Goal: Answer question/provide support: Share knowledge or assist other users

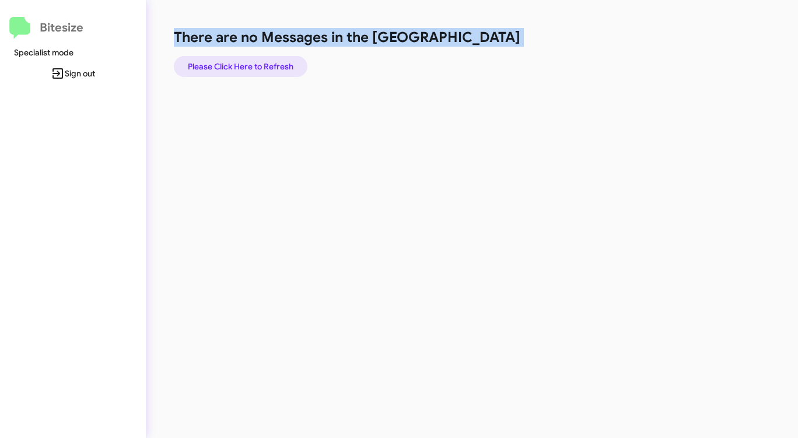
click at [260, 65] on span "Please Click Here to Refresh" at bounding box center [241, 66] width 106 height 21
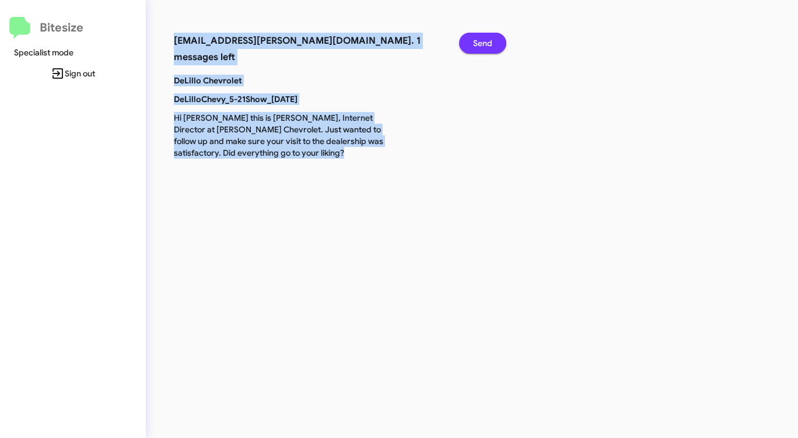
click at [477, 44] on span "Send" at bounding box center [482, 43] width 19 height 21
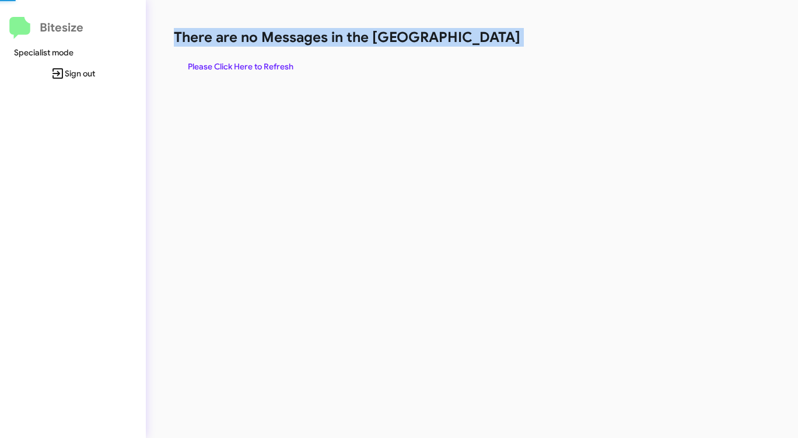
click at [477, 44] on h1 "There are no Messages in the [GEOGRAPHIC_DATA]" at bounding box center [418, 37] width 488 height 19
click at [265, 60] on span "Please Click Here to Refresh" at bounding box center [241, 66] width 106 height 21
click at [264, 61] on span "Please Click Here to Refresh" at bounding box center [241, 66] width 106 height 21
click at [264, 60] on span "Please Click Here to Refresh" at bounding box center [241, 66] width 106 height 21
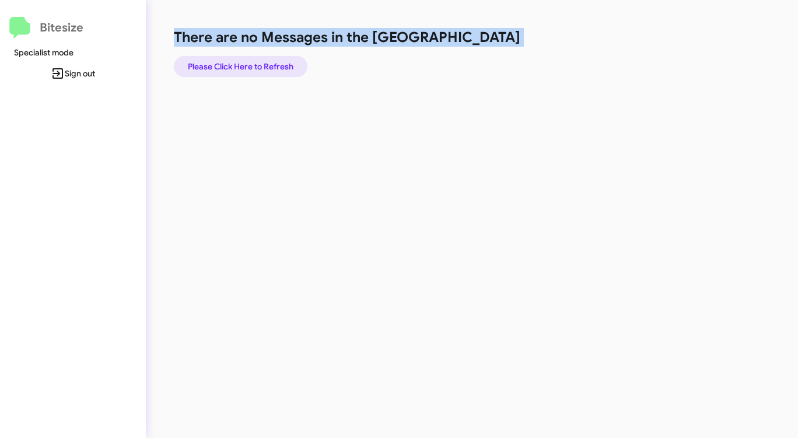
click at [223, 61] on span "Please Click Here to Refresh" at bounding box center [241, 66] width 106 height 21
click at [233, 70] on span "Please Click Here to Refresh" at bounding box center [241, 66] width 106 height 21
click at [239, 69] on span "Please Click Here to Refresh" at bounding box center [241, 66] width 106 height 21
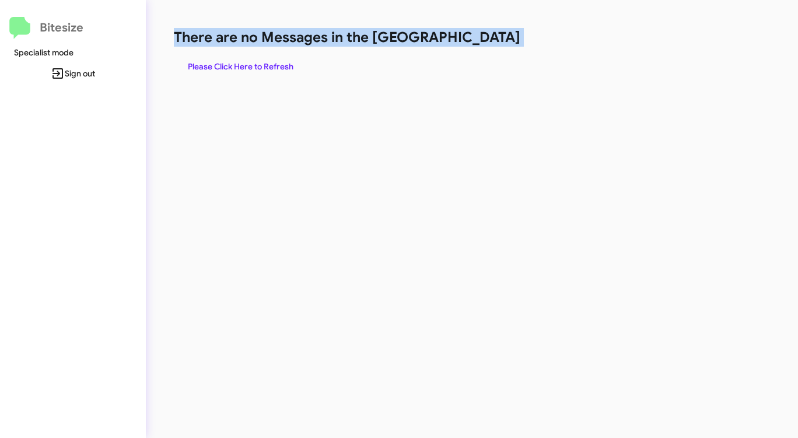
click at [247, 64] on span "Please Click Here to Refresh" at bounding box center [241, 66] width 106 height 21
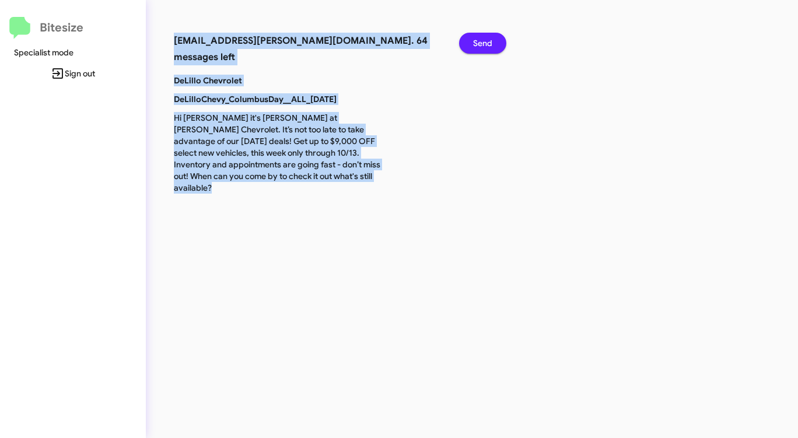
click at [476, 47] on span "Send" at bounding box center [482, 43] width 19 height 21
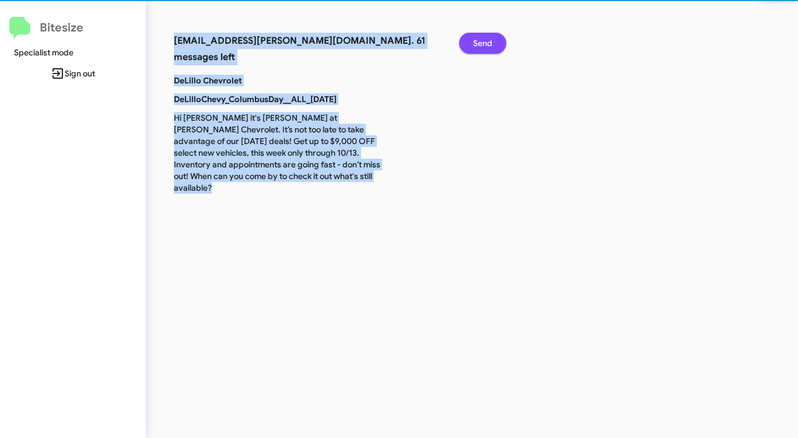
click at [476, 47] on span "Send" at bounding box center [482, 43] width 19 height 21
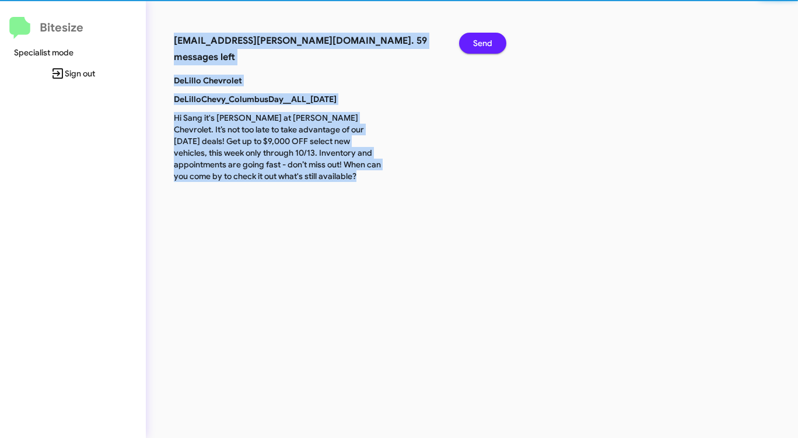
click at [476, 47] on span "Send" at bounding box center [482, 43] width 19 height 21
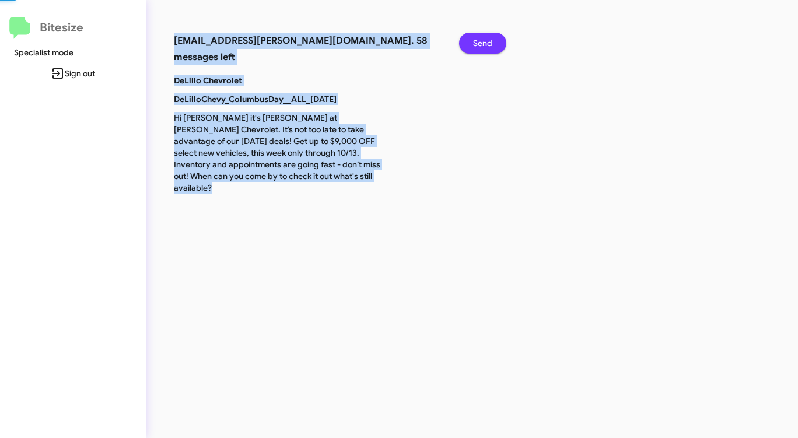
click at [476, 47] on span "Send" at bounding box center [482, 43] width 19 height 21
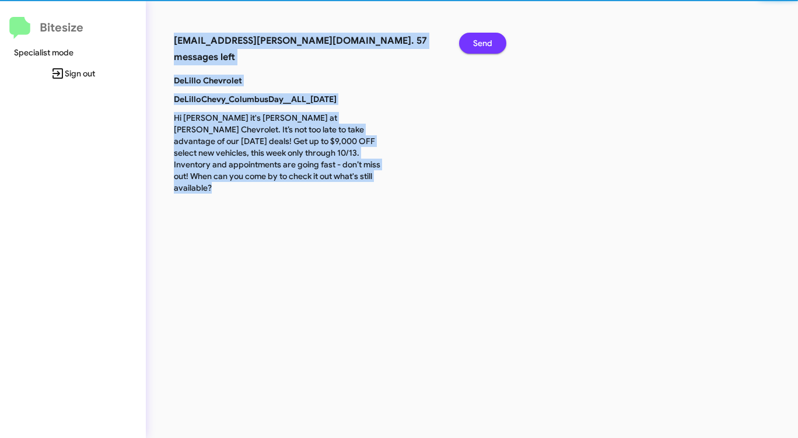
click at [476, 47] on span "Send" at bounding box center [482, 43] width 19 height 21
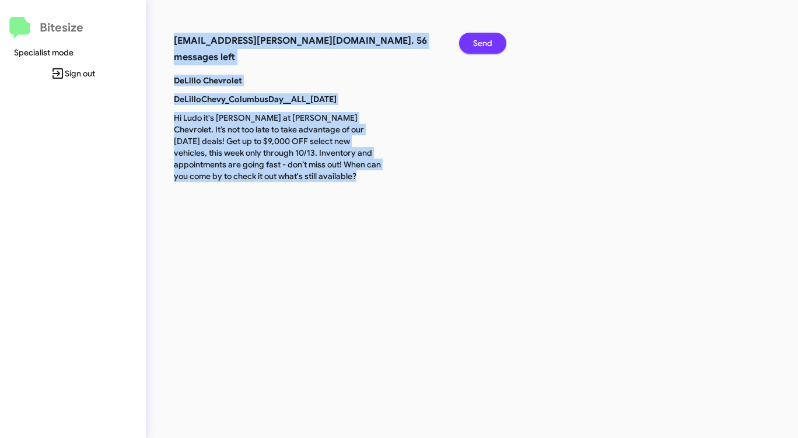
click at [476, 47] on span "Send" at bounding box center [482, 43] width 19 height 21
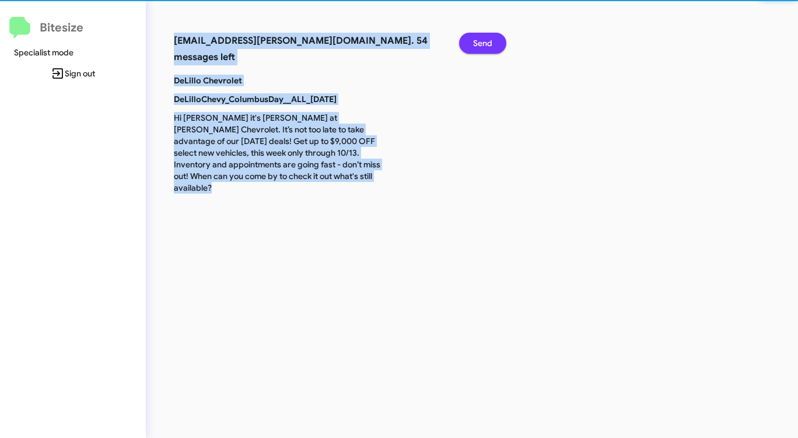
click at [476, 47] on span "Send" at bounding box center [482, 43] width 19 height 21
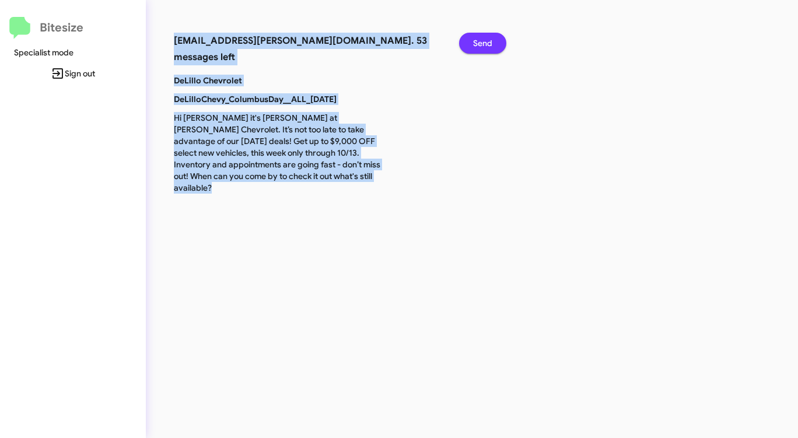
click at [476, 47] on span "Send" at bounding box center [482, 43] width 19 height 21
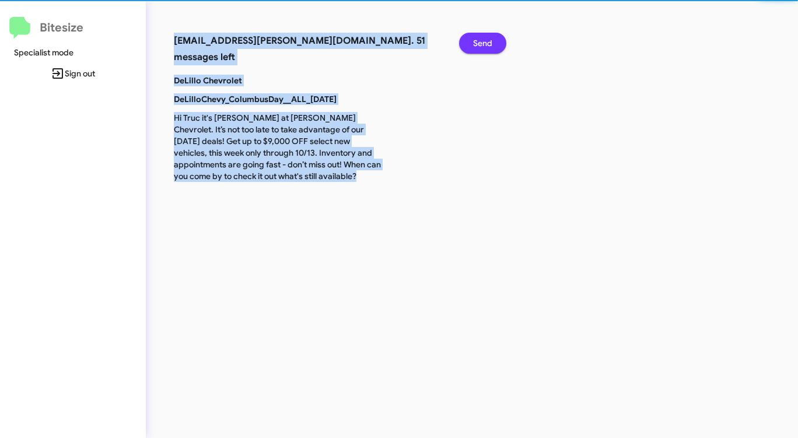
click at [476, 47] on span "Send" at bounding box center [482, 43] width 19 height 21
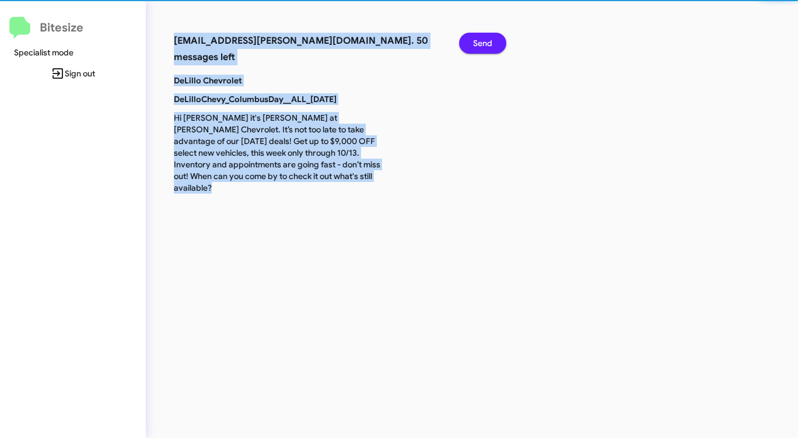
click at [475, 46] on span "Send" at bounding box center [482, 43] width 19 height 21
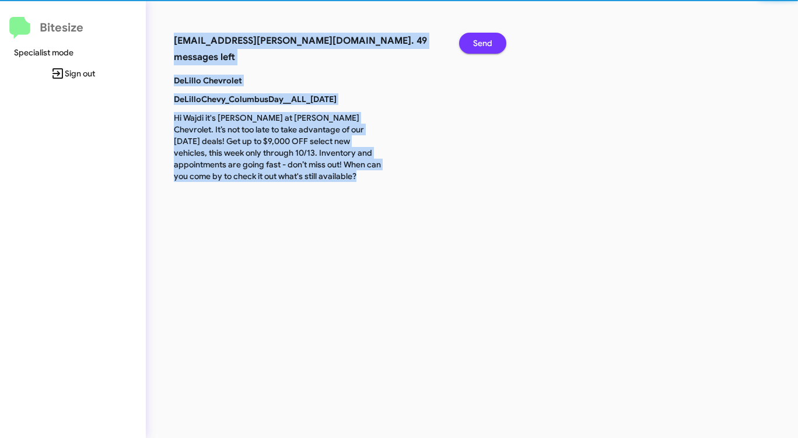
click at [475, 46] on span "Send" at bounding box center [482, 43] width 19 height 21
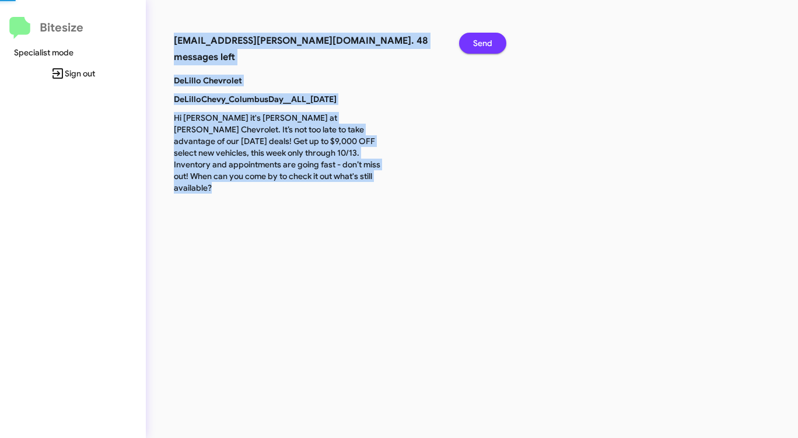
click at [475, 46] on span "Send" at bounding box center [482, 43] width 19 height 21
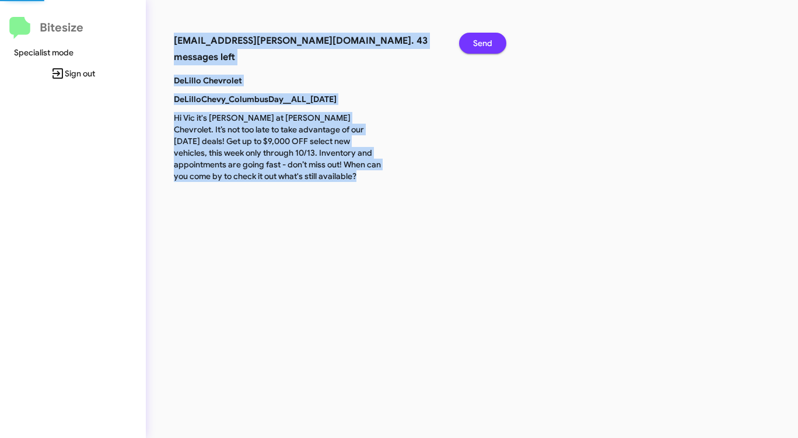
click at [475, 46] on span "Send" at bounding box center [482, 43] width 19 height 21
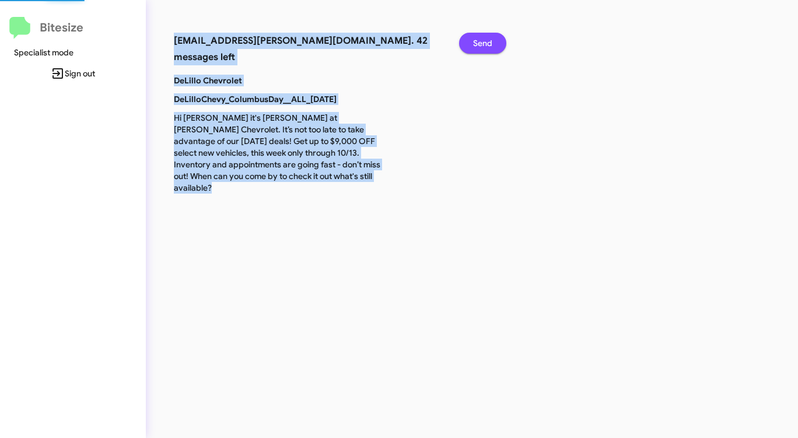
click at [475, 46] on span "Send" at bounding box center [482, 43] width 19 height 21
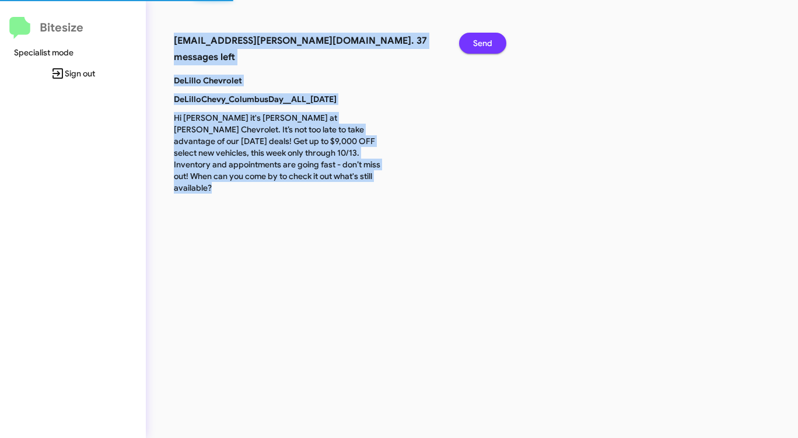
click at [475, 46] on span "Send" at bounding box center [482, 43] width 19 height 21
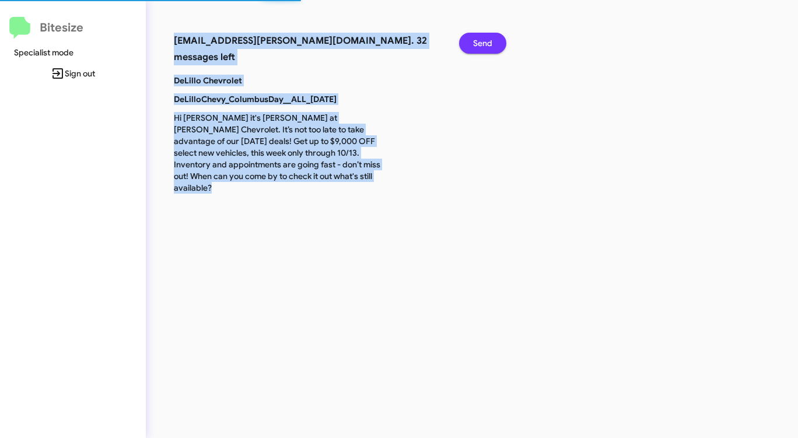
click at [475, 46] on span "Send" at bounding box center [482, 43] width 19 height 21
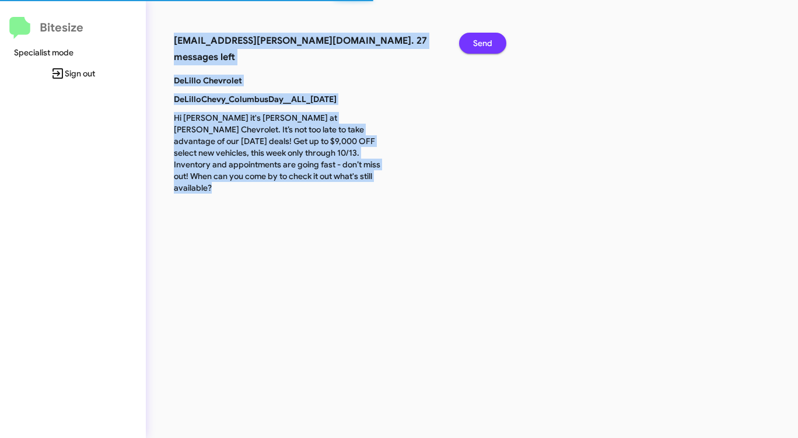
click at [475, 46] on span "Send" at bounding box center [482, 43] width 19 height 21
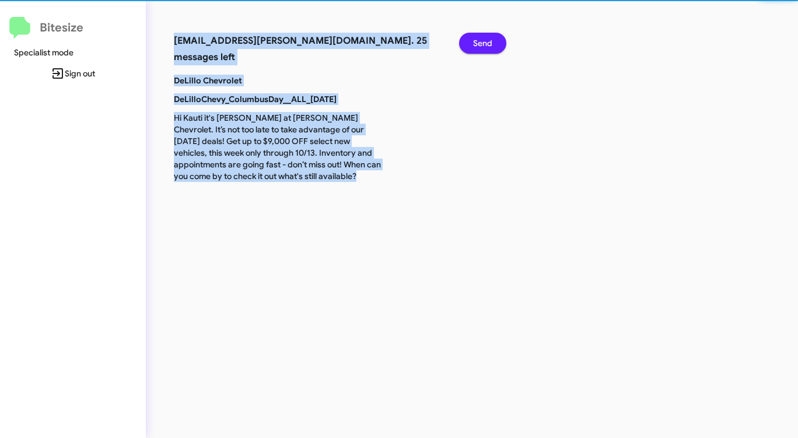
click at [475, 46] on span "Send" at bounding box center [482, 43] width 19 height 21
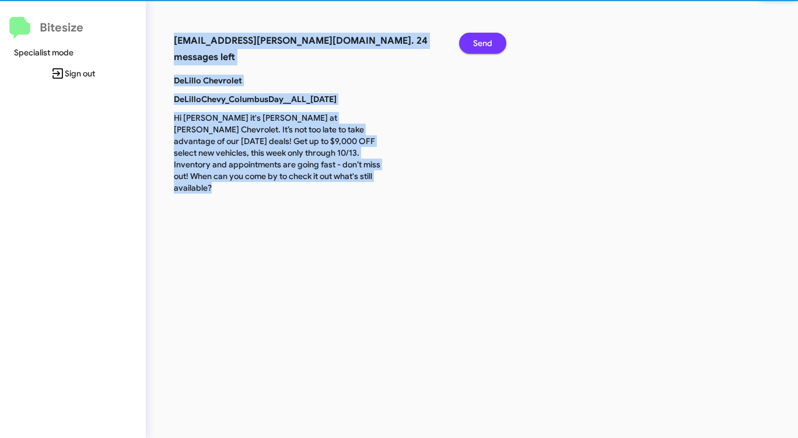
click at [475, 46] on span "Send" at bounding box center [482, 43] width 19 height 21
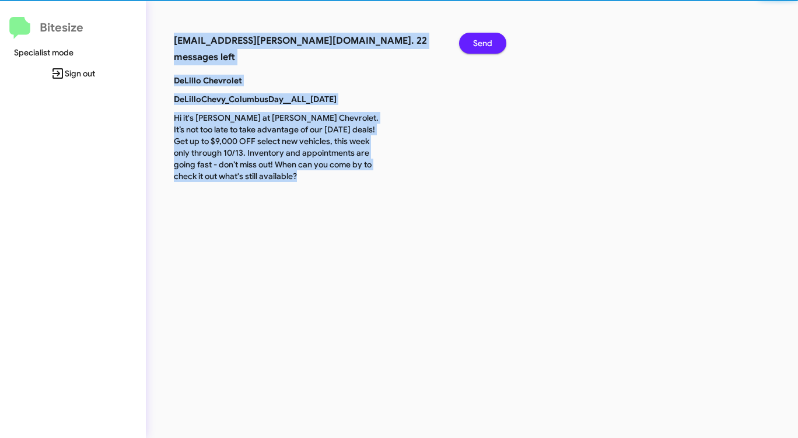
click at [475, 46] on span "Send" at bounding box center [482, 43] width 19 height 21
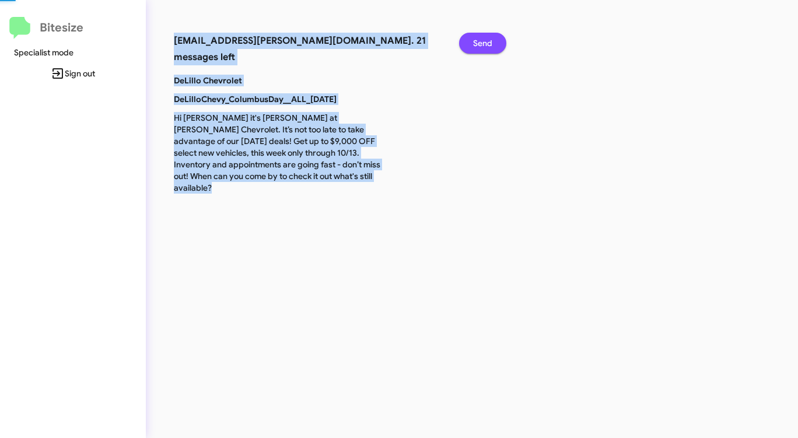
click at [475, 46] on span "Send" at bounding box center [482, 43] width 19 height 21
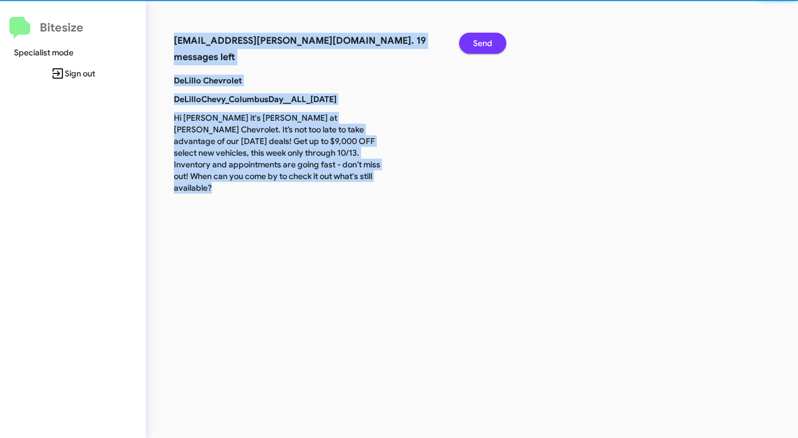
click at [475, 46] on span "Send" at bounding box center [482, 43] width 19 height 21
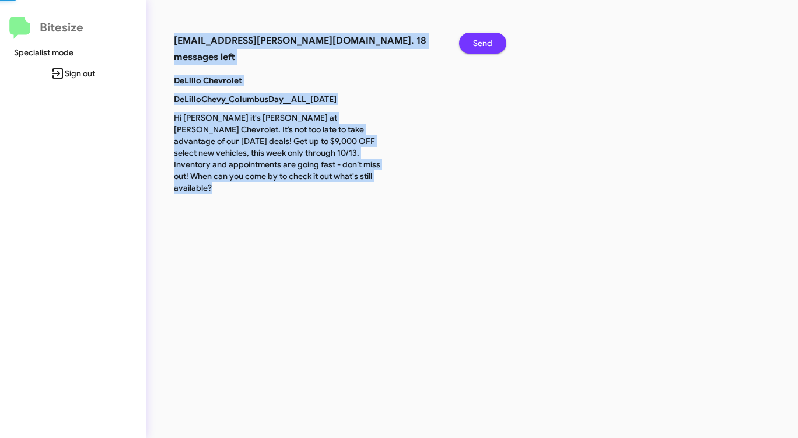
click at [475, 46] on span "Send" at bounding box center [482, 43] width 19 height 21
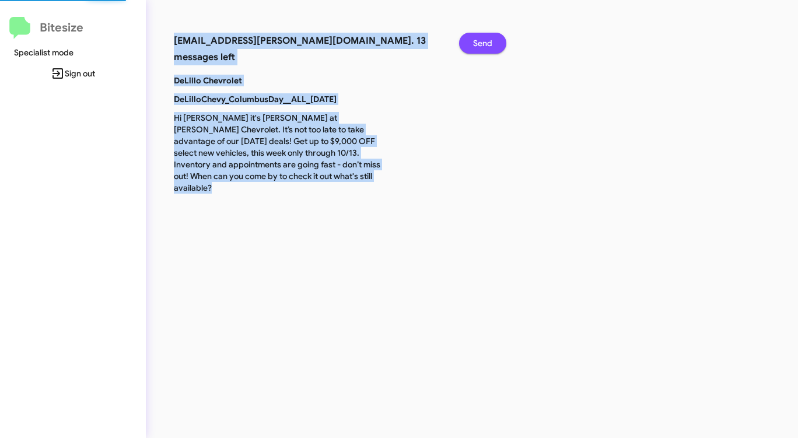
click at [475, 46] on span "Send" at bounding box center [482, 43] width 19 height 21
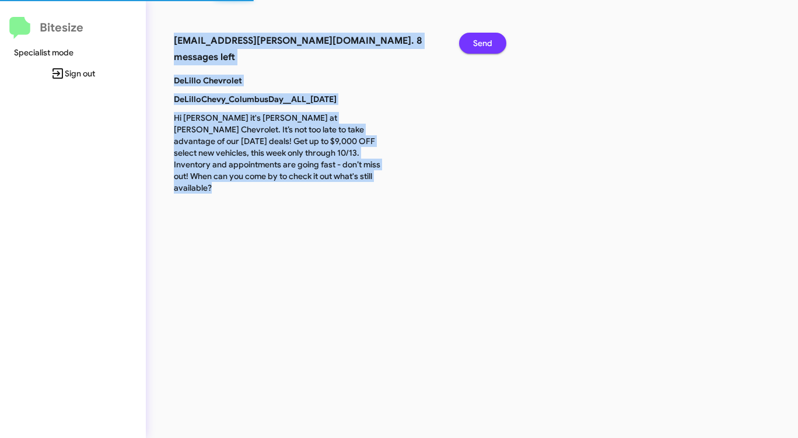
click at [475, 46] on span "Send" at bounding box center [482, 43] width 19 height 21
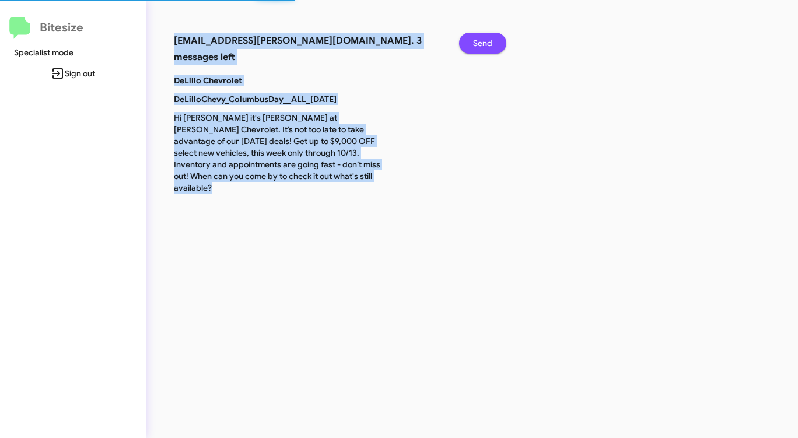
click at [475, 46] on span "Send" at bounding box center [482, 43] width 19 height 21
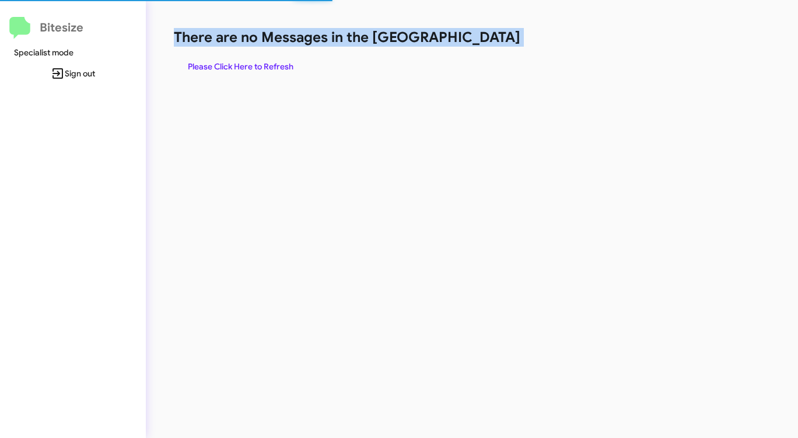
click at [475, 46] on h1 "There are no Messages in the [GEOGRAPHIC_DATA]" at bounding box center [418, 37] width 488 height 19
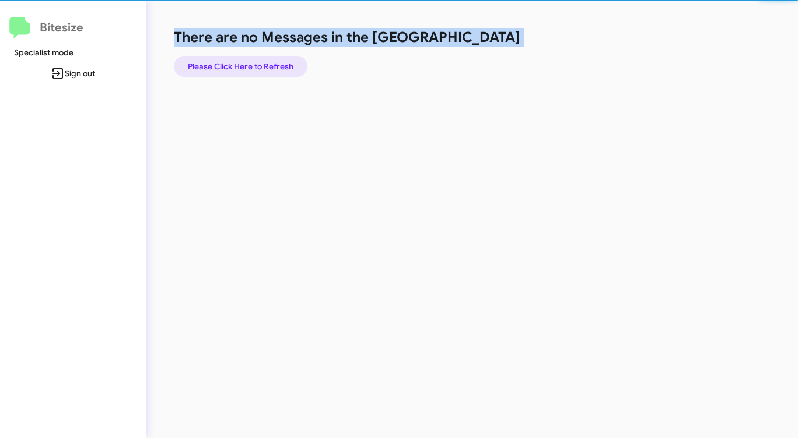
click at [277, 61] on span "Please Click Here to Refresh" at bounding box center [241, 66] width 106 height 21
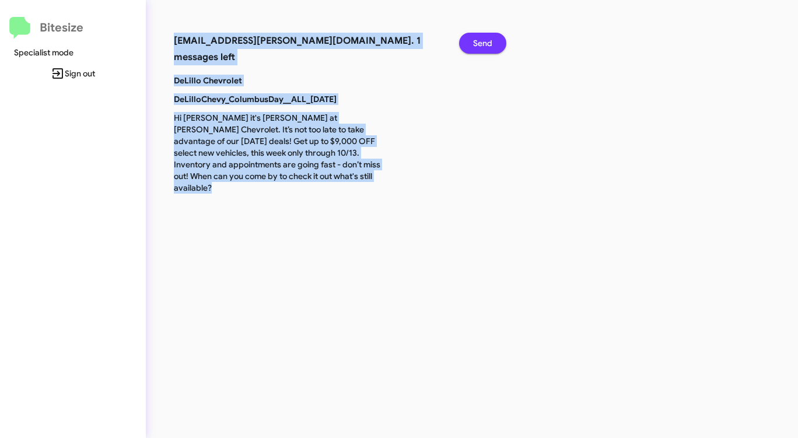
click at [483, 45] on span "Send" at bounding box center [482, 43] width 19 height 21
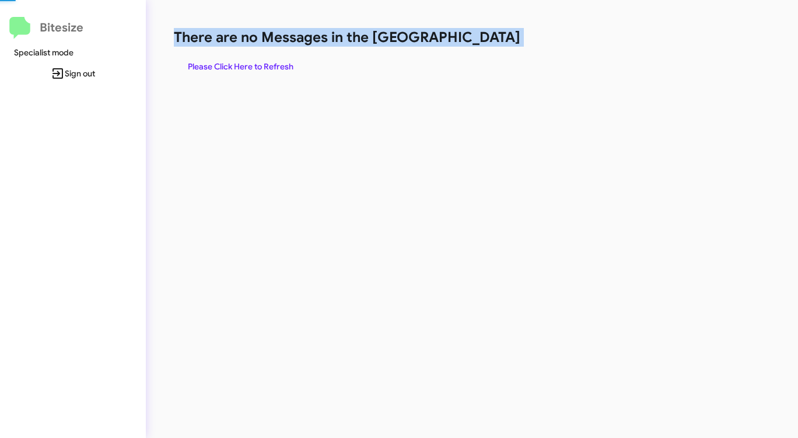
click at [483, 45] on h1 "There are no Messages in the [GEOGRAPHIC_DATA]" at bounding box center [418, 37] width 488 height 19
click at [246, 69] on span "Please Click Here to Refresh" at bounding box center [241, 66] width 106 height 21
click at [244, 61] on span "Please Click Here to Refresh" at bounding box center [241, 66] width 106 height 21
click at [244, 60] on span "Please Click Here to Refresh" at bounding box center [241, 66] width 106 height 21
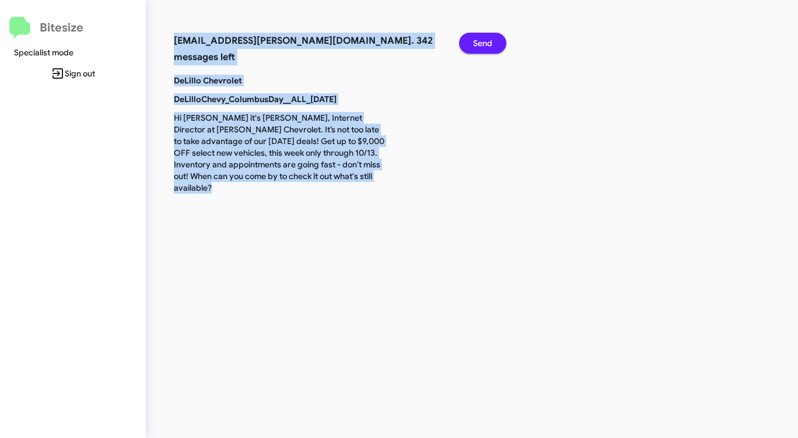
click at [484, 45] on span "Send" at bounding box center [482, 43] width 19 height 21
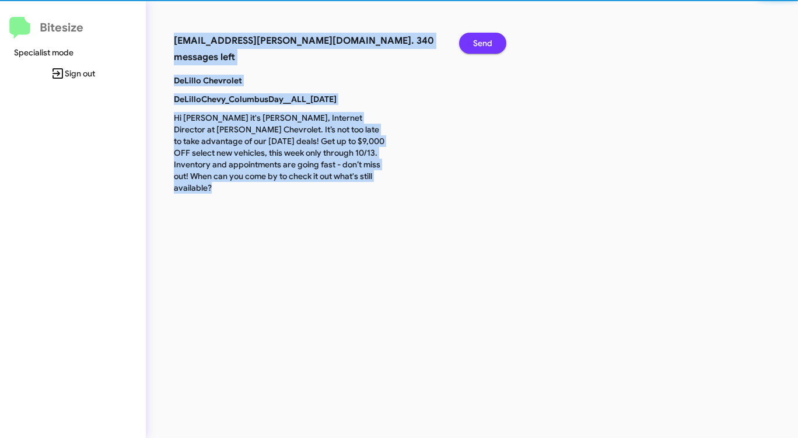
click at [484, 45] on span "Send" at bounding box center [482, 43] width 19 height 21
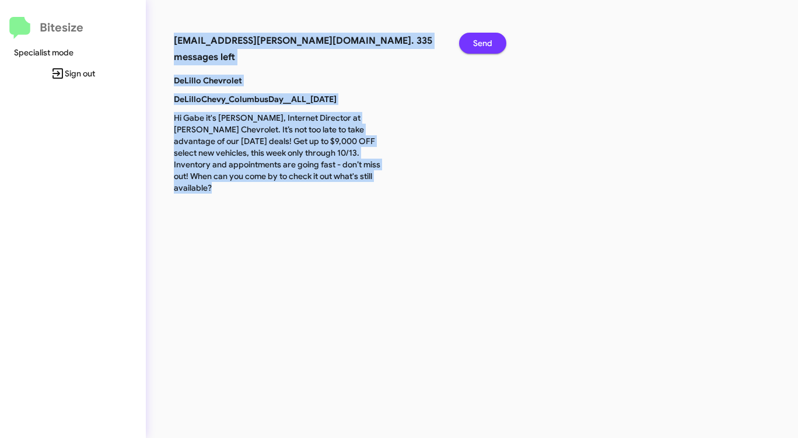
click at [484, 45] on span "Send" at bounding box center [482, 43] width 19 height 21
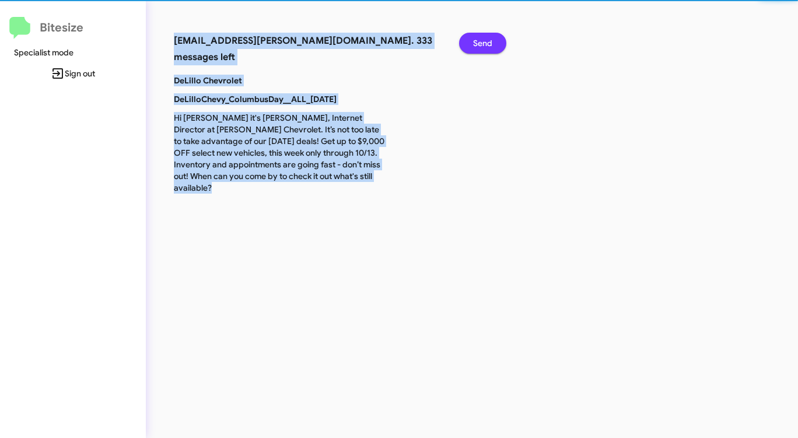
click at [483, 45] on span "Send" at bounding box center [482, 43] width 19 height 21
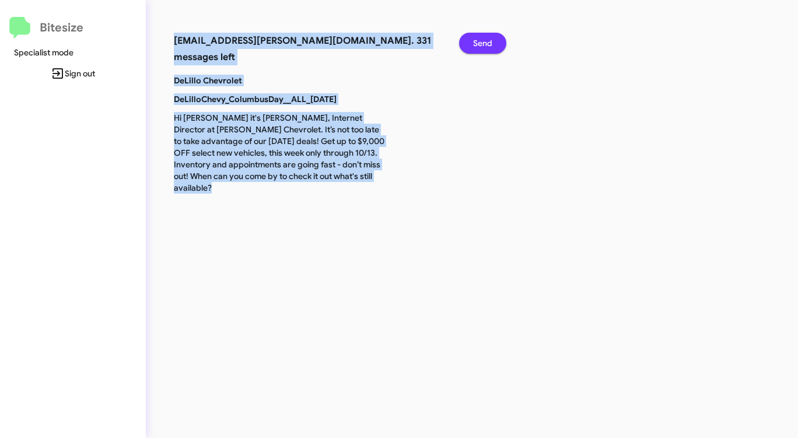
click at [483, 45] on span "Send" at bounding box center [482, 43] width 19 height 21
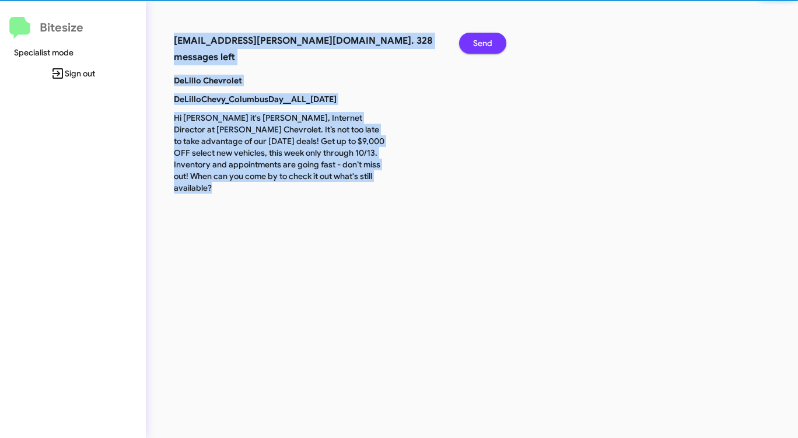
click at [481, 46] on span "Send" at bounding box center [482, 43] width 19 height 21
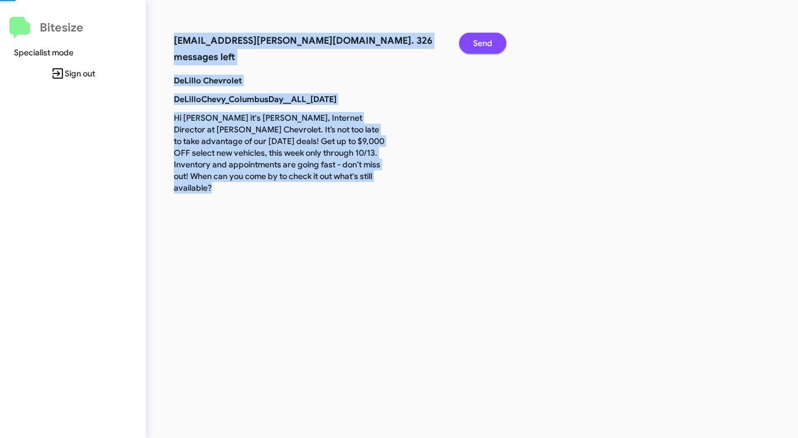
click at [481, 46] on span "Send" at bounding box center [482, 43] width 19 height 21
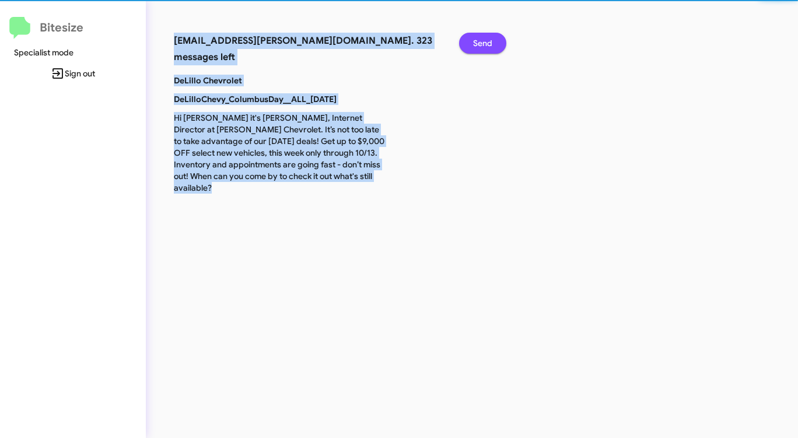
click at [480, 46] on span "Send" at bounding box center [482, 43] width 19 height 21
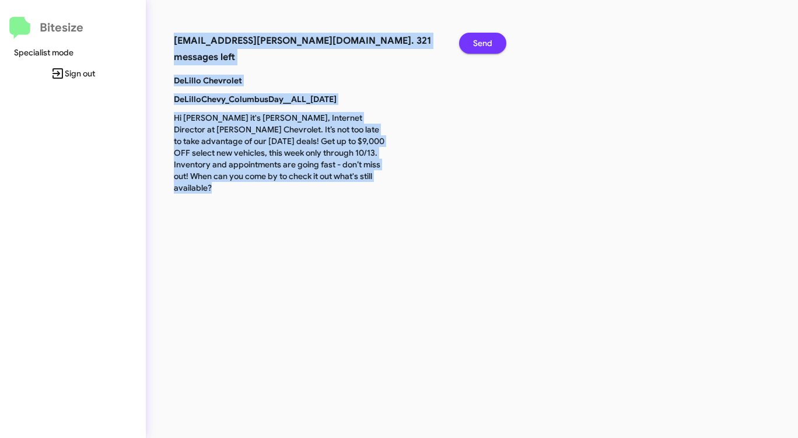
click at [480, 46] on span "Send" at bounding box center [482, 43] width 19 height 21
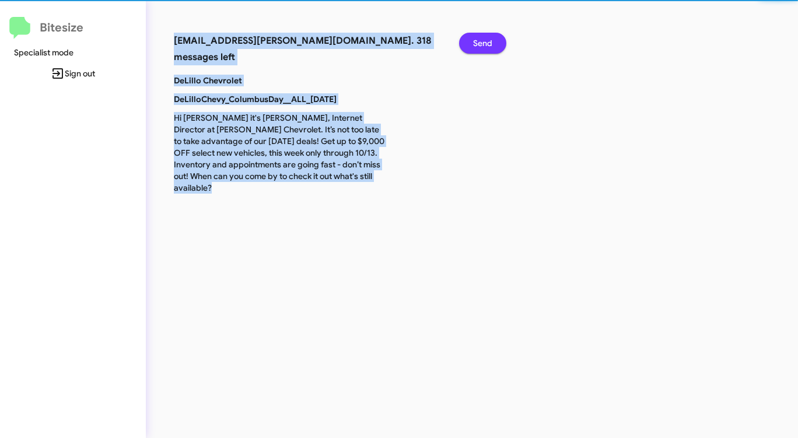
click at [480, 46] on span "Send" at bounding box center [482, 43] width 19 height 21
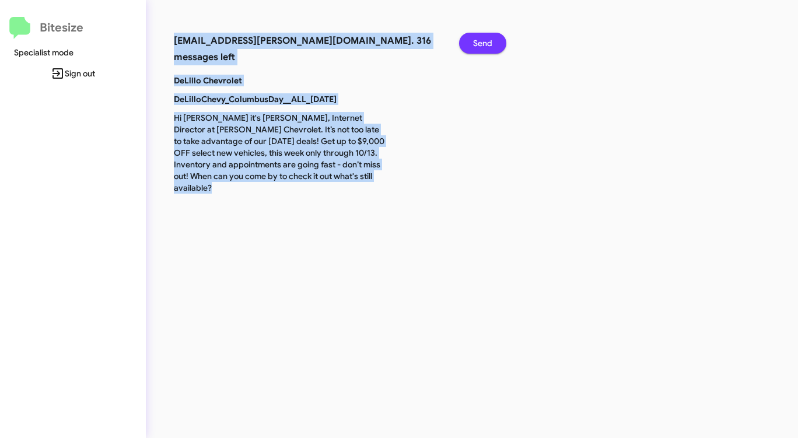
click at [480, 46] on span "Send" at bounding box center [482, 43] width 19 height 21
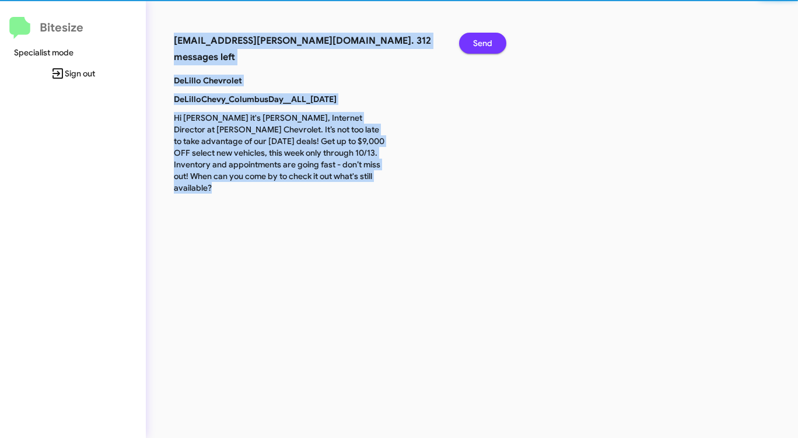
click at [480, 46] on span "Send" at bounding box center [482, 43] width 19 height 21
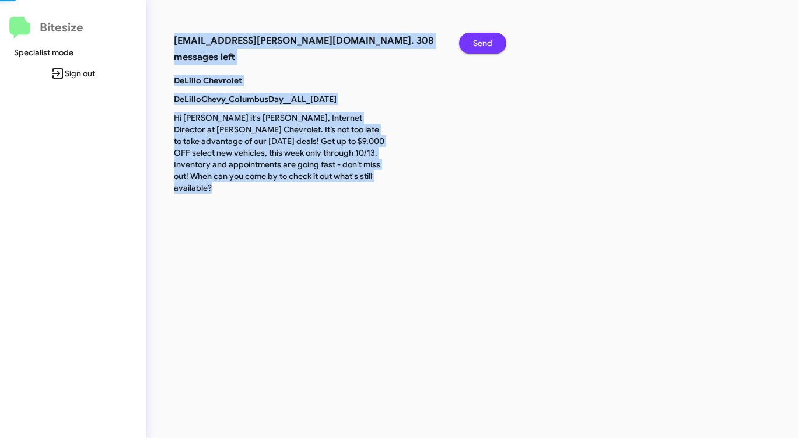
click at [480, 46] on span "Send" at bounding box center [482, 43] width 19 height 21
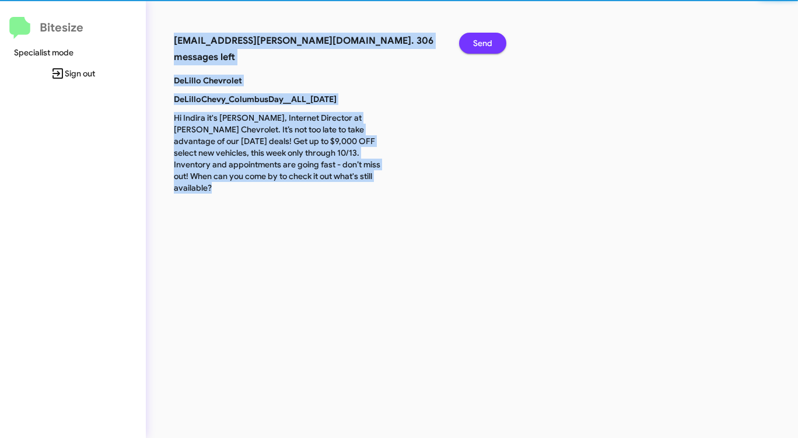
click at [480, 46] on span "Send" at bounding box center [482, 43] width 19 height 21
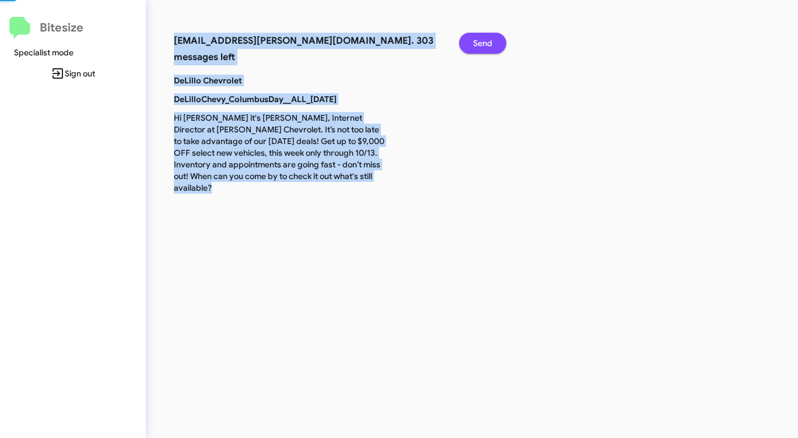
click at [480, 46] on span "Send" at bounding box center [482, 43] width 19 height 21
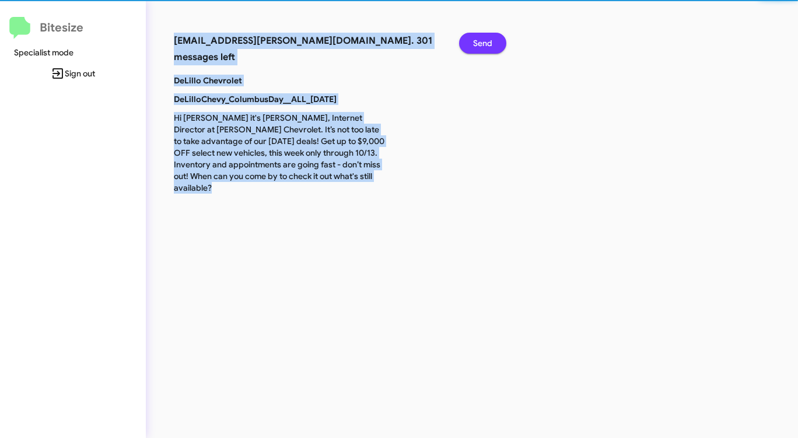
click at [480, 46] on span "Send" at bounding box center [482, 43] width 19 height 21
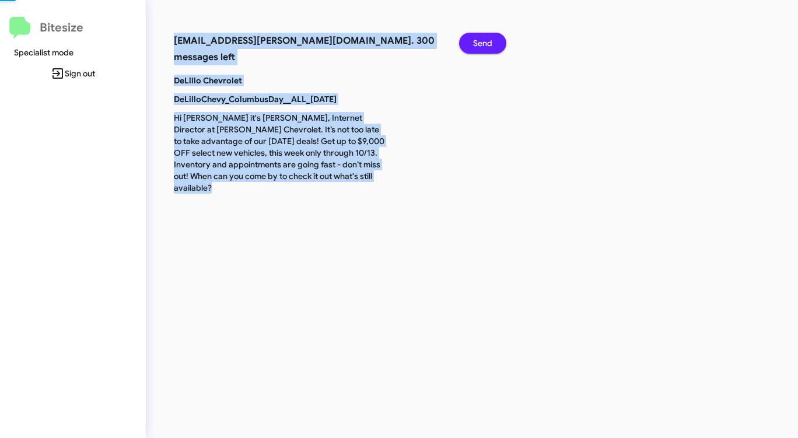
click at [480, 46] on span "Send" at bounding box center [482, 43] width 19 height 21
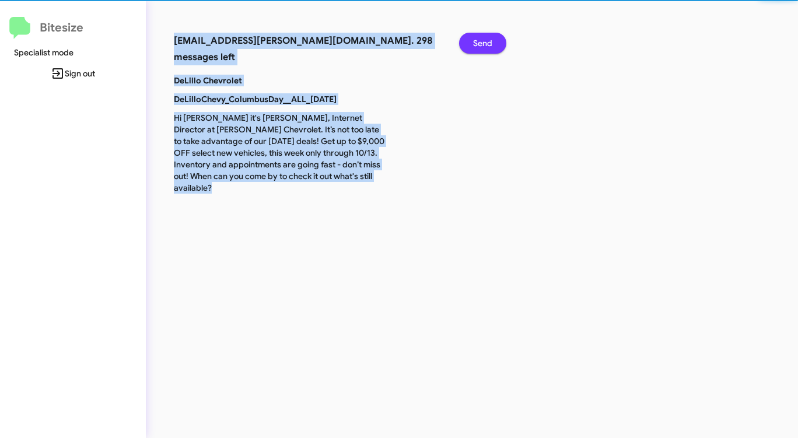
click at [480, 46] on span "Send" at bounding box center [482, 43] width 19 height 21
click at [479, 46] on span "Send" at bounding box center [482, 43] width 19 height 21
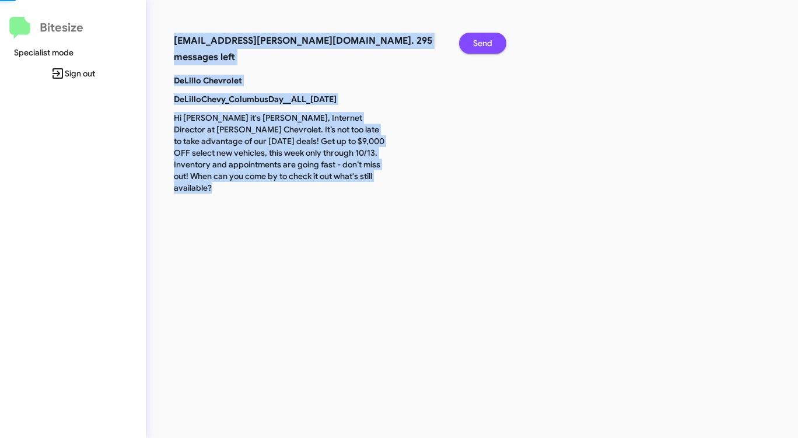
click at [479, 46] on span "Send" at bounding box center [482, 43] width 19 height 21
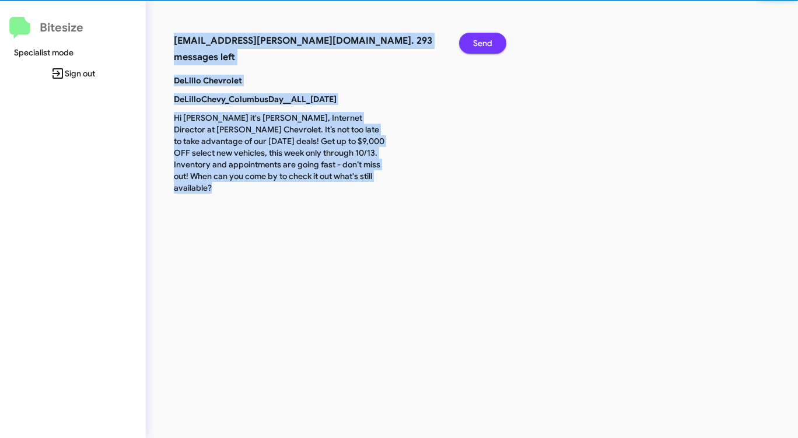
click at [478, 47] on span "Send" at bounding box center [482, 43] width 19 height 21
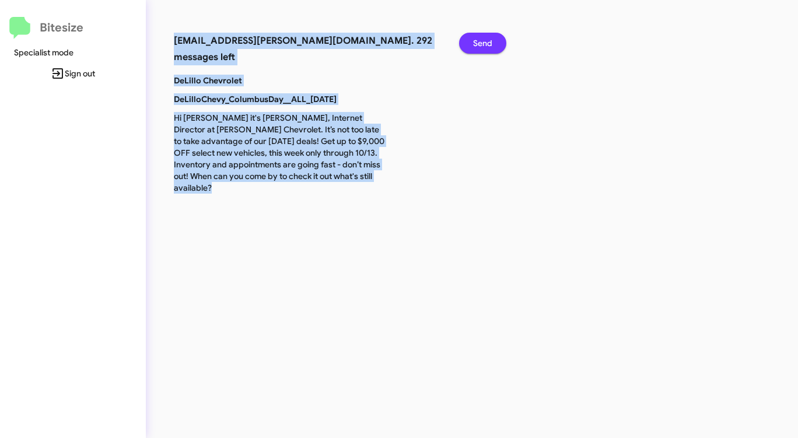
click at [478, 47] on span "Send" at bounding box center [482, 43] width 19 height 21
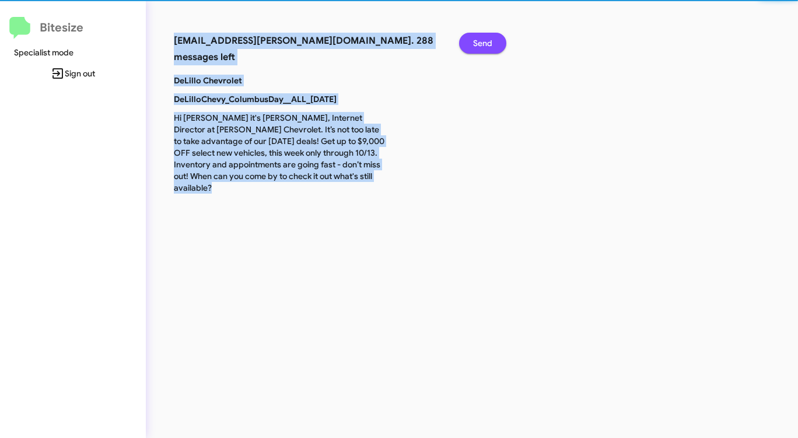
click at [478, 47] on span "Send" at bounding box center [482, 43] width 19 height 21
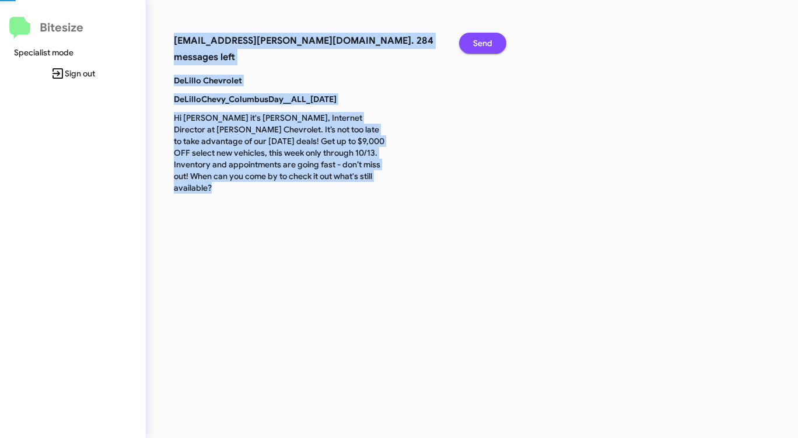
click at [478, 47] on span "Send" at bounding box center [482, 43] width 19 height 21
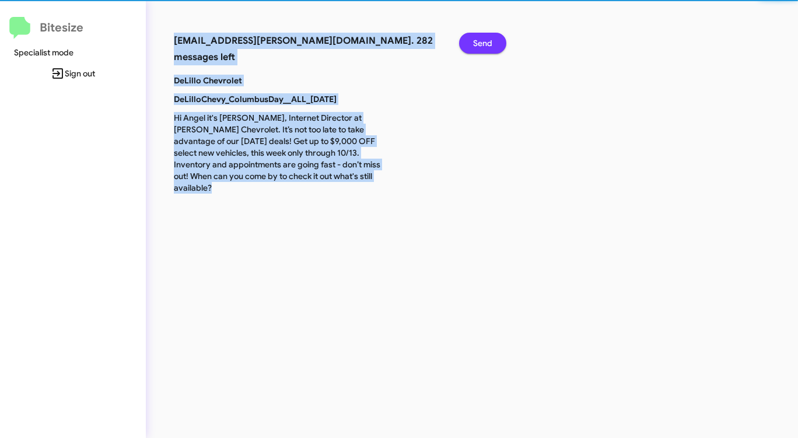
click at [478, 47] on span "Send" at bounding box center [482, 43] width 19 height 21
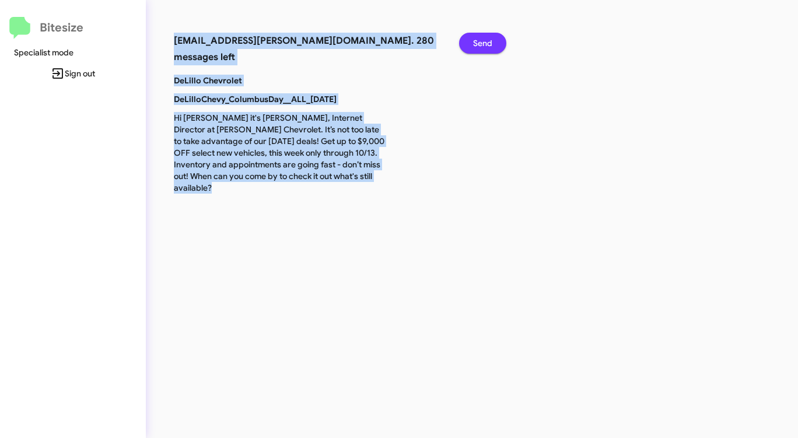
click at [478, 47] on span "Send" at bounding box center [482, 43] width 19 height 21
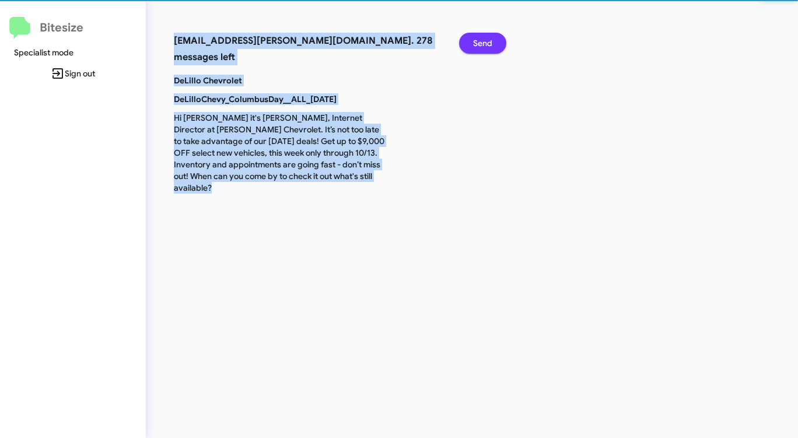
click at [478, 47] on span "Send" at bounding box center [482, 43] width 19 height 21
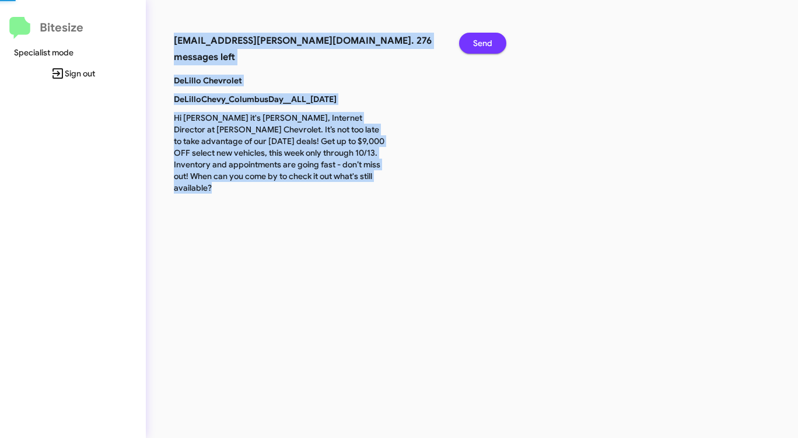
click at [478, 47] on span "Send" at bounding box center [482, 43] width 19 height 21
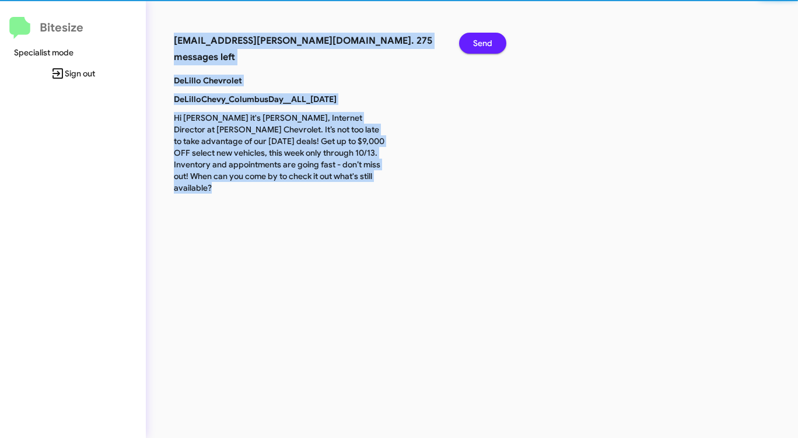
click at [478, 47] on span "Send" at bounding box center [482, 43] width 19 height 21
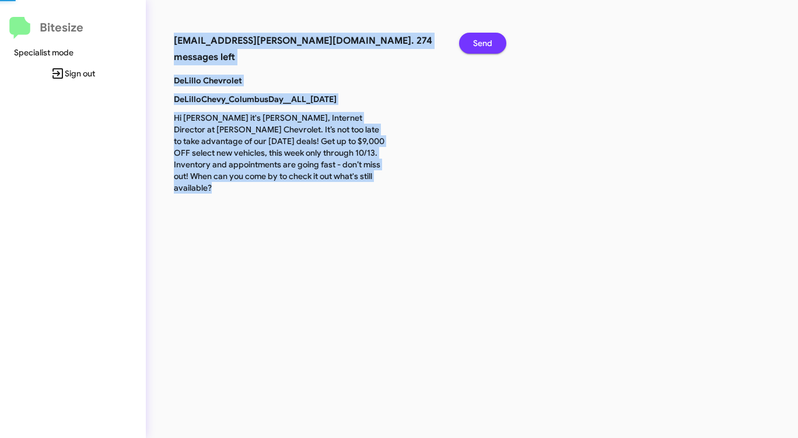
click at [477, 47] on span "Send" at bounding box center [482, 43] width 19 height 21
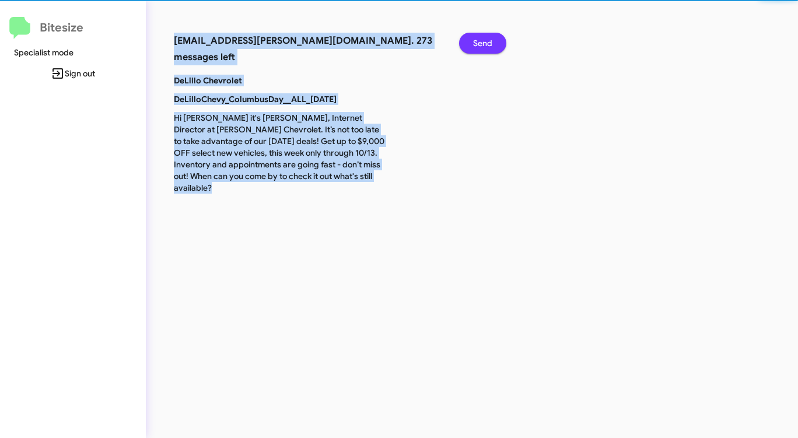
click at [477, 47] on span "Send" at bounding box center [482, 43] width 19 height 21
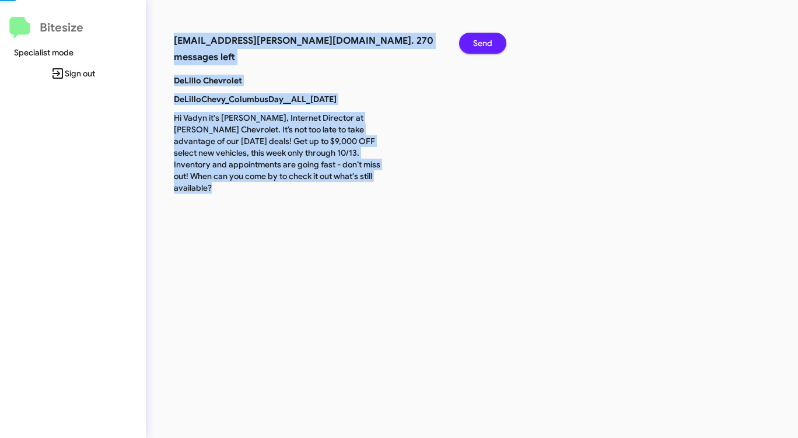
click at [477, 47] on span "Send" at bounding box center [482, 43] width 19 height 21
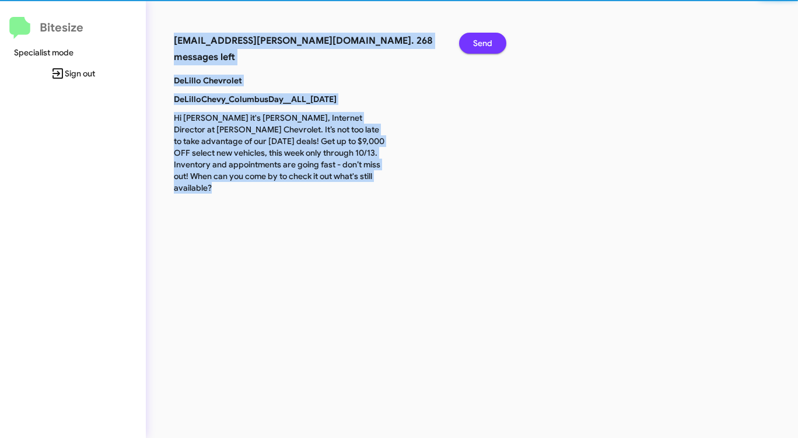
click at [477, 47] on span "Send" at bounding box center [482, 43] width 19 height 21
click at [476, 47] on span "Send" at bounding box center [482, 43] width 19 height 21
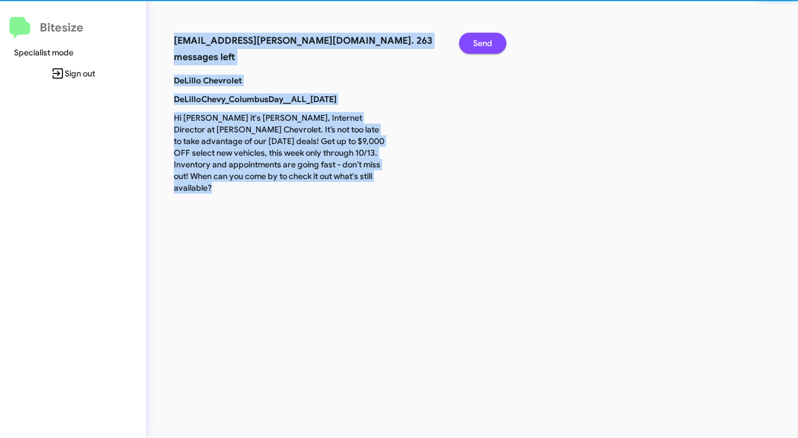
click at [476, 47] on span "Send" at bounding box center [482, 43] width 19 height 21
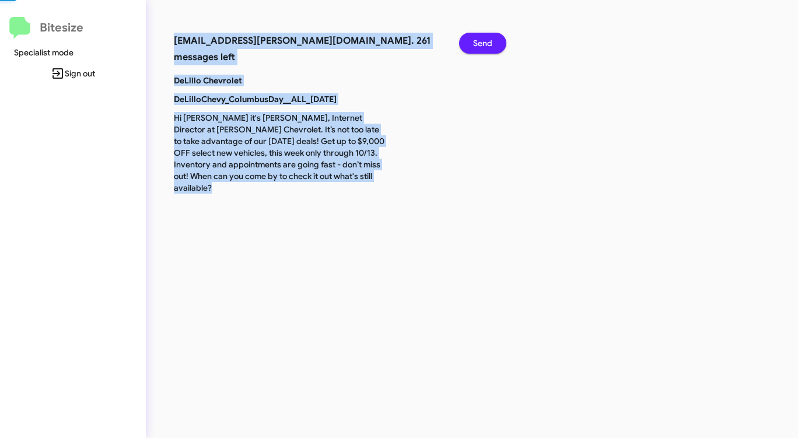
click at [476, 47] on span "Send" at bounding box center [482, 43] width 19 height 21
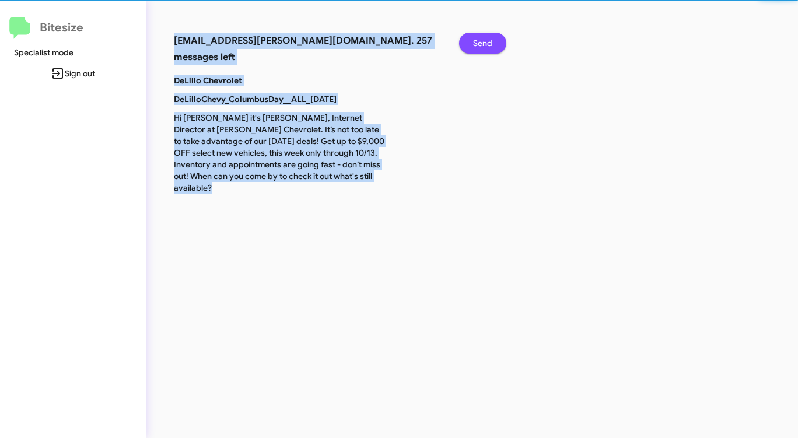
click at [476, 47] on span "Send" at bounding box center [482, 43] width 19 height 21
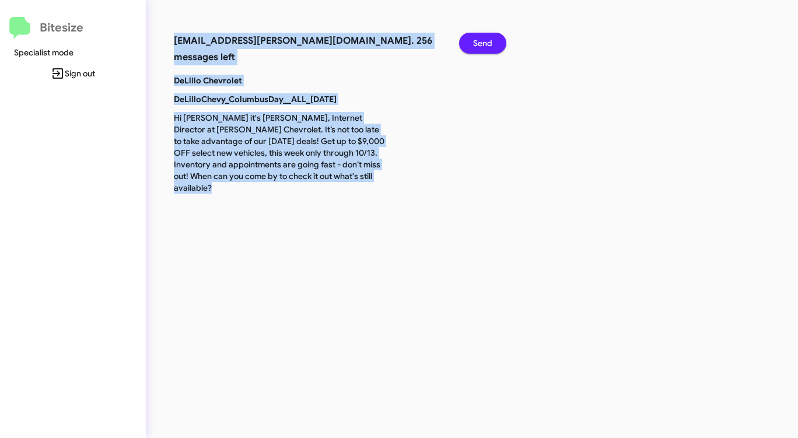
click at [475, 47] on span "Send" at bounding box center [482, 43] width 19 height 21
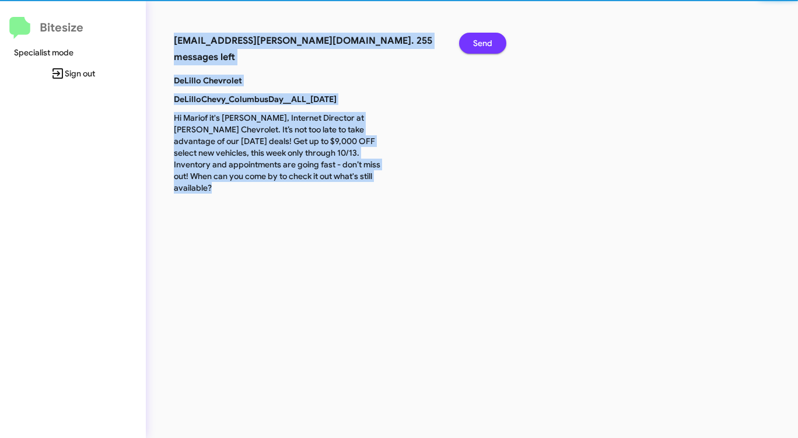
click at [475, 47] on span "Send" at bounding box center [482, 43] width 19 height 21
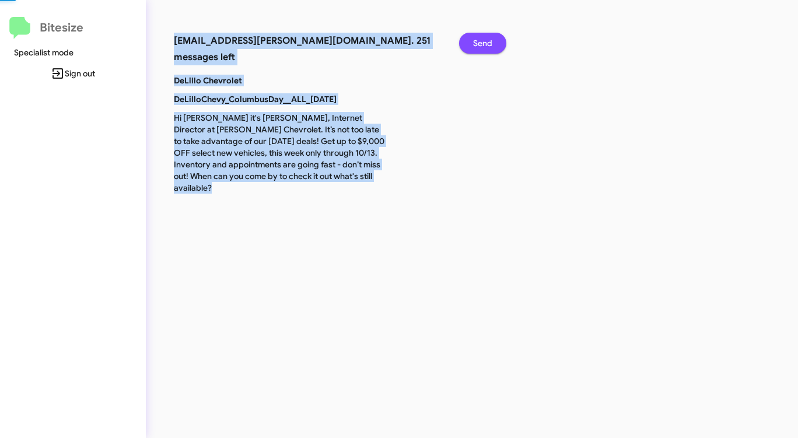
click at [475, 47] on span "Send" at bounding box center [482, 43] width 19 height 21
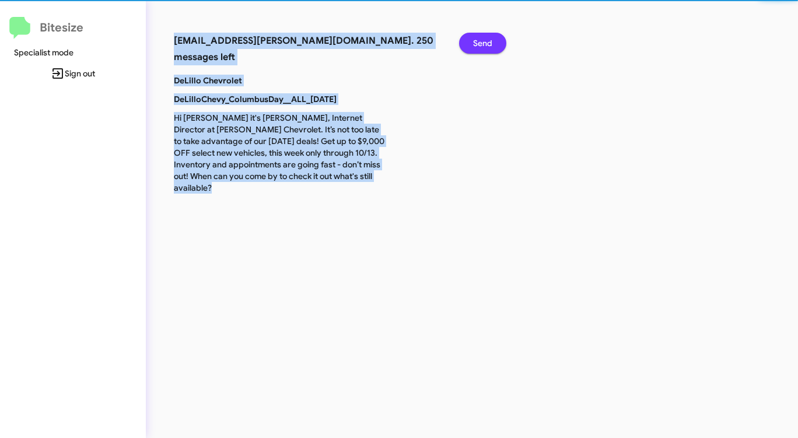
click at [475, 47] on span "Send" at bounding box center [482, 43] width 19 height 21
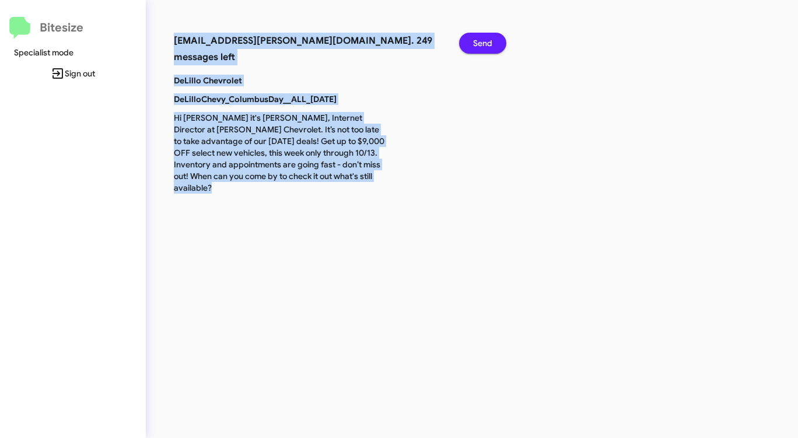
click at [474, 47] on span "Send" at bounding box center [482, 43] width 19 height 21
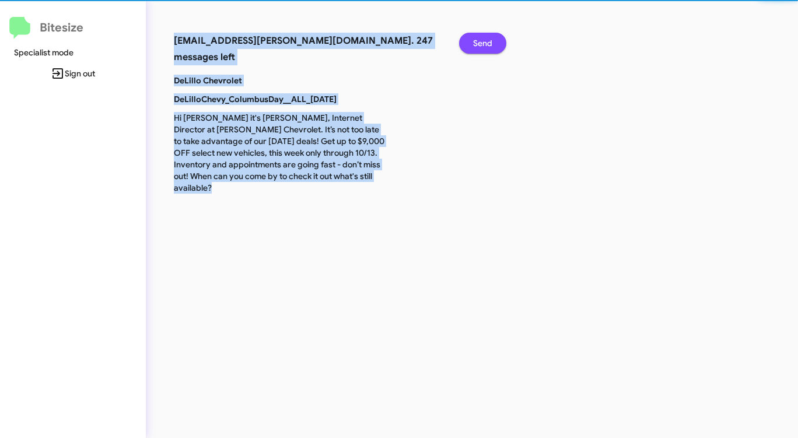
click at [474, 47] on span "Send" at bounding box center [482, 43] width 19 height 21
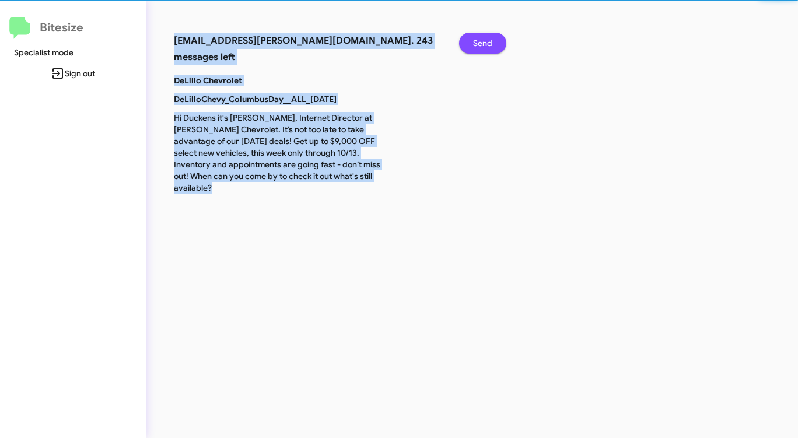
click at [474, 47] on span "Send" at bounding box center [482, 43] width 19 height 21
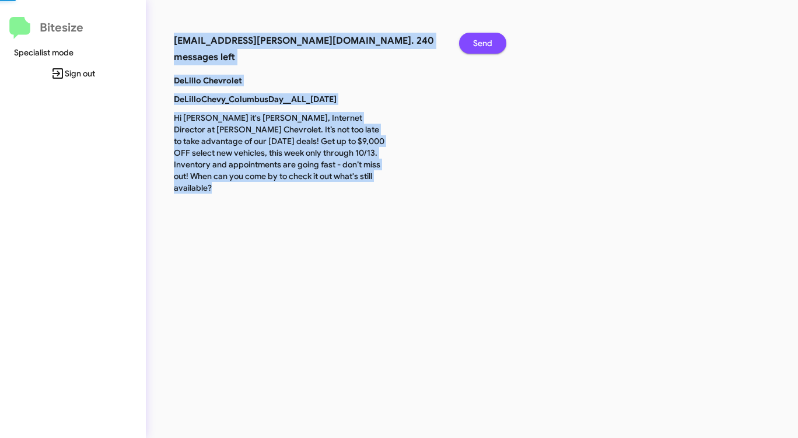
click at [474, 47] on span "Send" at bounding box center [482, 43] width 19 height 21
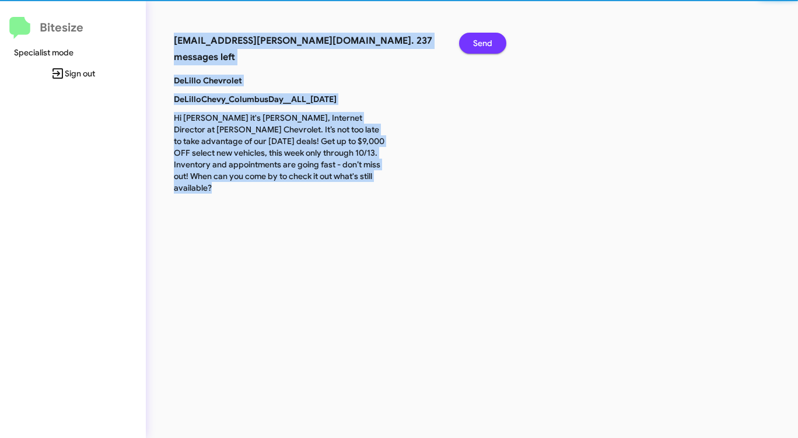
click at [474, 47] on span "Send" at bounding box center [482, 43] width 19 height 21
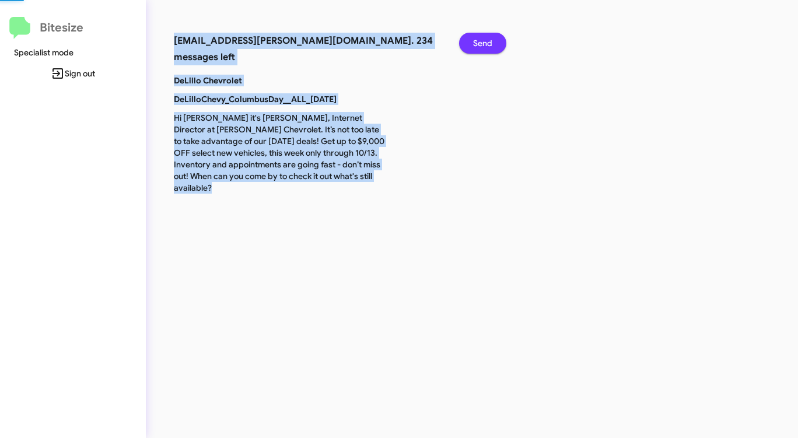
click at [474, 47] on span "Send" at bounding box center [482, 43] width 19 height 21
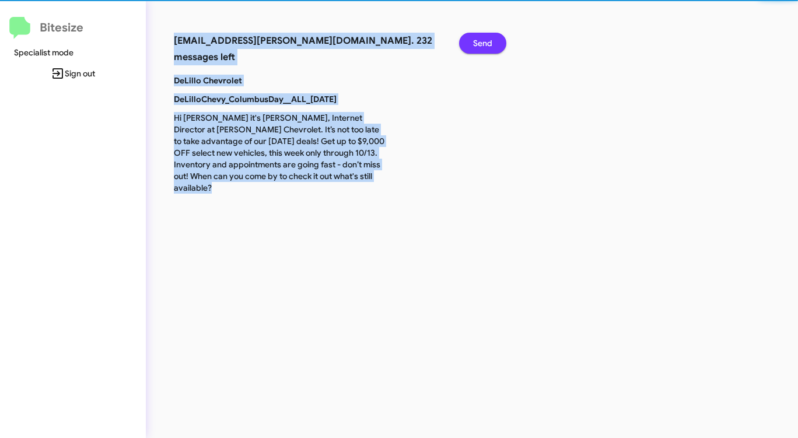
click at [474, 47] on span "Send" at bounding box center [482, 43] width 19 height 21
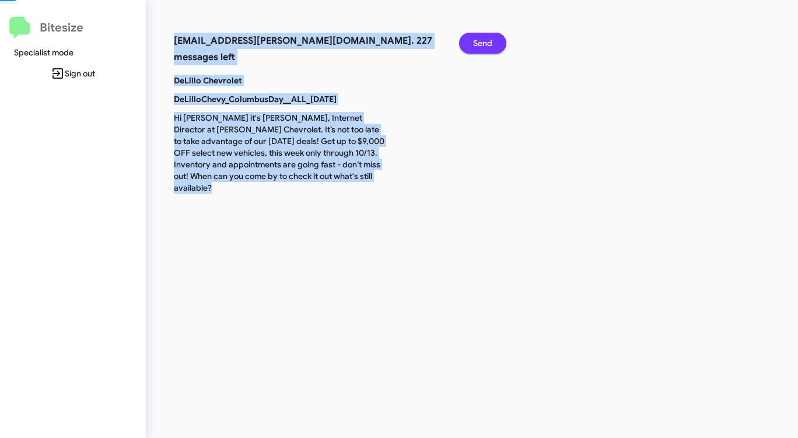
click at [474, 47] on span "Send" at bounding box center [482, 43] width 19 height 21
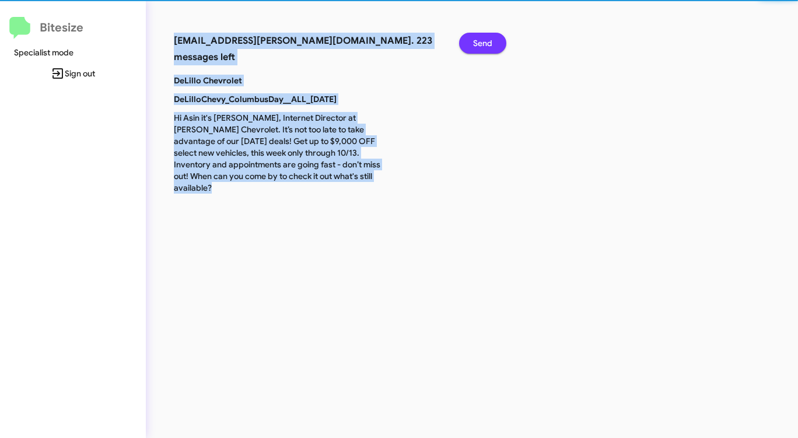
click at [474, 47] on span "Send" at bounding box center [482, 43] width 19 height 21
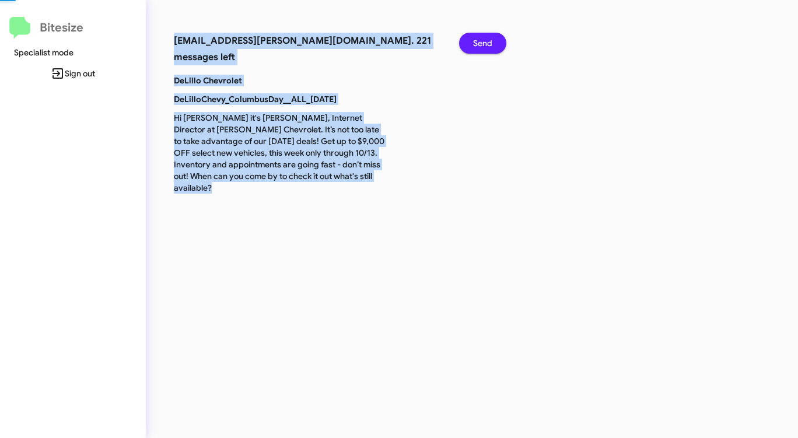
click at [474, 47] on span "Send" at bounding box center [482, 43] width 19 height 21
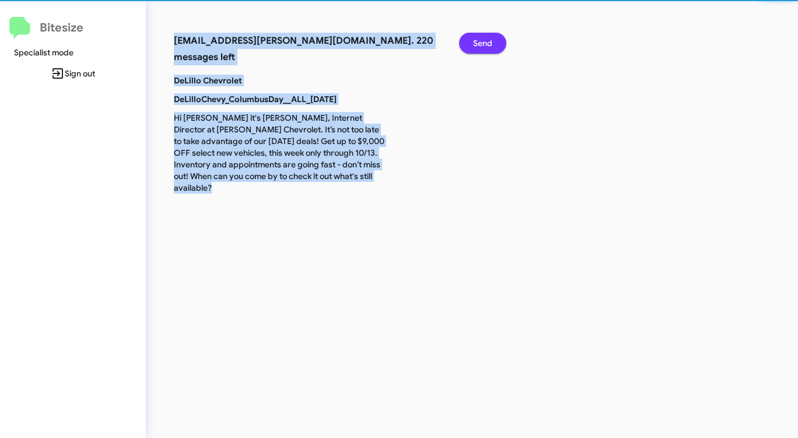
click at [474, 47] on span "Send" at bounding box center [482, 43] width 19 height 21
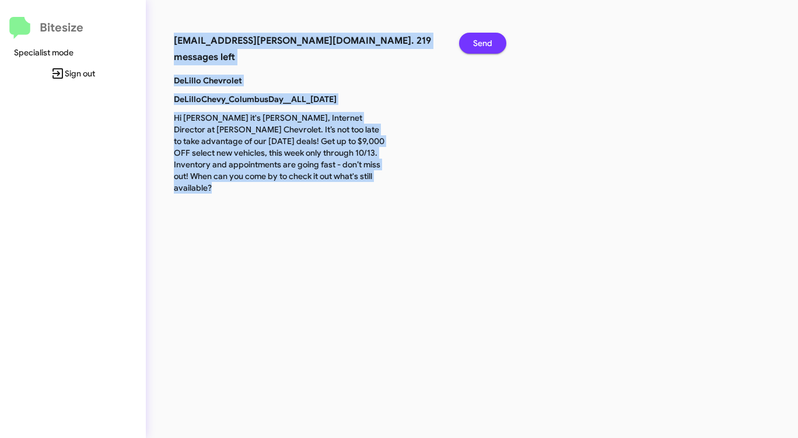
click at [474, 47] on span "Send" at bounding box center [482, 43] width 19 height 21
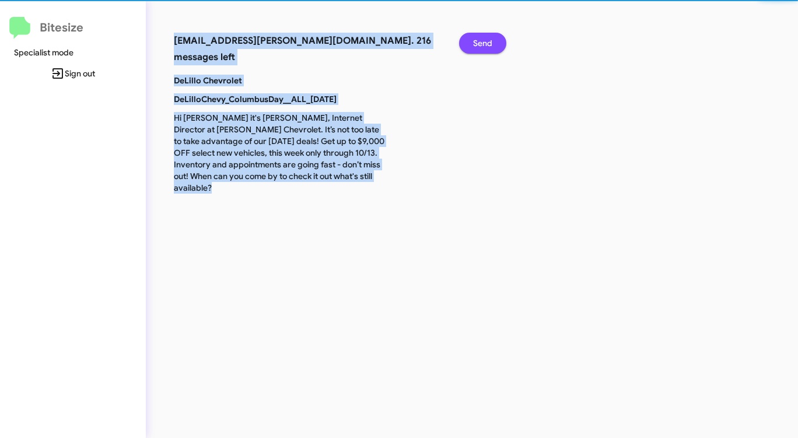
click at [474, 47] on span "Send" at bounding box center [482, 43] width 19 height 21
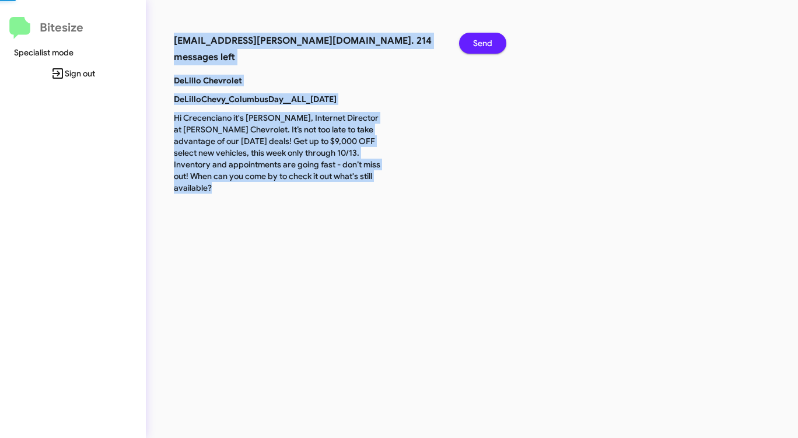
click at [474, 47] on span "Send" at bounding box center [482, 43] width 19 height 21
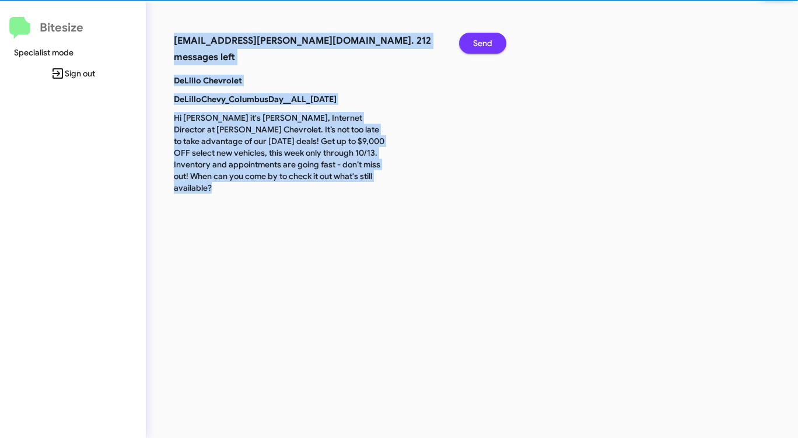
click at [474, 47] on span "Send" at bounding box center [482, 43] width 19 height 21
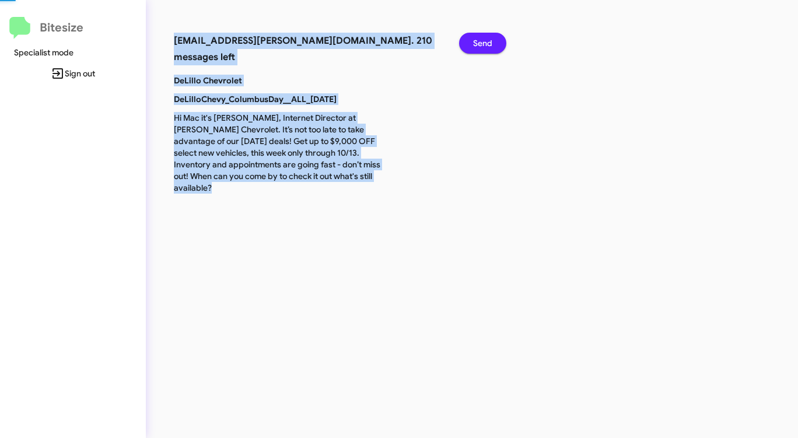
click at [474, 47] on span "Send" at bounding box center [482, 43] width 19 height 21
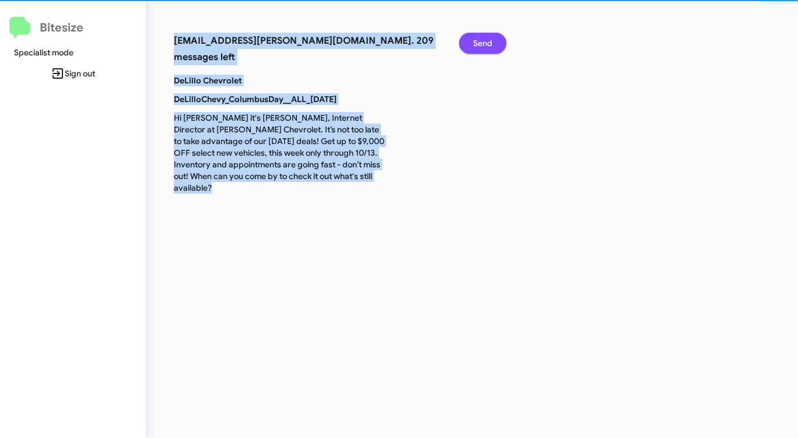
click at [474, 47] on span "Send" at bounding box center [482, 43] width 19 height 21
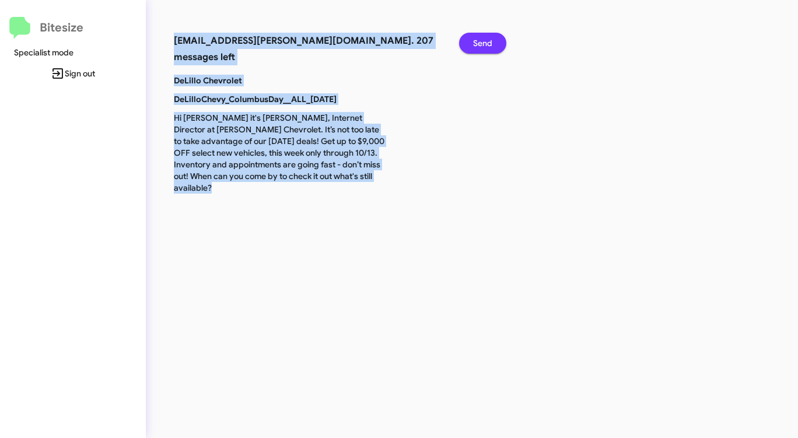
click at [474, 47] on span "Send" at bounding box center [482, 43] width 19 height 21
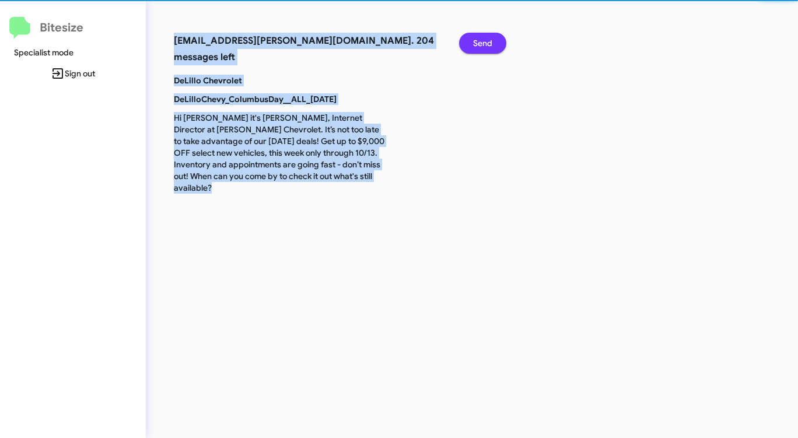
click at [474, 47] on span "Send" at bounding box center [482, 43] width 19 height 21
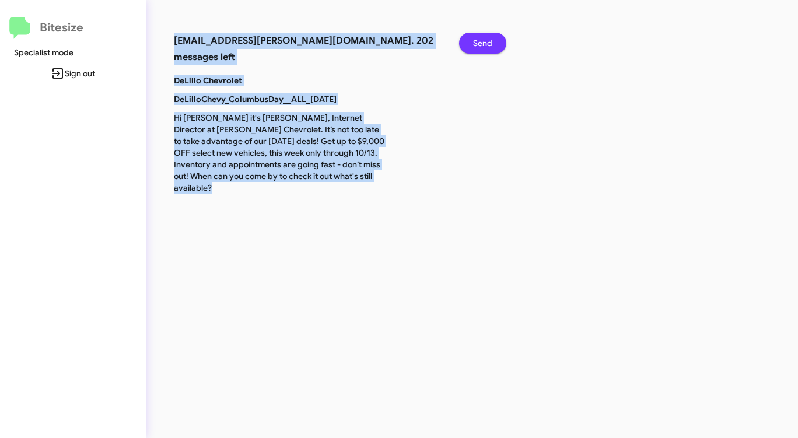
click at [474, 47] on span "Send" at bounding box center [482, 43] width 19 height 21
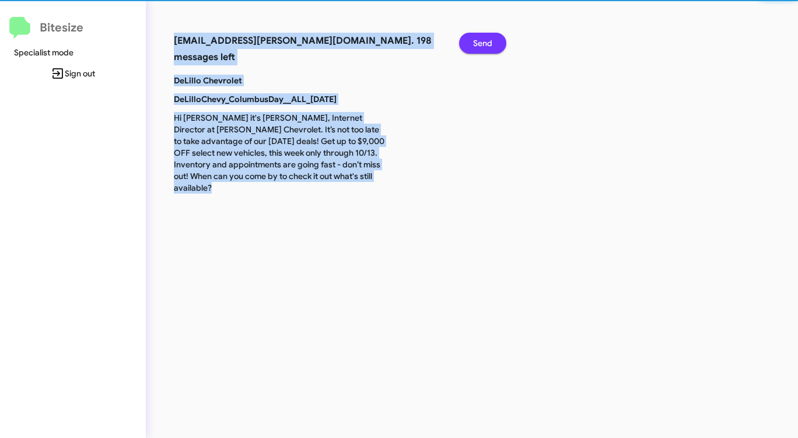
click at [474, 47] on span "Send" at bounding box center [482, 43] width 19 height 21
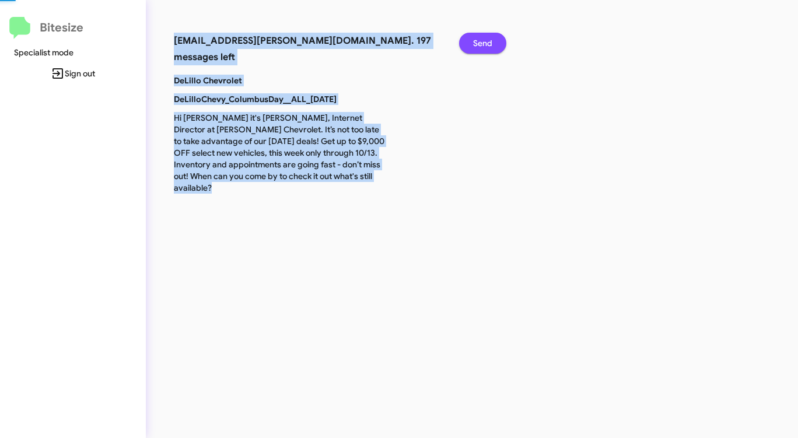
click at [474, 47] on span "Send" at bounding box center [482, 43] width 19 height 21
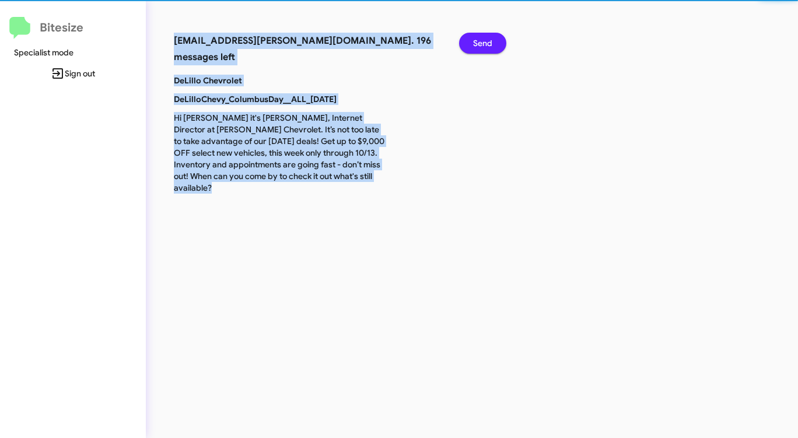
click at [474, 47] on span "Send" at bounding box center [482, 43] width 19 height 21
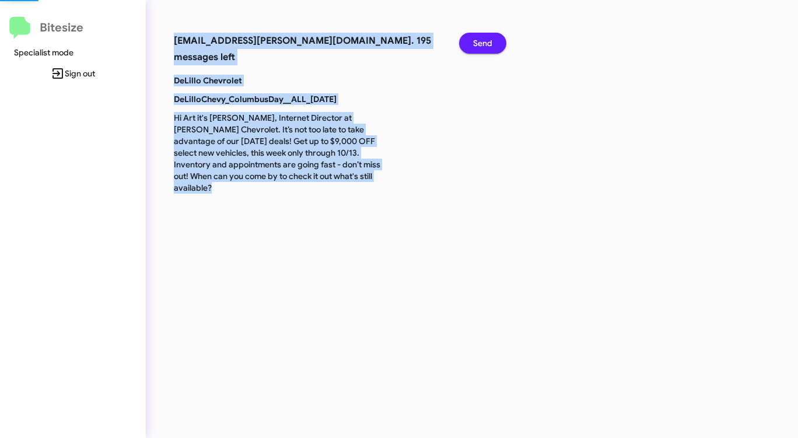
click at [474, 47] on span "Send" at bounding box center [482, 43] width 19 height 21
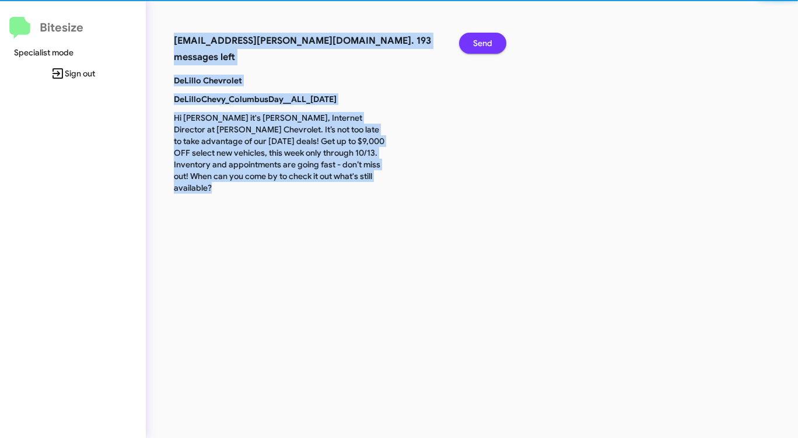
click at [474, 47] on span "Send" at bounding box center [482, 43] width 19 height 21
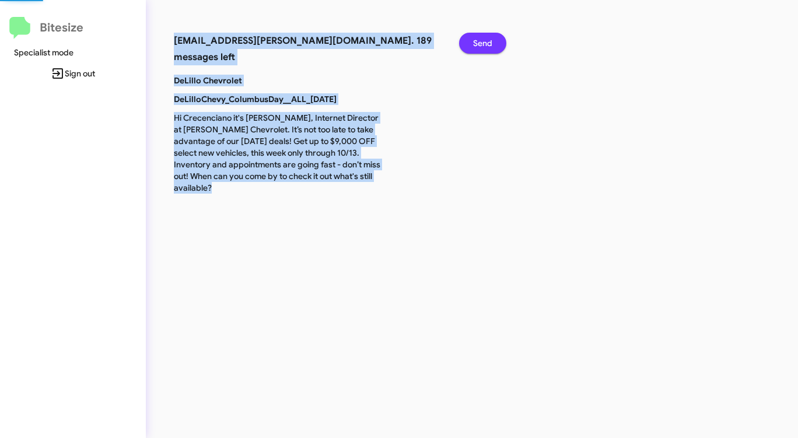
click at [474, 47] on span "Send" at bounding box center [482, 43] width 19 height 21
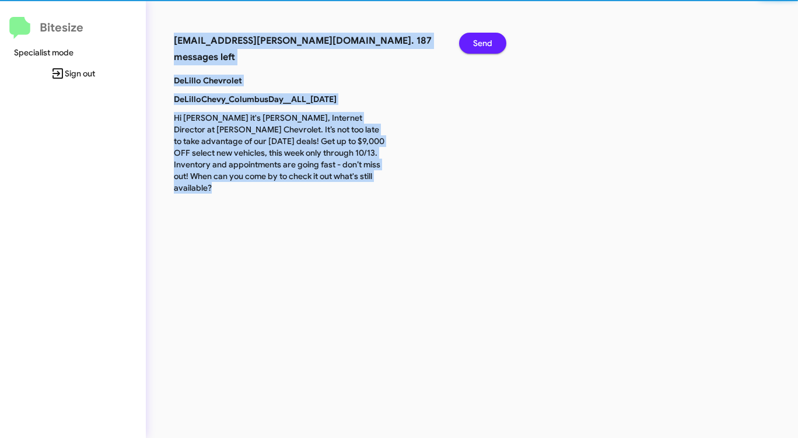
click at [474, 47] on span "Send" at bounding box center [482, 43] width 19 height 21
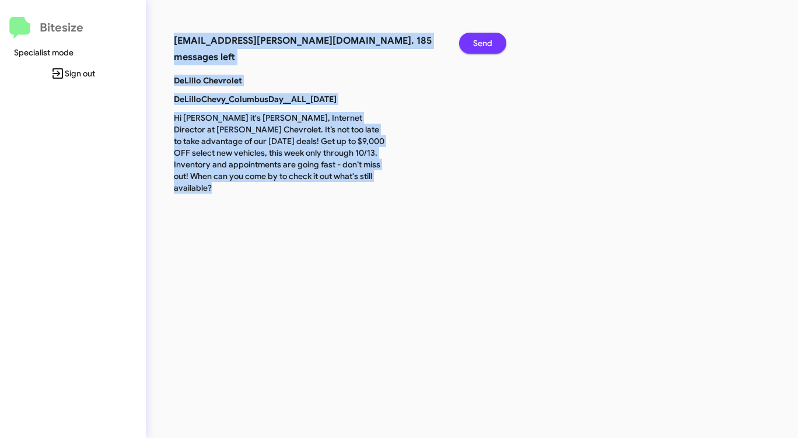
click at [474, 47] on span "Send" at bounding box center [482, 43] width 19 height 21
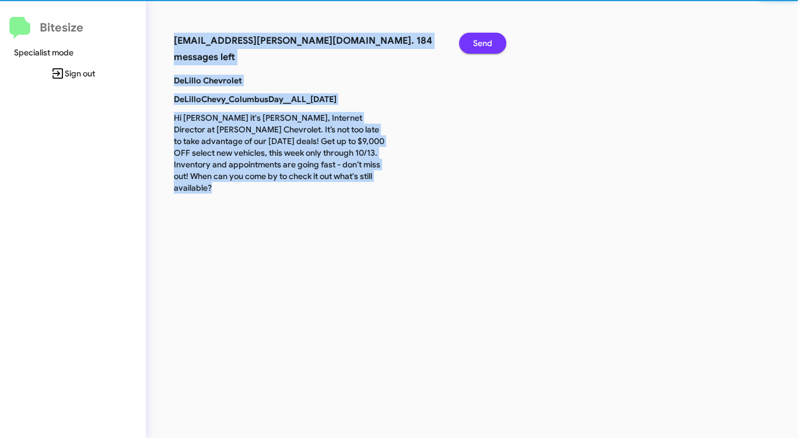
click at [474, 47] on span "Send" at bounding box center [482, 43] width 19 height 21
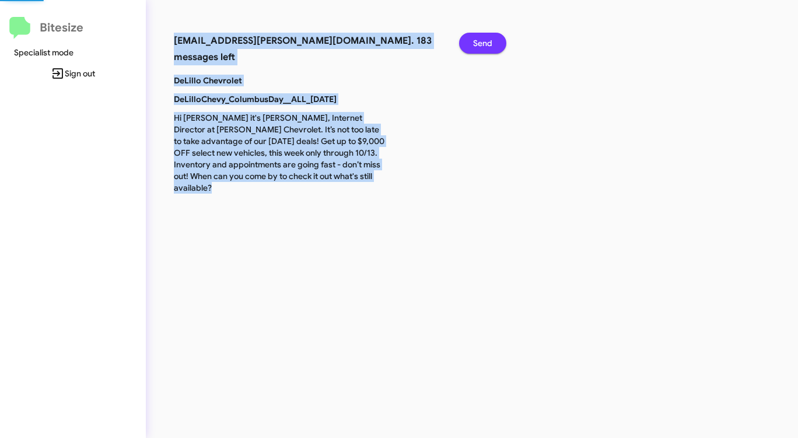
click at [474, 47] on span "Send" at bounding box center [482, 43] width 19 height 21
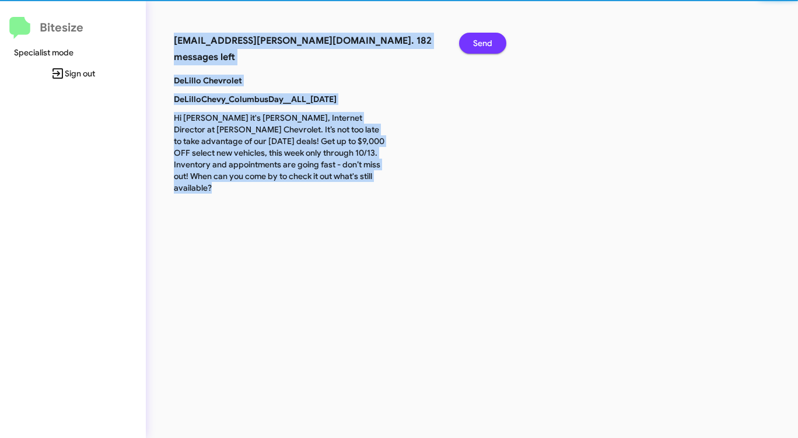
click at [474, 47] on span "Send" at bounding box center [482, 43] width 19 height 21
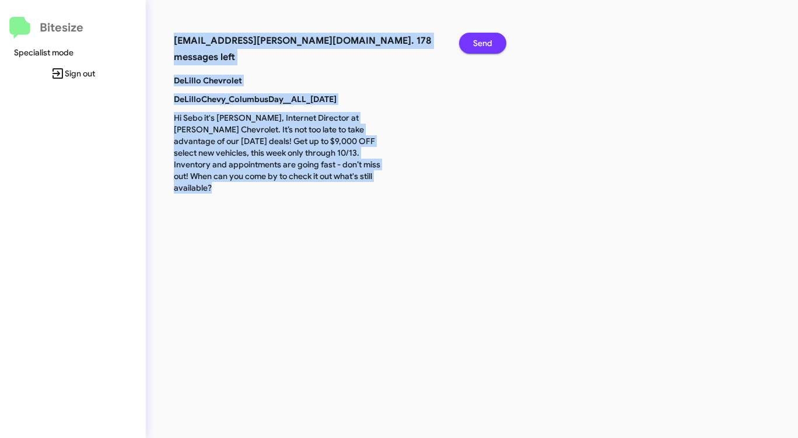
click at [474, 47] on span "Send" at bounding box center [482, 43] width 19 height 21
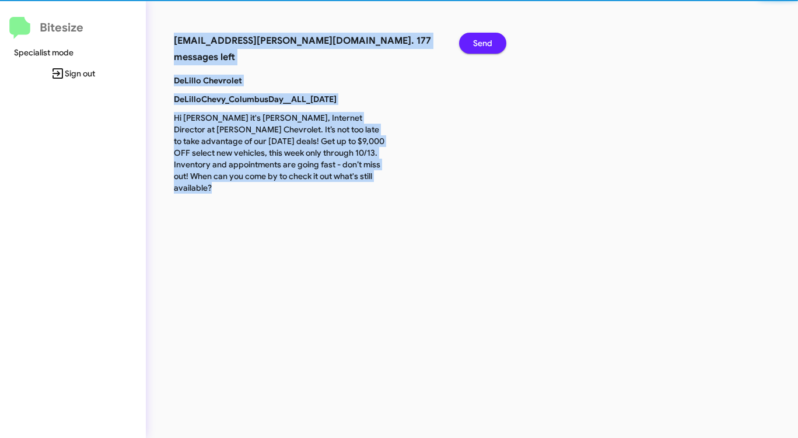
click at [474, 47] on span "Send" at bounding box center [482, 43] width 19 height 21
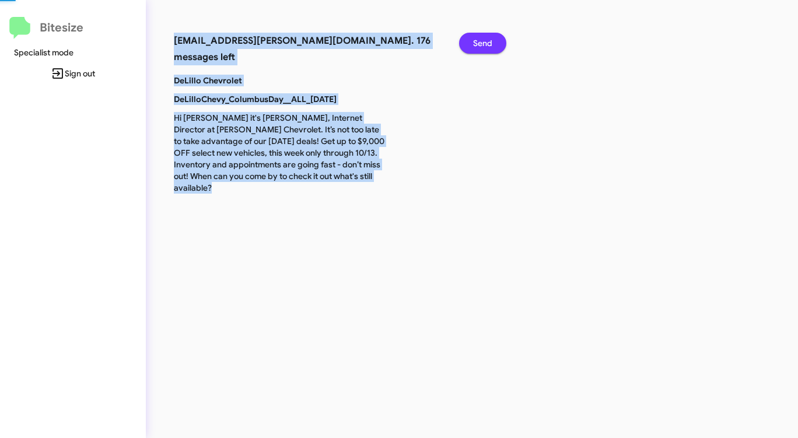
click at [474, 47] on span "Send" at bounding box center [482, 43] width 19 height 21
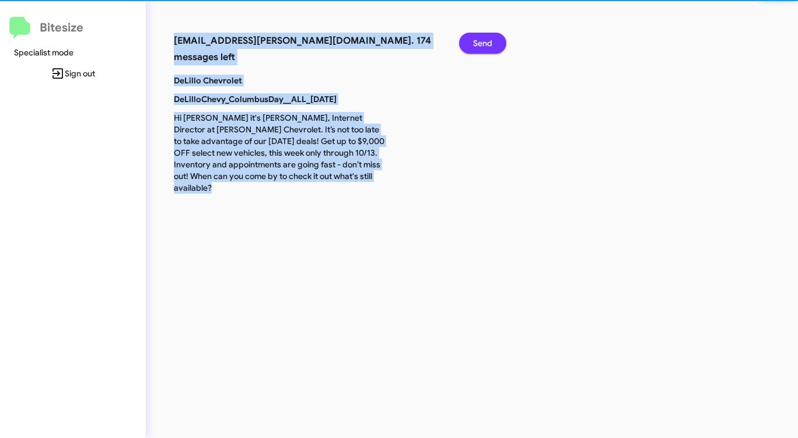
click at [474, 47] on span "Send" at bounding box center [482, 43] width 19 height 21
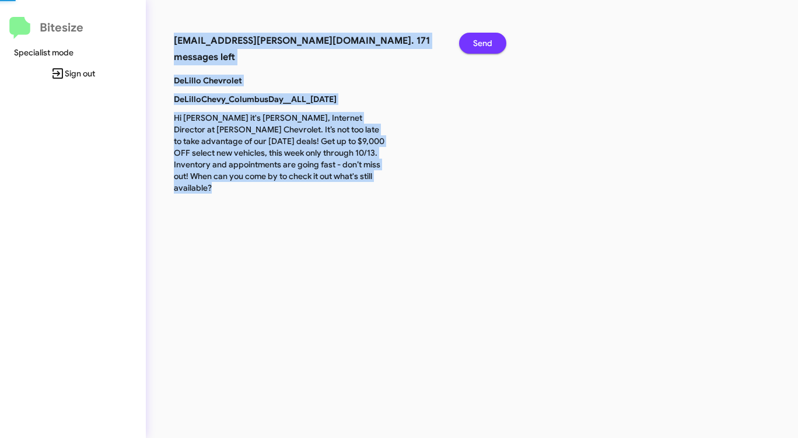
click at [474, 47] on span "Send" at bounding box center [482, 43] width 19 height 21
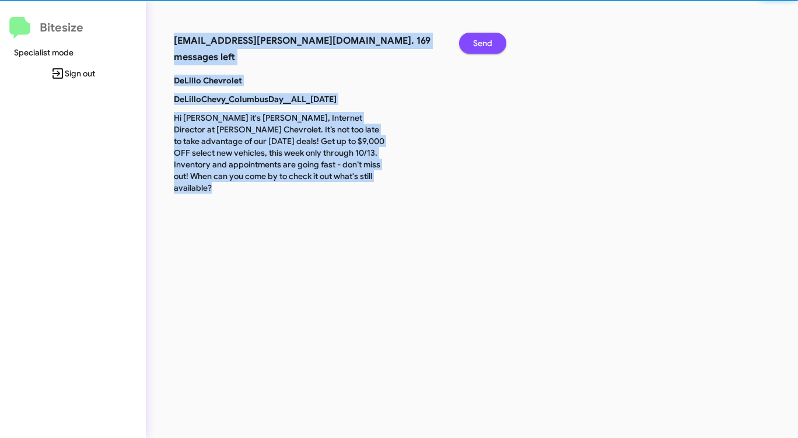
click at [474, 47] on span "Send" at bounding box center [482, 43] width 19 height 21
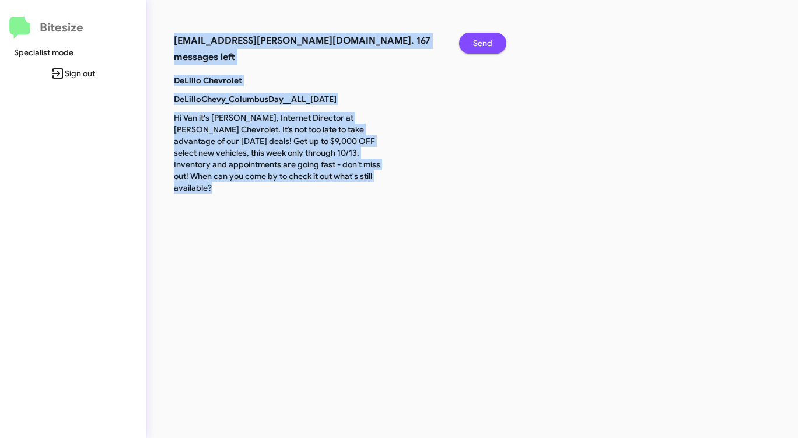
click at [474, 47] on span "Send" at bounding box center [482, 43] width 19 height 21
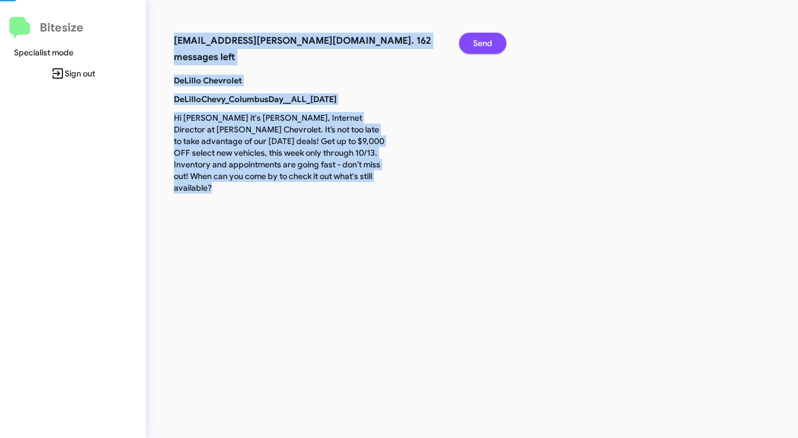
click at [474, 47] on span "Send" at bounding box center [482, 43] width 19 height 21
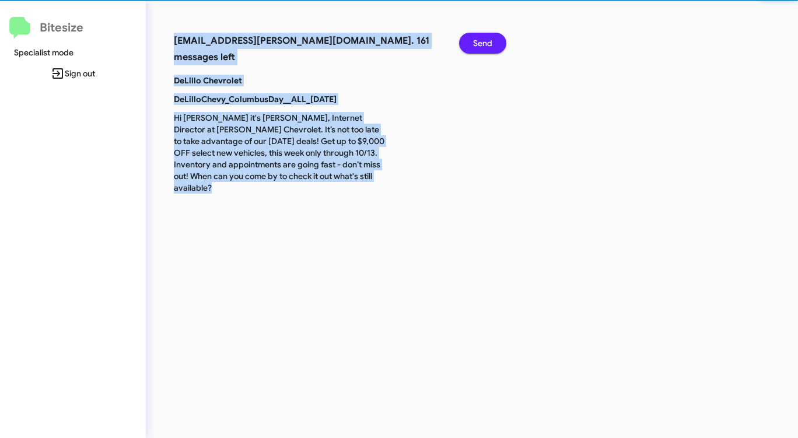
click at [474, 47] on span "Send" at bounding box center [482, 43] width 19 height 21
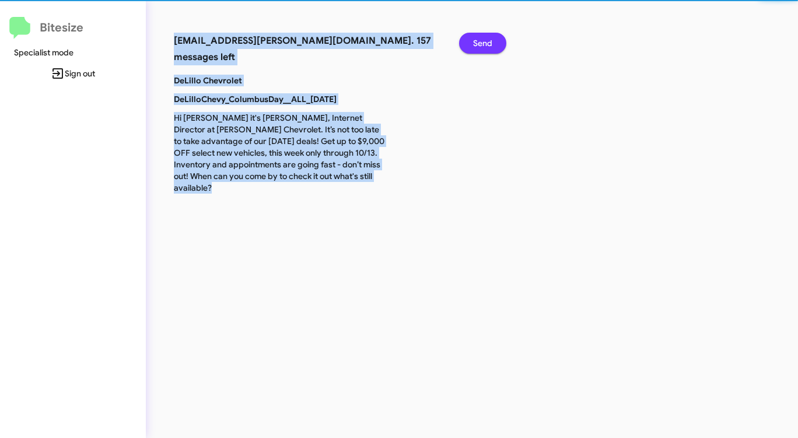
click at [474, 47] on span "Send" at bounding box center [482, 43] width 19 height 21
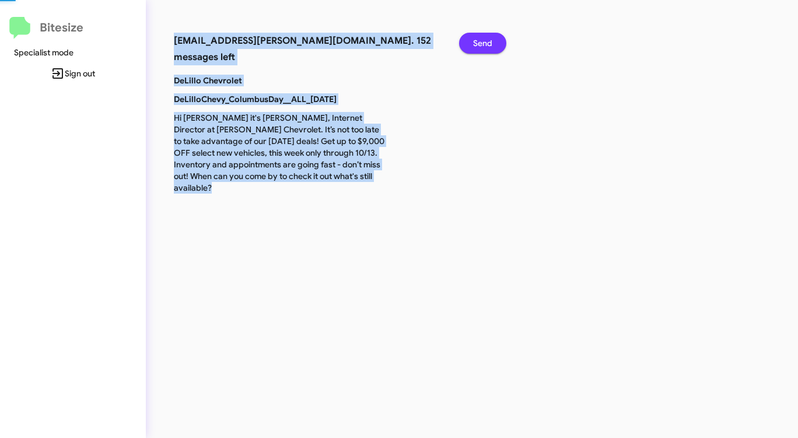
click at [474, 47] on span "Send" at bounding box center [482, 43] width 19 height 21
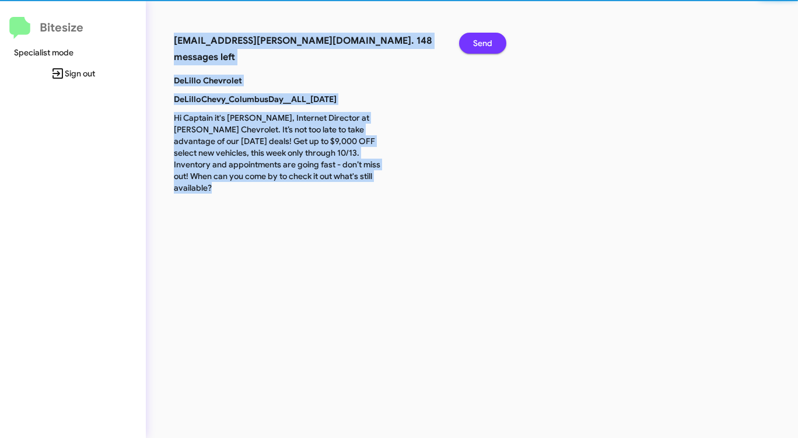
click at [474, 47] on span "Send" at bounding box center [482, 43] width 19 height 21
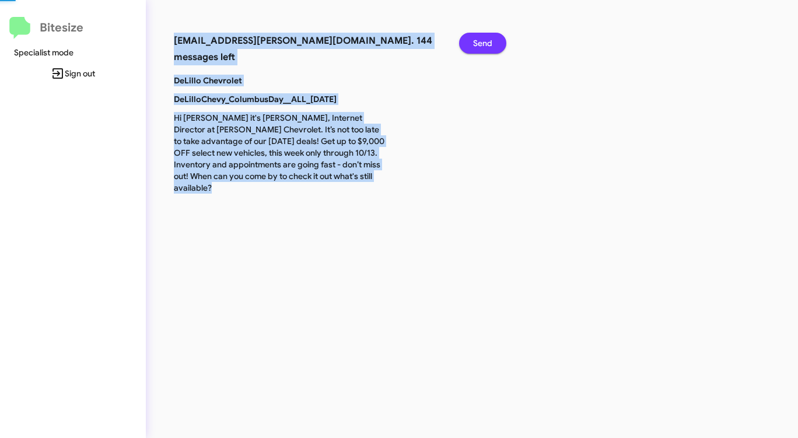
click at [474, 47] on span "Send" at bounding box center [482, 43] width 19 height 21
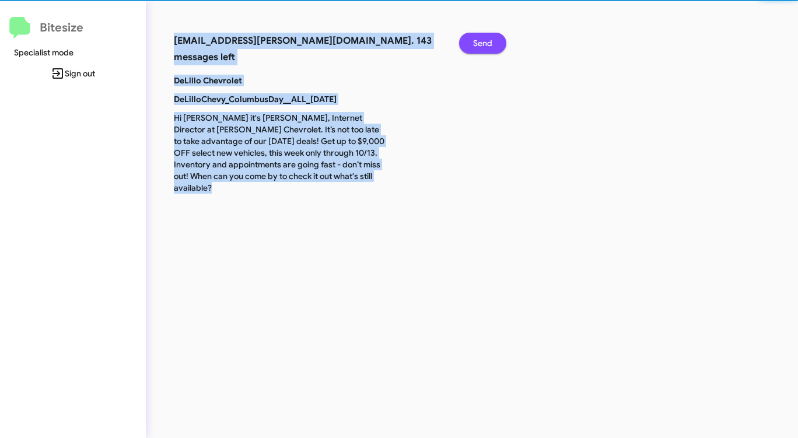
click at [474, 47] on span "Send" at bounding box center [482, 43] width 19 height 21
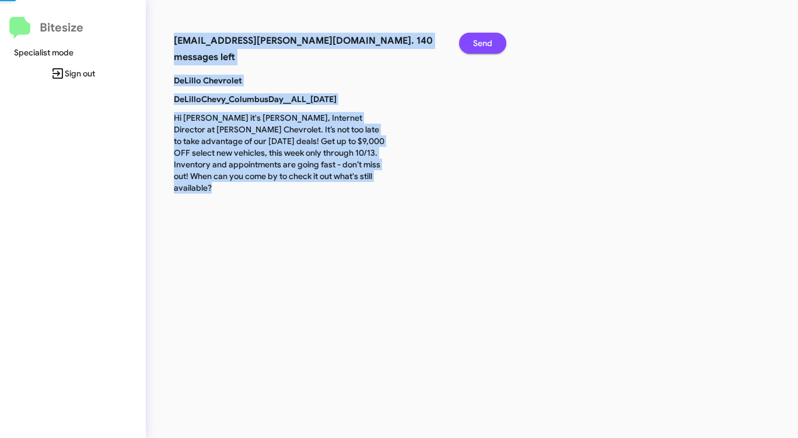
click at [474, 47] on span "Send" at bounding box center [482, 43] width 19 height 21
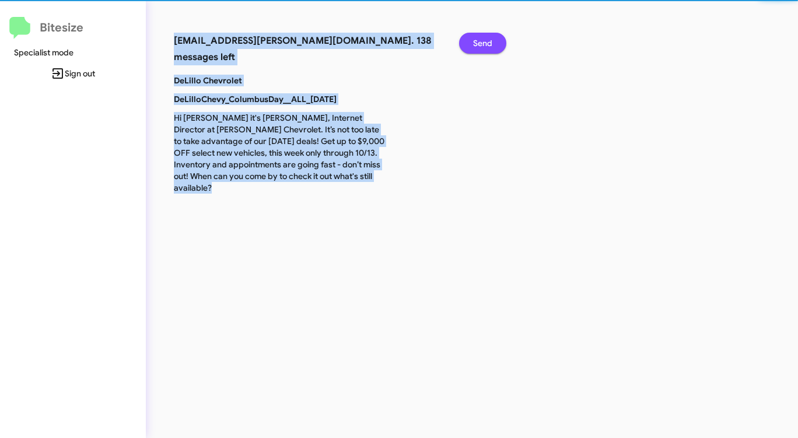
click at [474, 47] on span "Send" at bounding box center [482, 43] width 19 height 21
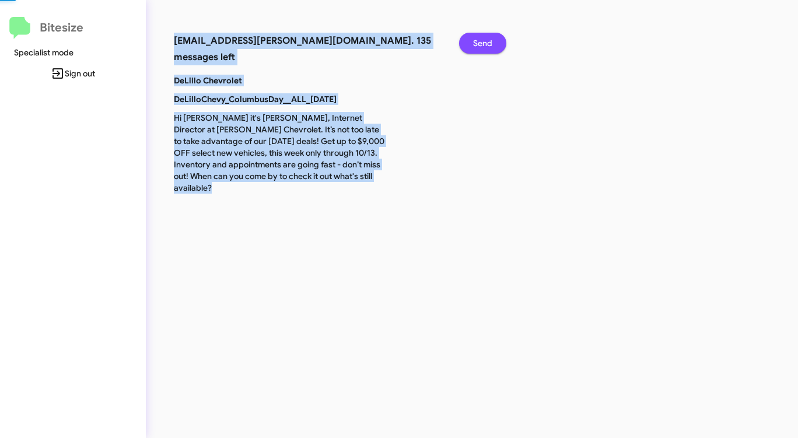
click at [474, 47] on span "Send" at bounding box center [482, 43] width 19 height 21
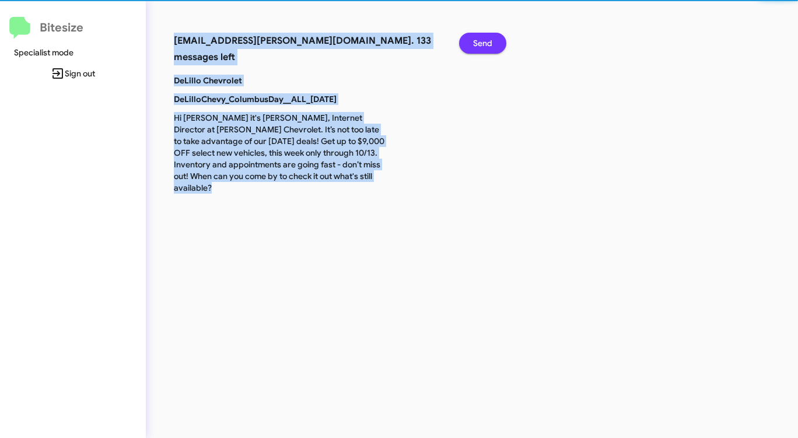
click at [474, 47] on span "Send" at bounding box center [482, 43] width 19 height 21
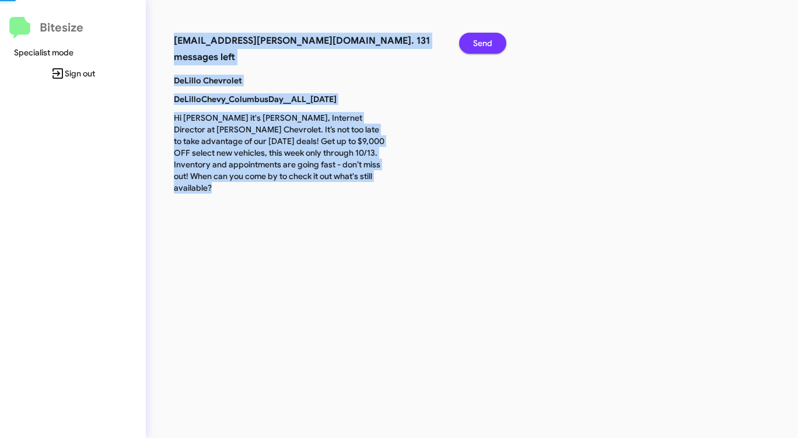
click at [474, 47] on span "Send" at bounding box center [482, 43] width 19 height 21
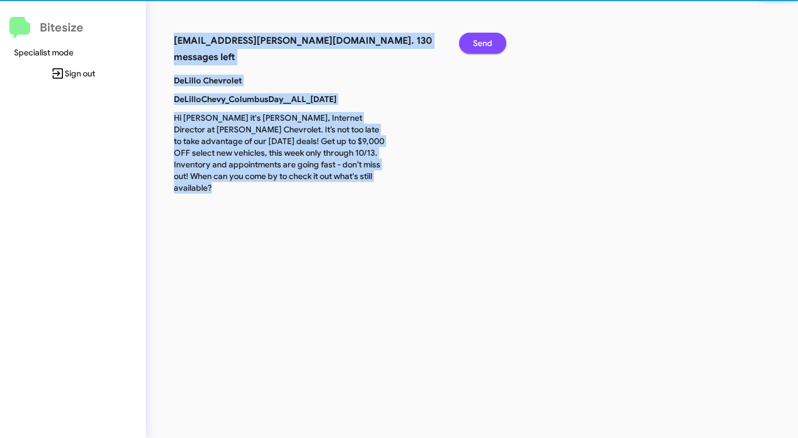
click at [474, 47] on span "Send" at bounding box center [482, 43] width 19 height 21
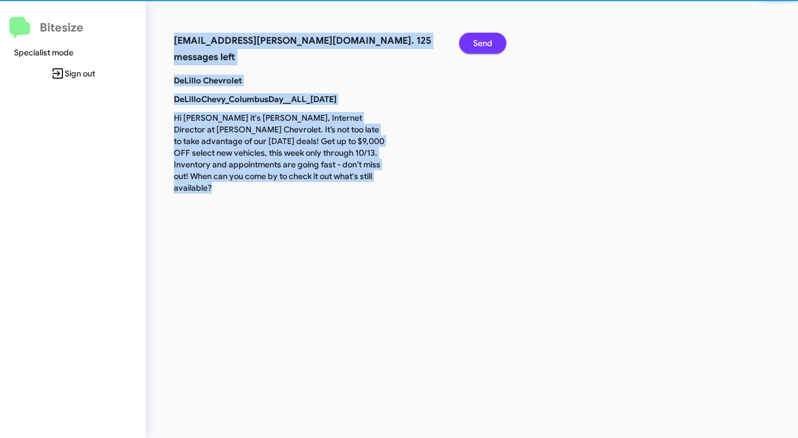
click at [474, 47] on span "Send" at bounding box center [482, 43] width 19 height 21
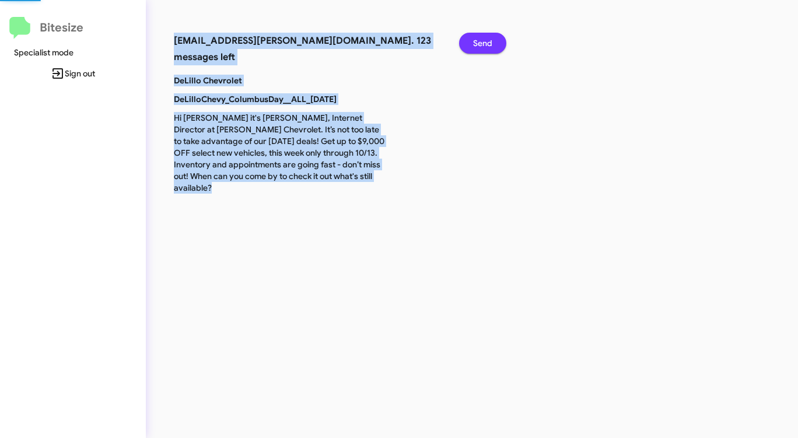
click at [474, 47] on span "Send" at bounding box center [482, 43] width 19 height 21
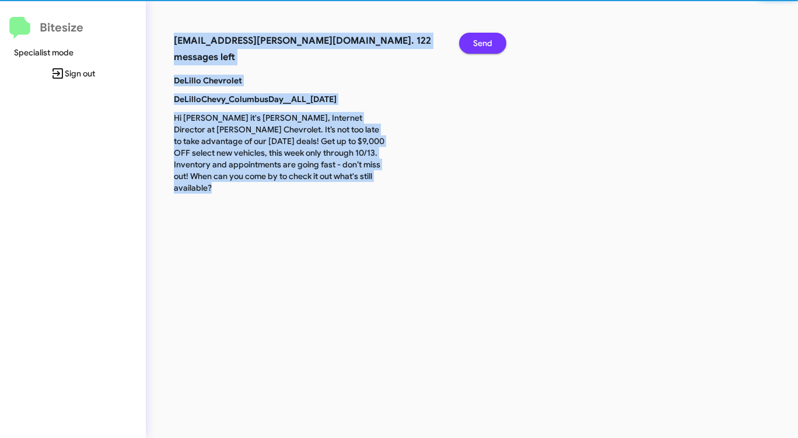
click at [474, 47] on span "Send" at bounding box center [482, 43] width 19 height 21
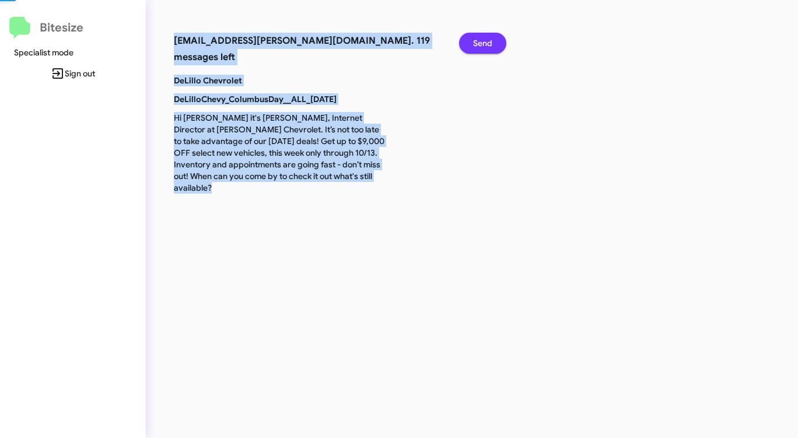
click at [474, 47] on span "Send" at bounding box center [482, 43] width 19 height 21
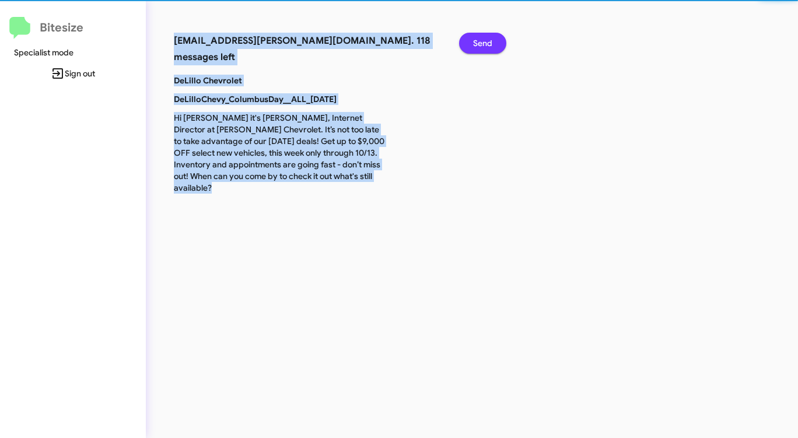
click at [474, 47] on span "Send" at bounding box center [482, 43] width 19 height 21
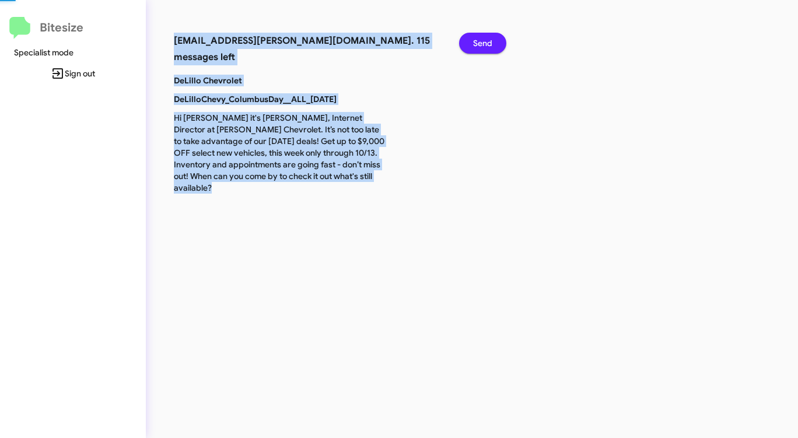
click at [474, 47] on span "Send" at bounding box center [482, 43] width 19 height 21
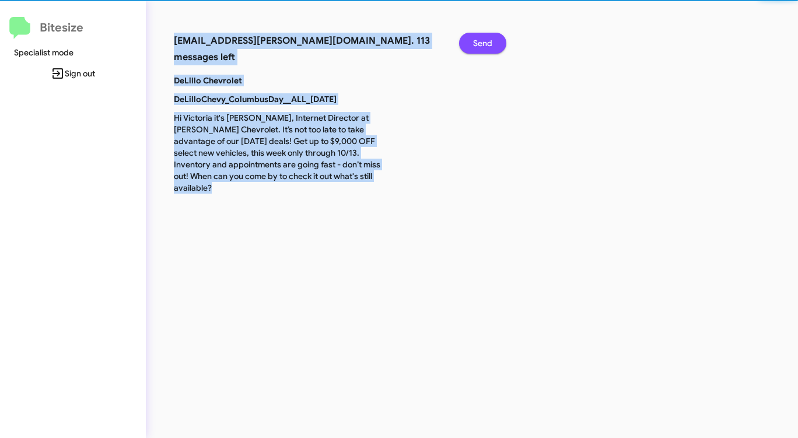
click at [474, 47] on span "Send" at bounding box center [482, 43] width 19 height 21
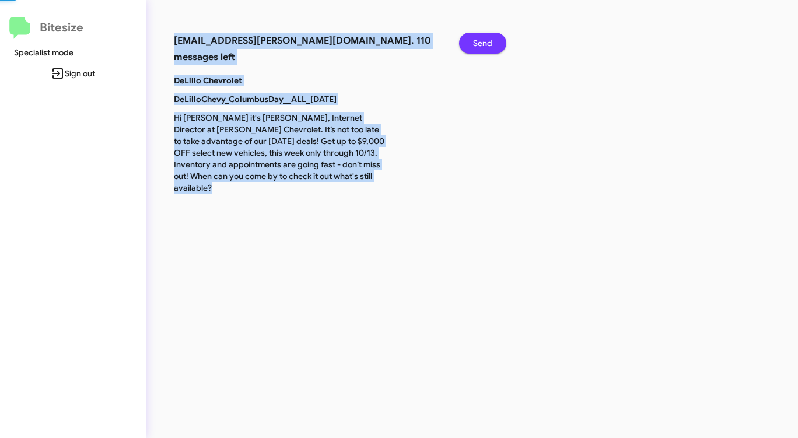
click at [474, 47] on span "Send" at bounding box center [482, 43] width 19 height 21
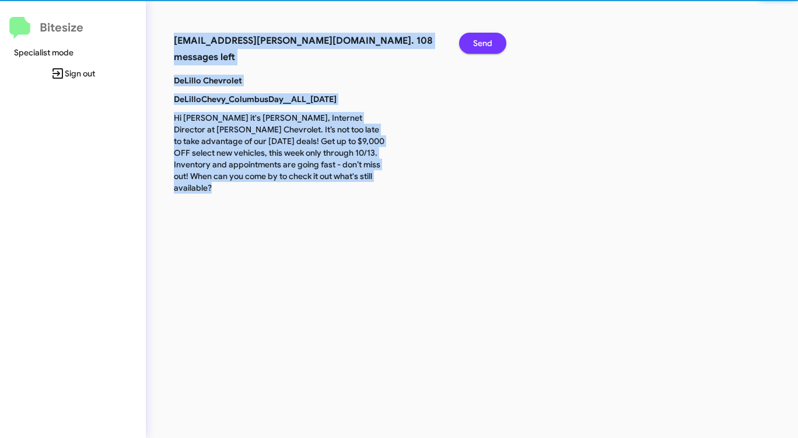
click at [474, 47] on span "Send" at bounding box center [482, 43] width 19 height 21
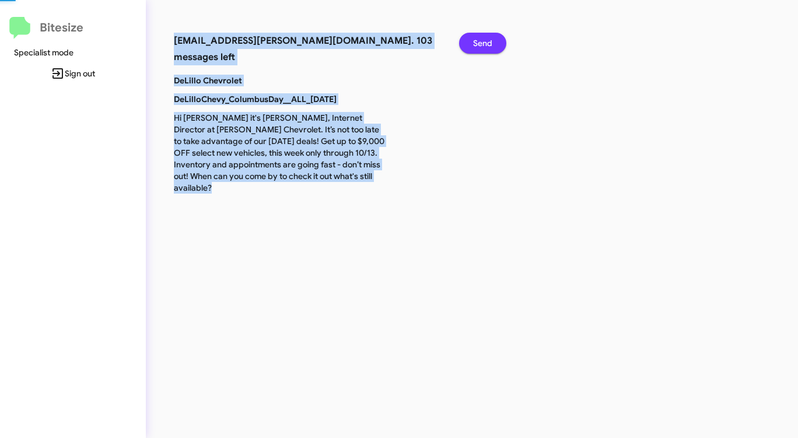
click at [474, 47] on span "Send" at bounding box center [482, 43] width 19 height 21
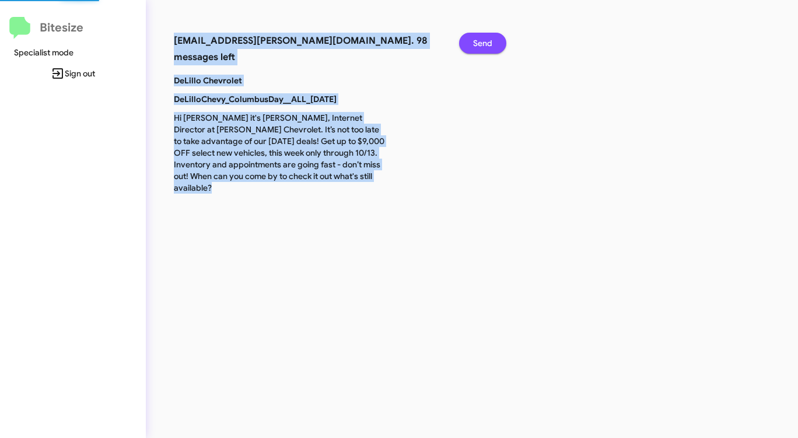
click at [474, 47] on span "Send" at bounding box center [482, 43] width 19 height 21
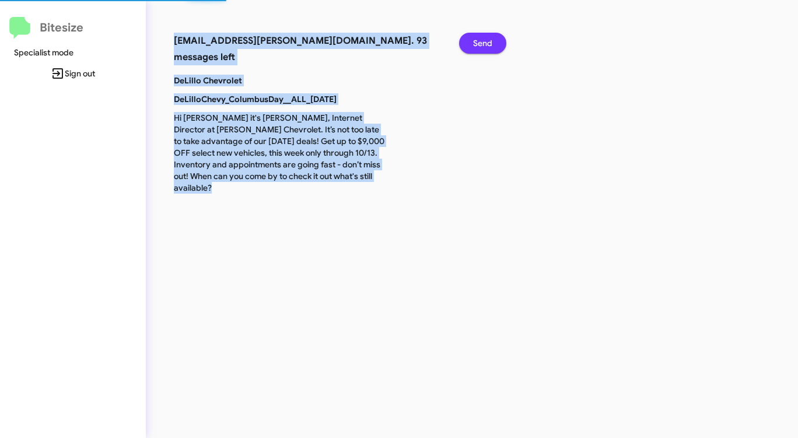
click at [474, 47] on span "Send" at bounding box center [482, 43] width 19 height 21
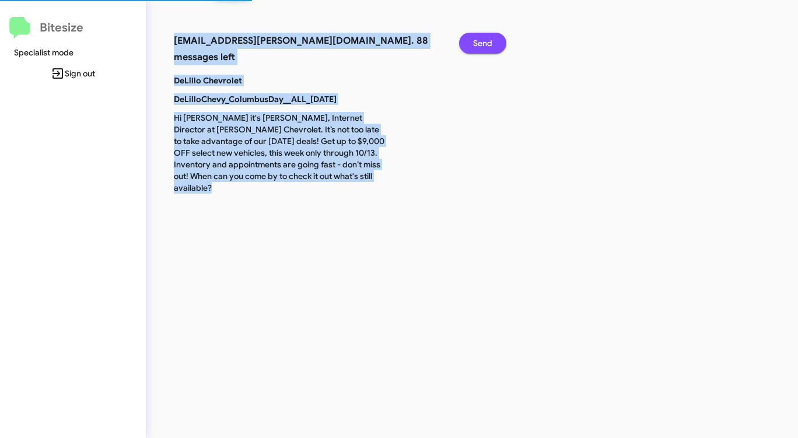
click at [474, 47] on span "Send" at bounding box center [482, 43] width 19 height 21
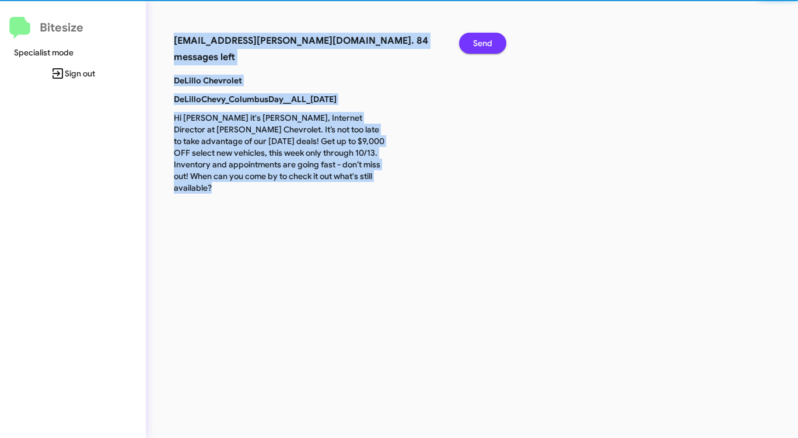
click at [474, 47] on span "Send" at bounding box center [482, 43] width 19 height 21
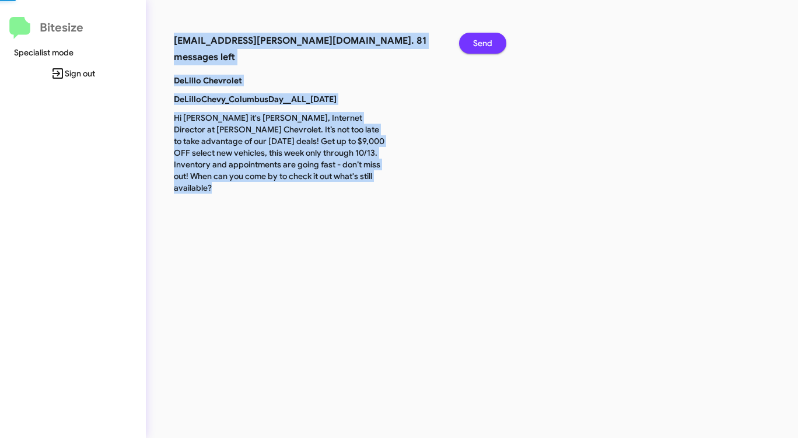
click at [474, 47] on span "Send" at bounding box center [482, 43] width 19 height 21
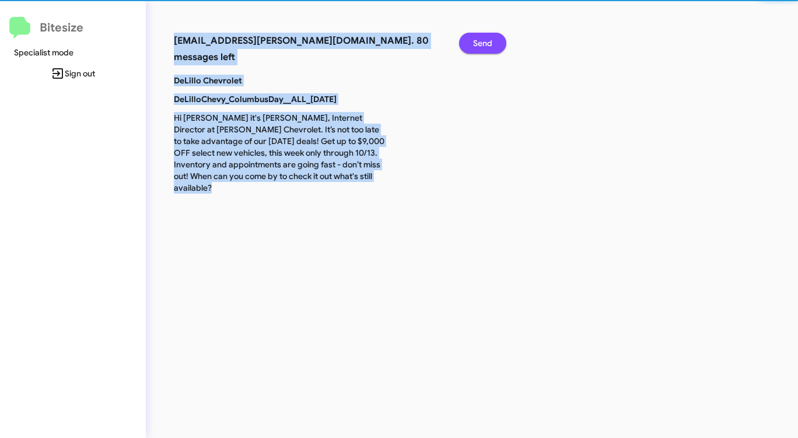
click at [474, 47] on span "Send" at bounding box center [482, 43] width 19 height 21
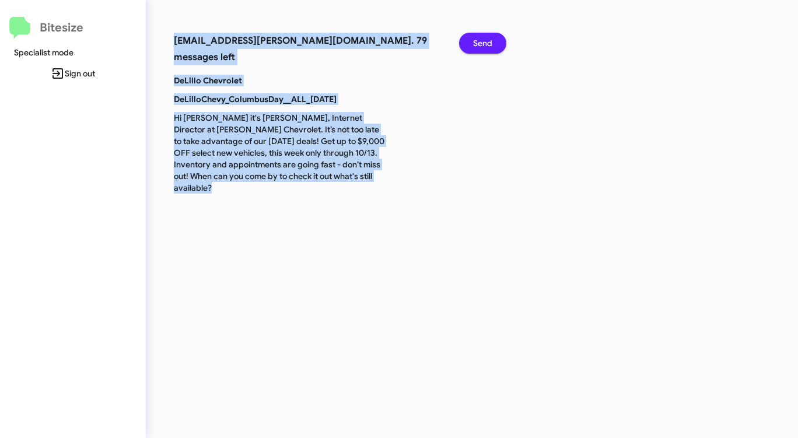
click at [474, 47] on span "Send" at bounding box center [482, 43] width 19 height 21
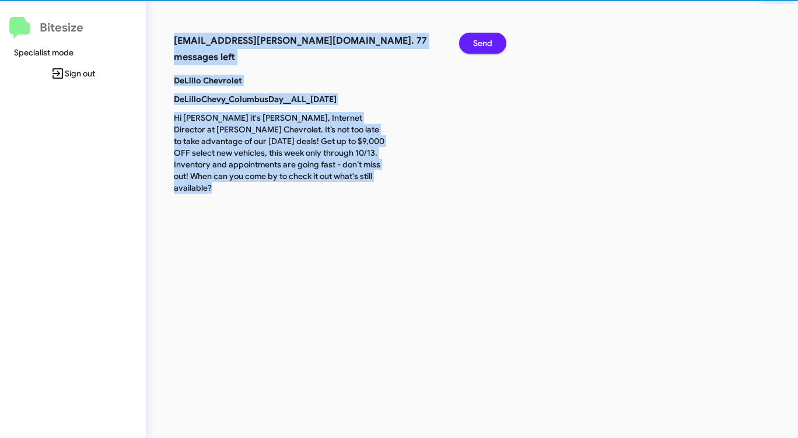
click at [474, 47] on span "Send" at bounding box center [482, 43] width 19 height 21
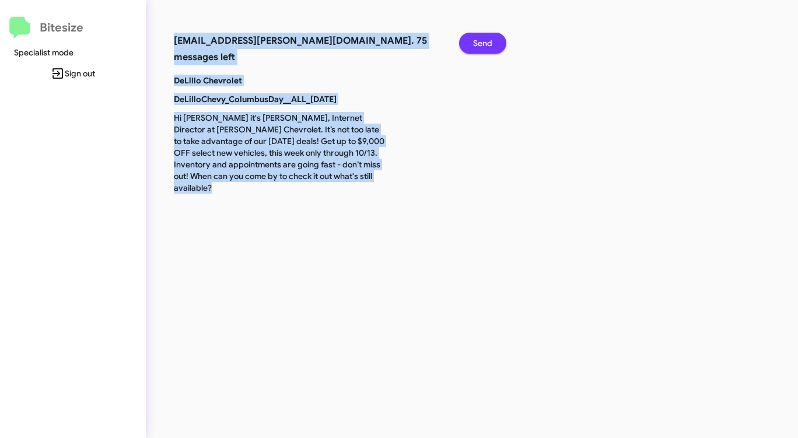
click at [474, 47] on span "Send" at bounding box center [482, 43] width 19 height 21
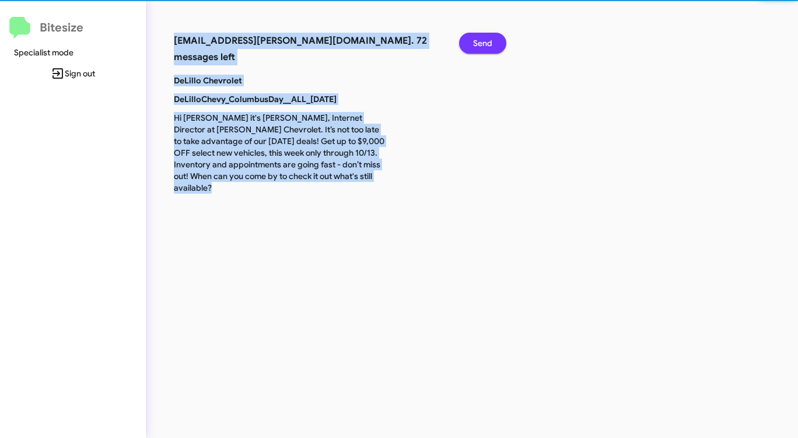
click at [474, 47] on span "Send" at bounding box center [482, 43] width 19 height 21
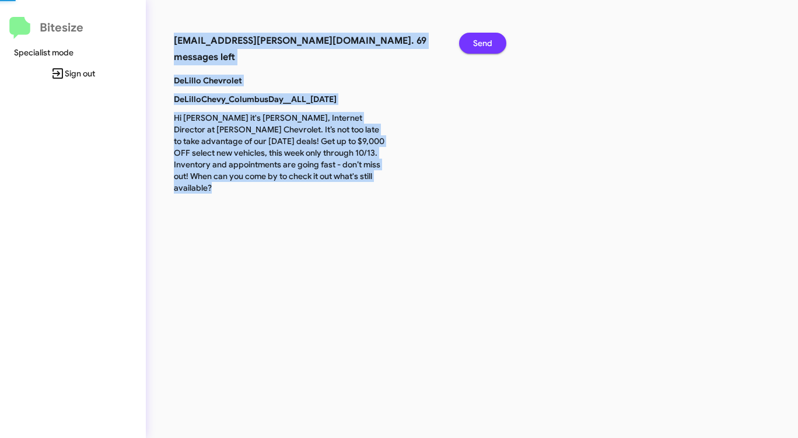
click at [474, 47] on span "Send" at bounding box center [482, 43] width 19 height 21
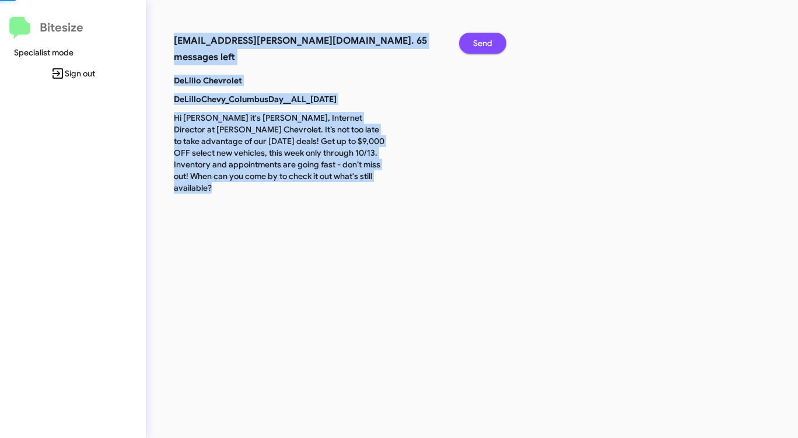
click at [474, 47] on span "Send" at bounding box center [482, 43] width 19 height 21
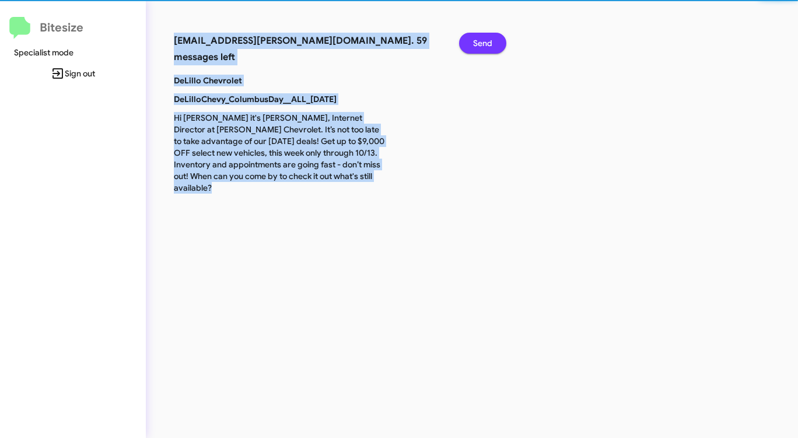
click at [474, 47] on span "Send" at bounding box center [482, 43] width 19 height 21
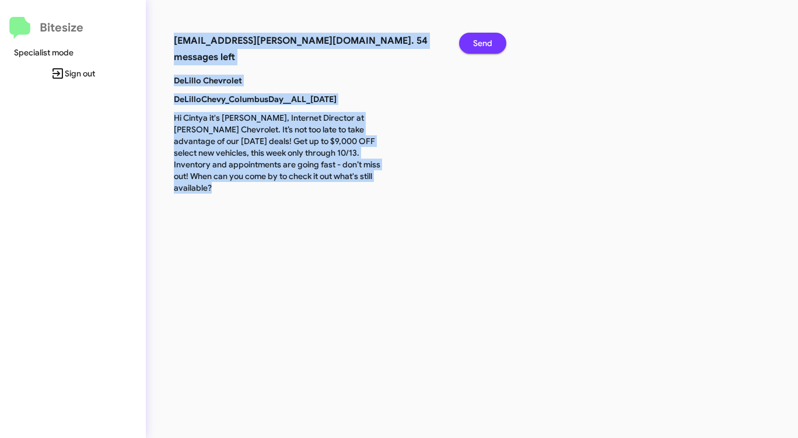
click at [474, 47] on span "Send" at bounding box center [482, 43] width 19 height 21
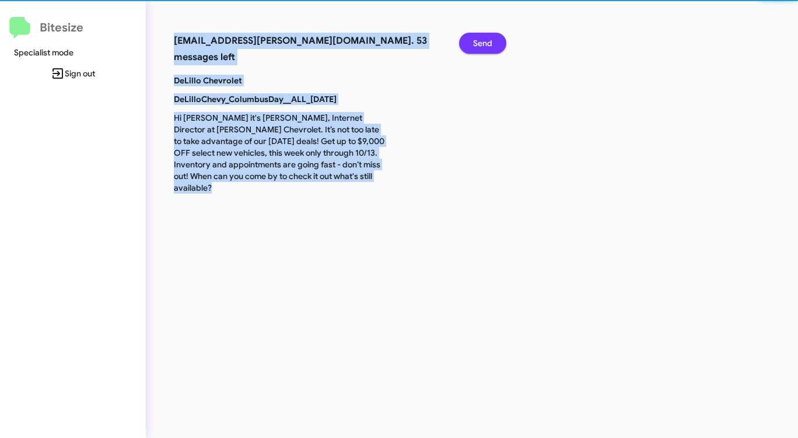
click at [474, 47] on span "Send" at bounding box center [482, 43] width 19 height 21
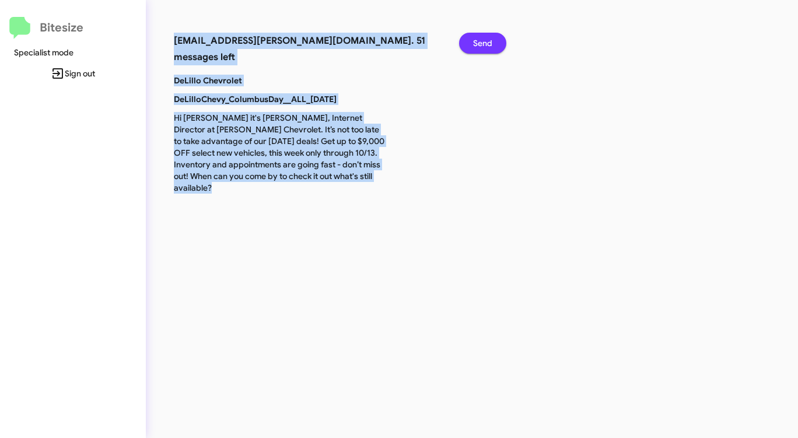
click at [474, 47] on span "Send" at bounding box center [482, 43] width 19 height 21
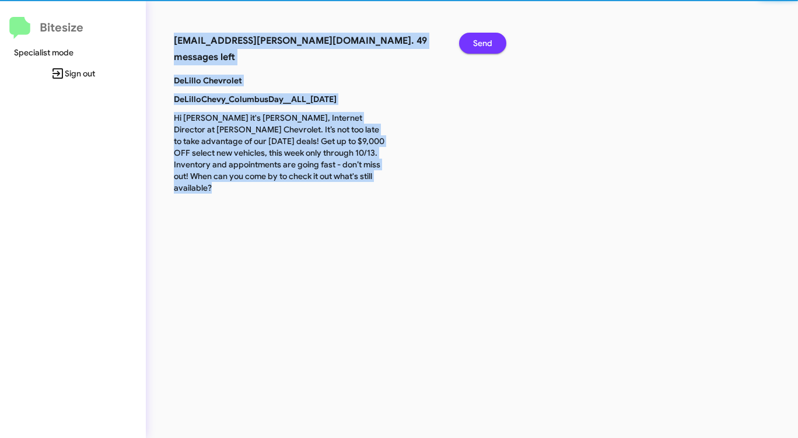
click at [474, 47] on span "Send" at bounding box center [482, 43] width 19 height 21
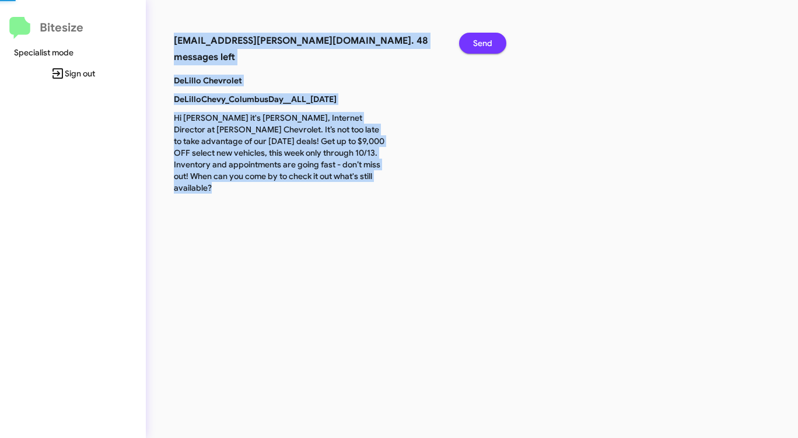
click at [474, 47] on span "Send" at bounding box center [482, 43] width 19 height 21
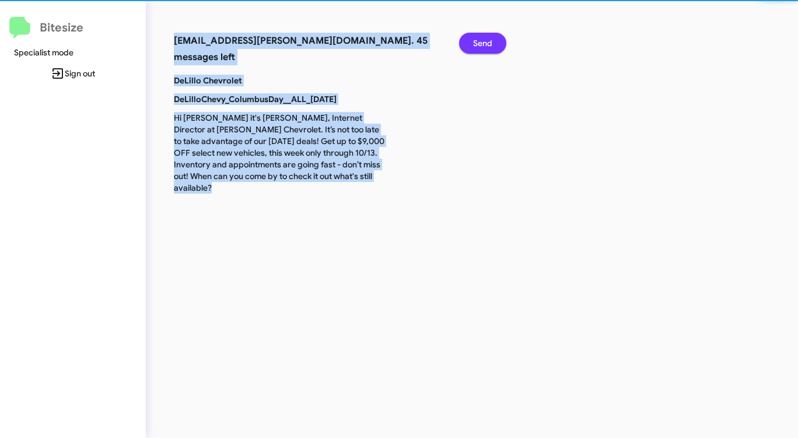
click at [474, 47] on span "Send" at bounding box center [482, 43] width 19 height 21
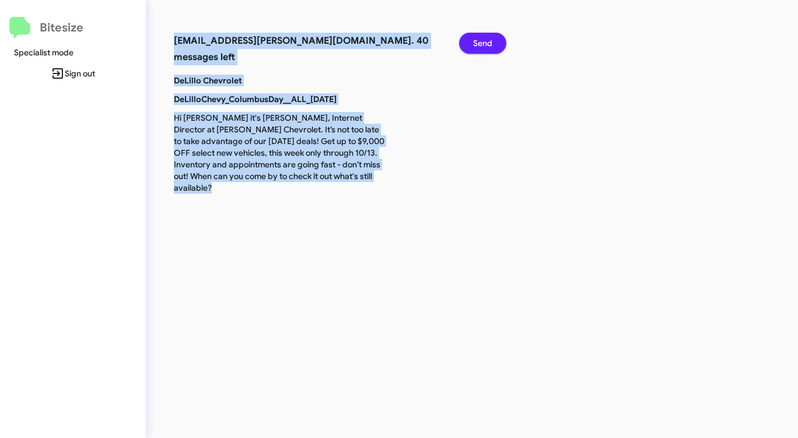
click at [474, 47] on span "Send" at bounding box center [482, 43] width 19 height 21
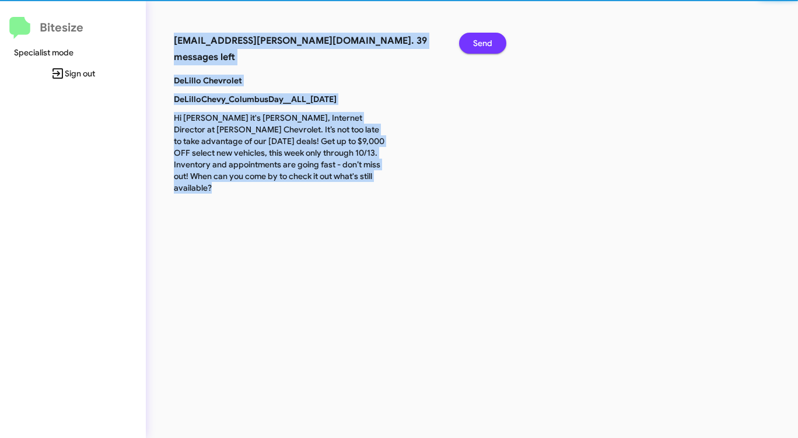
click at [474, 47] on span "Send" at bounding box center [482, 43] width 19 height 21
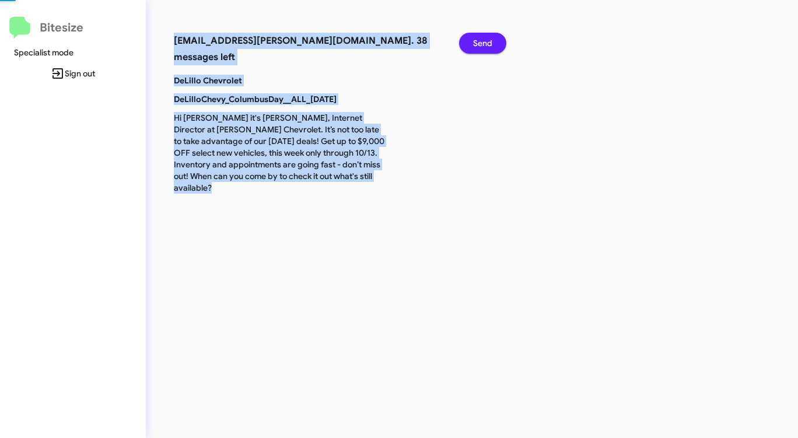
click at [474, 47] on span "Send" at bounding box center [482, 43] width 19 height 21
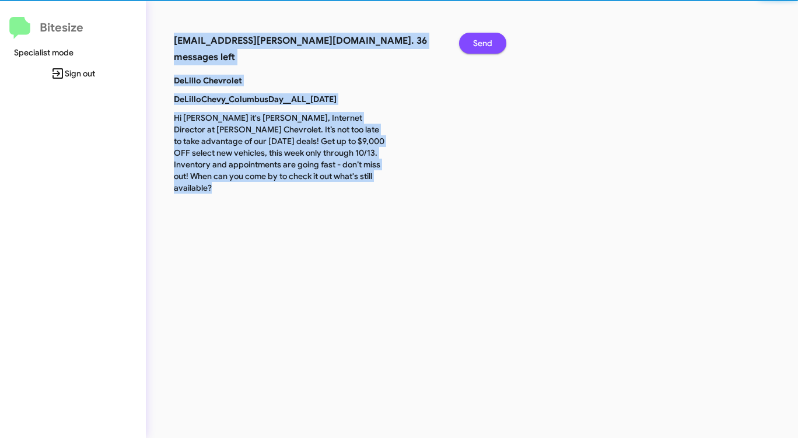
click at [474, 47] on span "Send" at bounding box center [482, 43] width 19 height 21
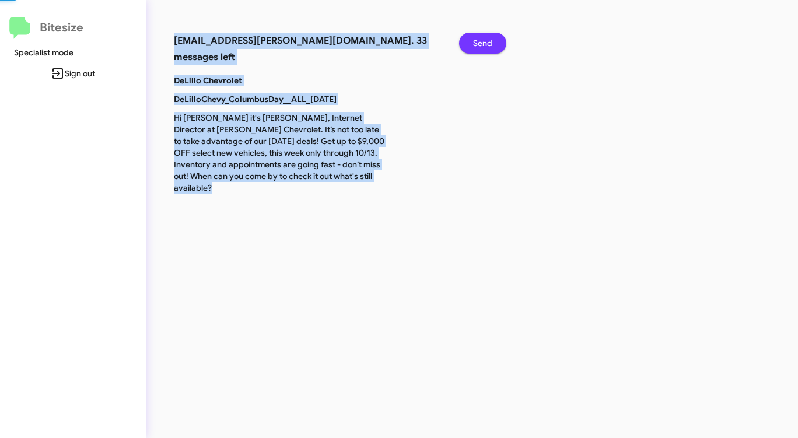
click at [474, 47] on span "Send" at bounding box center [482, 43] width 19 height 21
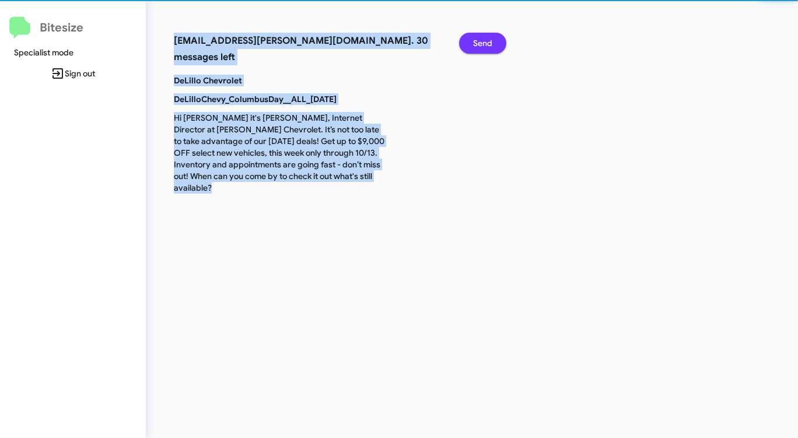
click at [474, 47] on span "Send" at bounding box center [482, 43] width 19 height 21
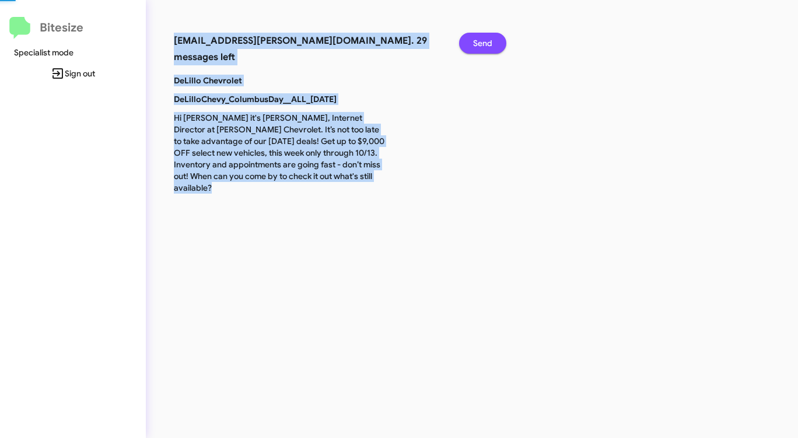
click at [474, 47] on span "Send" at bounding box center [482, 43] width 19 height 21
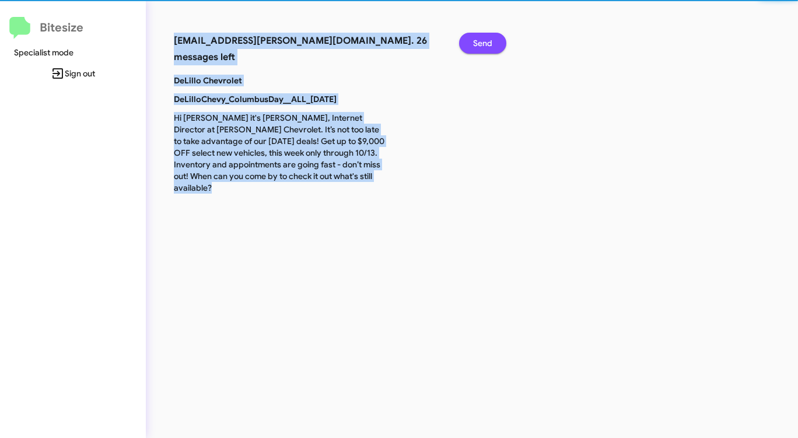
click at [474, 47] on span "Send" at bounding box center [482, 43] width 19 height 21
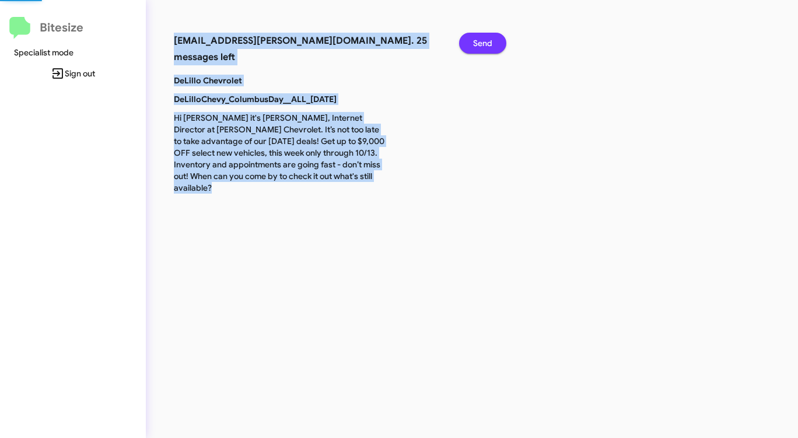
click at [474, 47] on span "Send" at bounding box center [482, 43] width 19 height 21
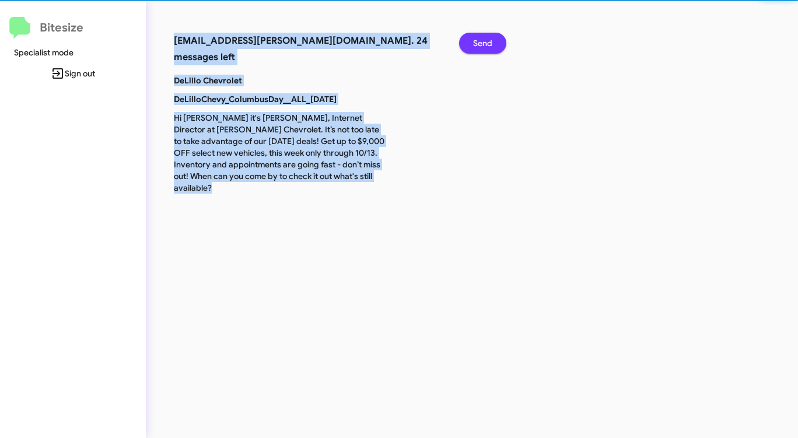
click at [474, 47] on span "Send" at bounding box center [482, 43] width 19 height 21
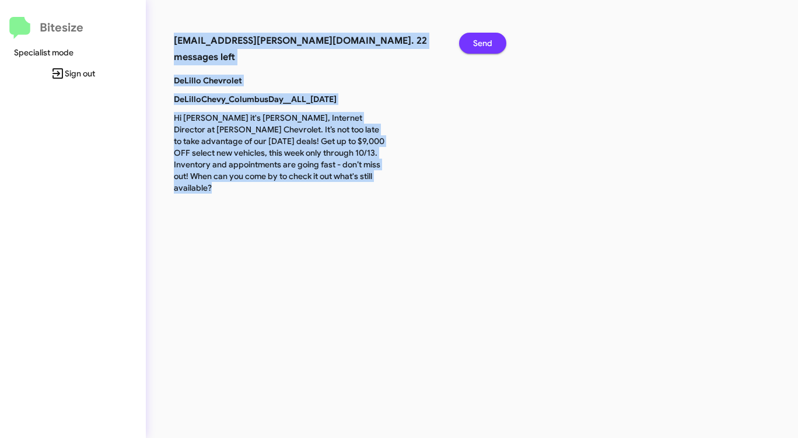
click at [474, 47] on span "Send" at bounding box center [482, 43] width 19 height 21
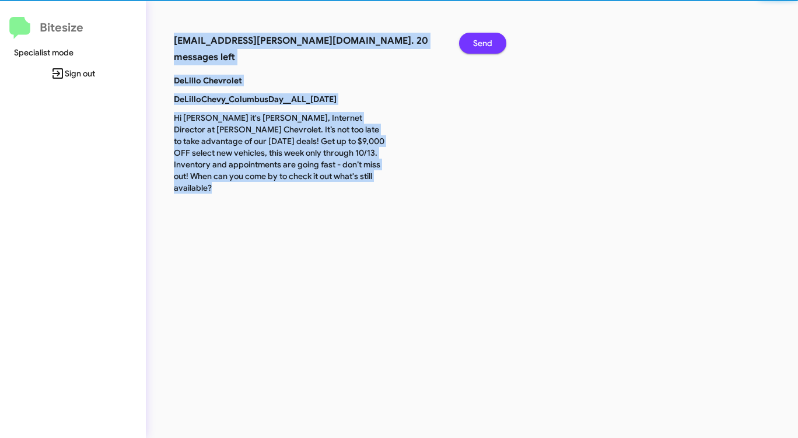
click at [474, 47] on span "Send" at bounding box center [482, 43] width 19 height 21
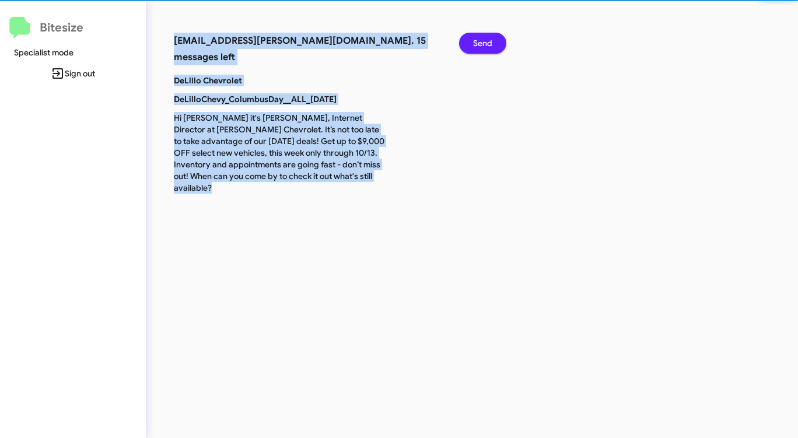
click at [474, 47] on span "Send" at bounding box center [482, 43] width 19 height 21
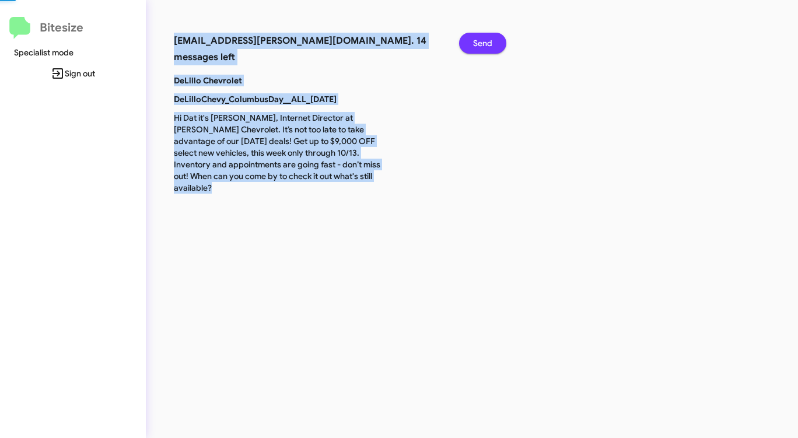
click at [474, 47] on span "Send" at bounding box center [482, 43] width 19 height 21
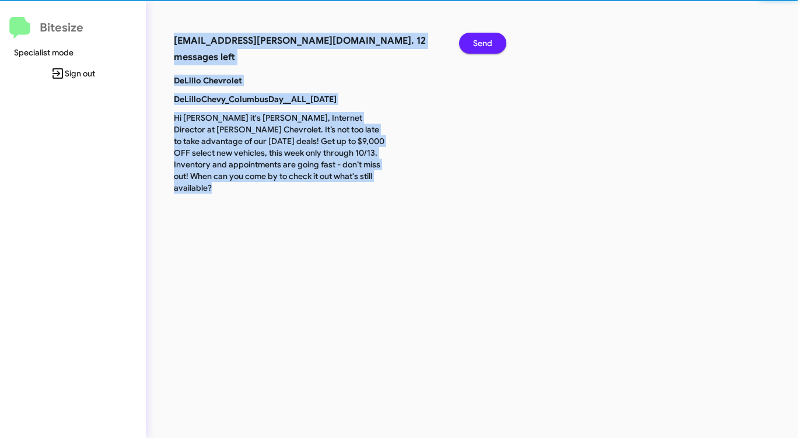
click at [474, 47] on span "Send" at bounding box center [482, 43] width 19 height 21
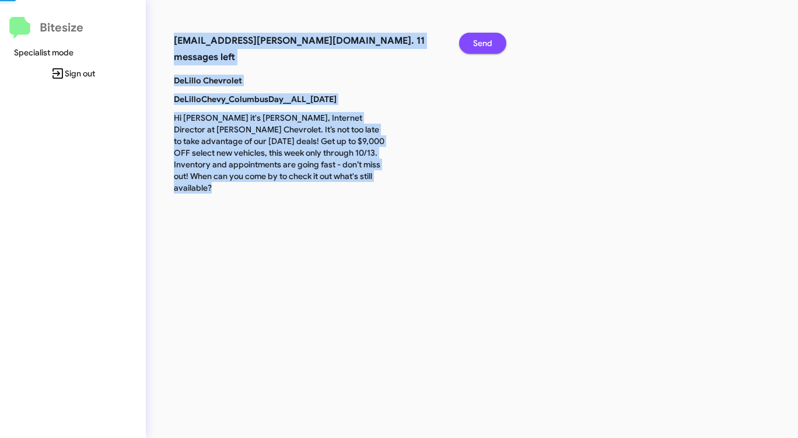
click at [474, 47] on span "Send" at bounding box center [482, 43] width 19 height 21
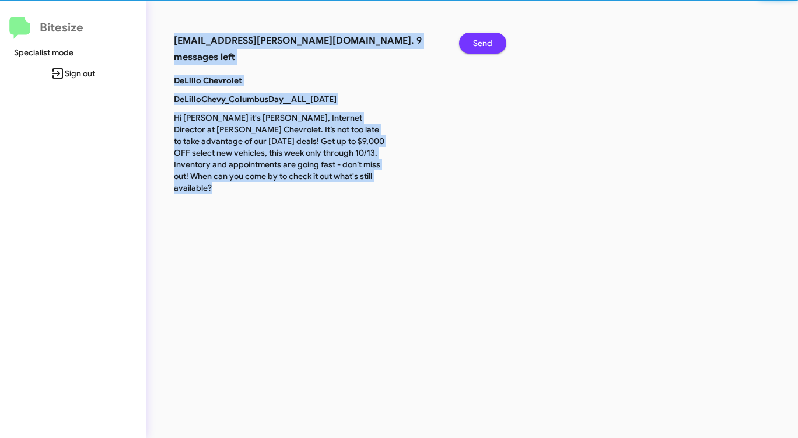
click at [474, 47] on span "Send" at bounding box center [482, 43] width 19 height 21
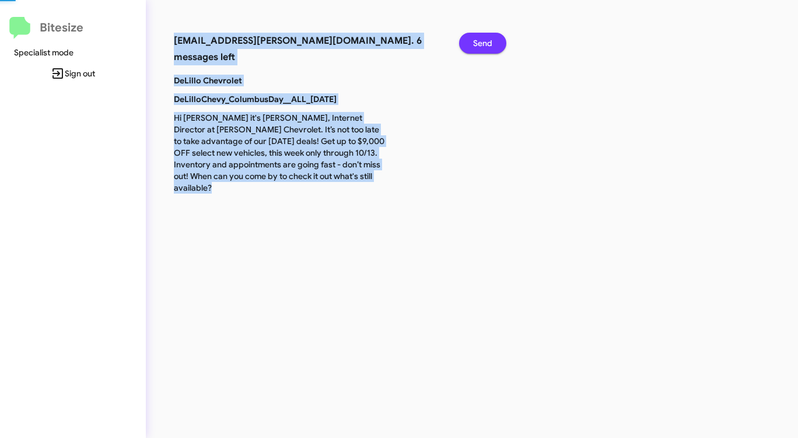
click at [474, 47] on span "Send" at bounding box center [482, 43] width 19 height 21
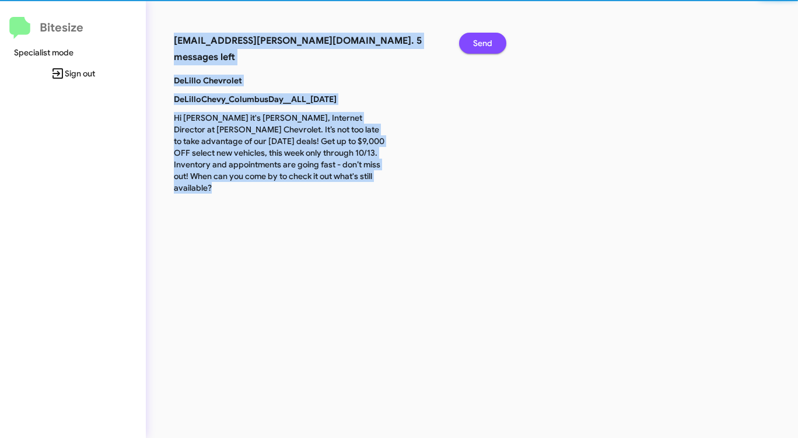
click at [474, 47] on span "Send" at bounding box center [482, 43] width 19 height 21
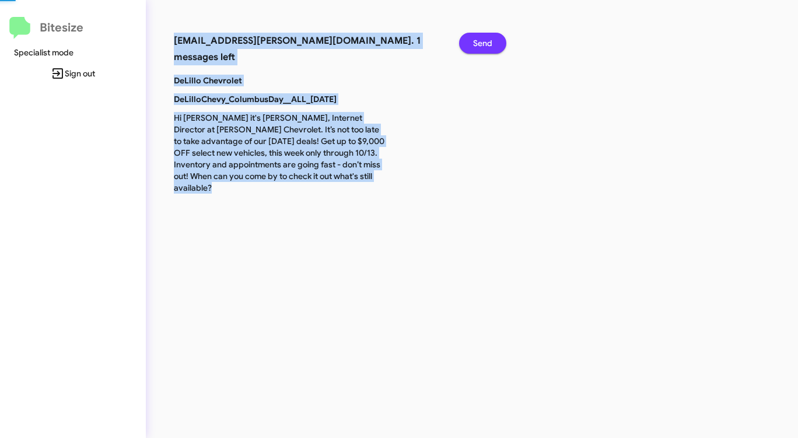
click at [474, 47] on span "Send" at bounding box center [482, 43] width 19 height 21
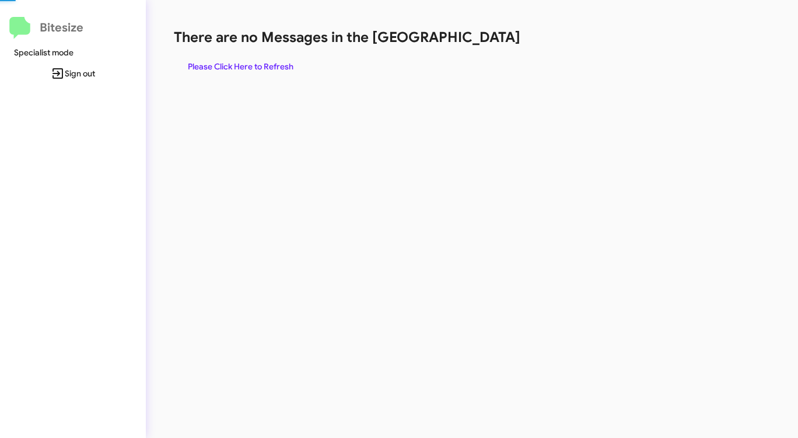
click at [474, 47] on div "There are no Messages in the Queue Please Click Here to Refresh" at bounding box center [418, 52] width 488 height 49
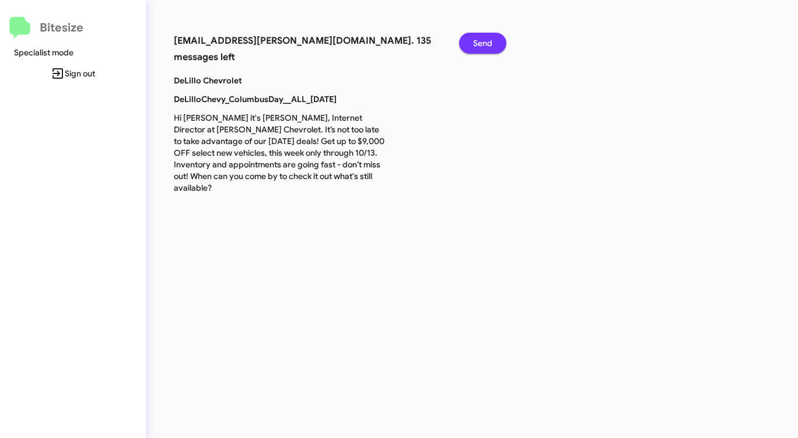
click at [488, 41] on span "Send" at bounding box center [482, 43] width 19 height 21
click at [487, 41] on span "Send" at bounding box center [482, 43] width 19 height 21
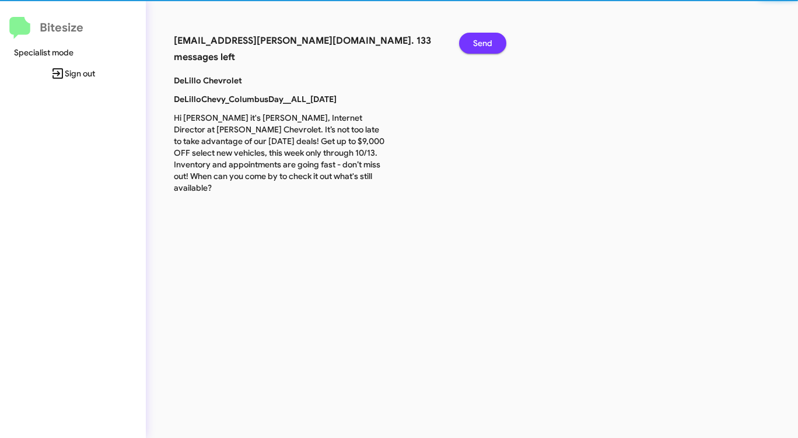
click at [487, 41] on span "Send" at bounding box center [482, 43] width 19 height 21
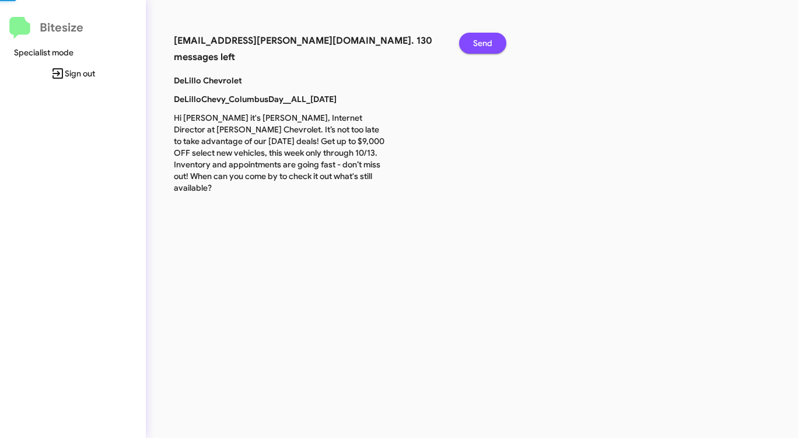
click at [487, 41] on span "Send" at bounding box center [482, 43] width 19 height 21
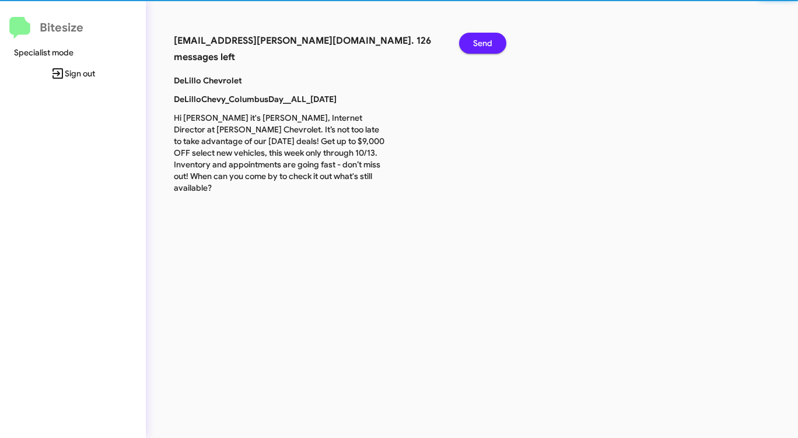
click at [487, 41] on span "Send" at bounding box center [482, 43] width 19 height 21
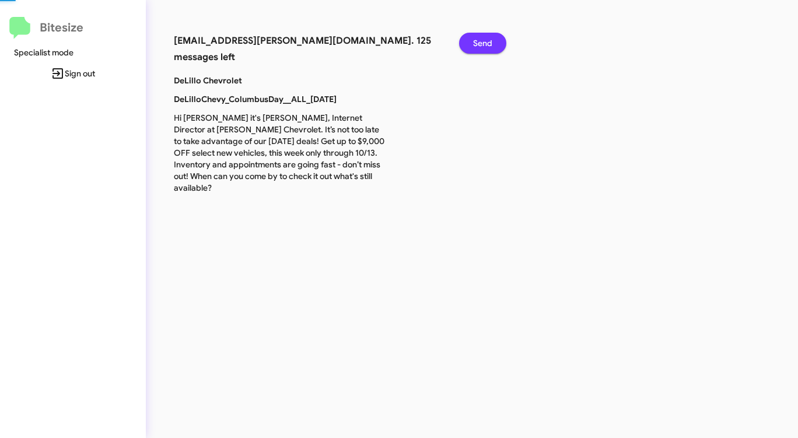
click at [487, 41] on span "Send" at bounding box center [482, 43] width 19 height 21
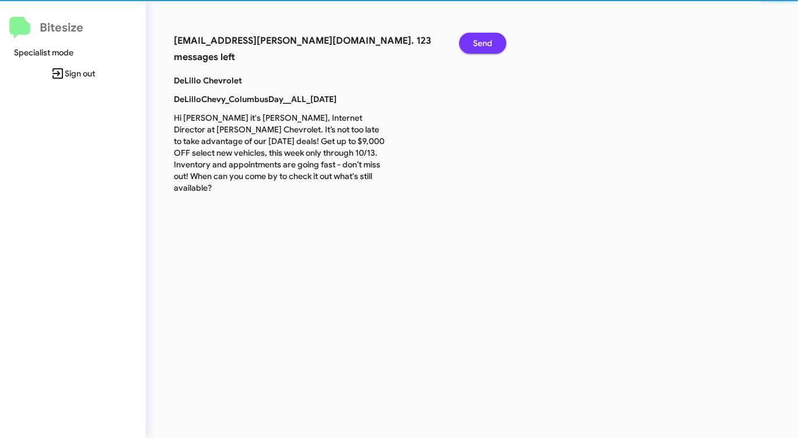
click at [487, 41] on span "Send" at bounding box center [482, 43] width 19 height 21
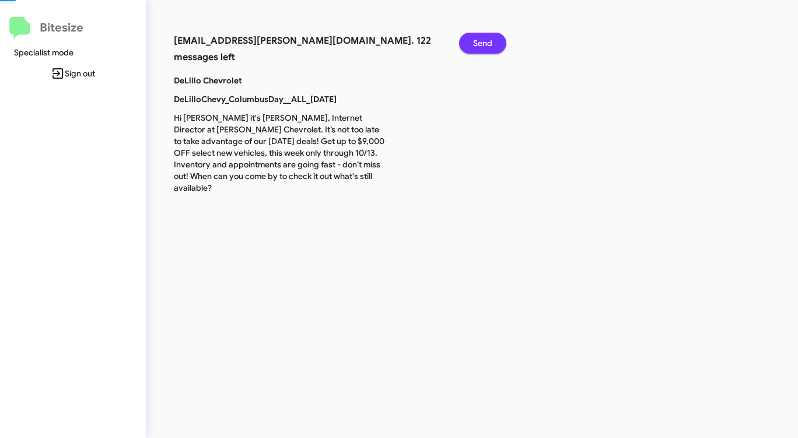
click at [487, 41] on span "Send" at bounding box center [482, 43] width 19 height 21
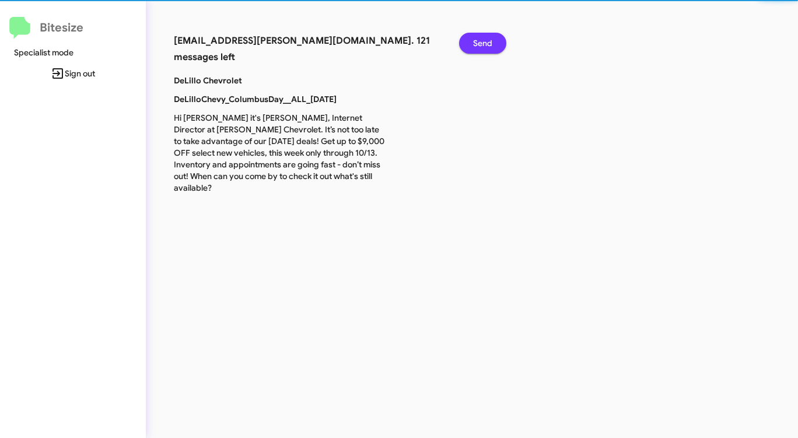
click at [485, 41] on span "Send" at bounding box center [482, 43] width 19 height 21
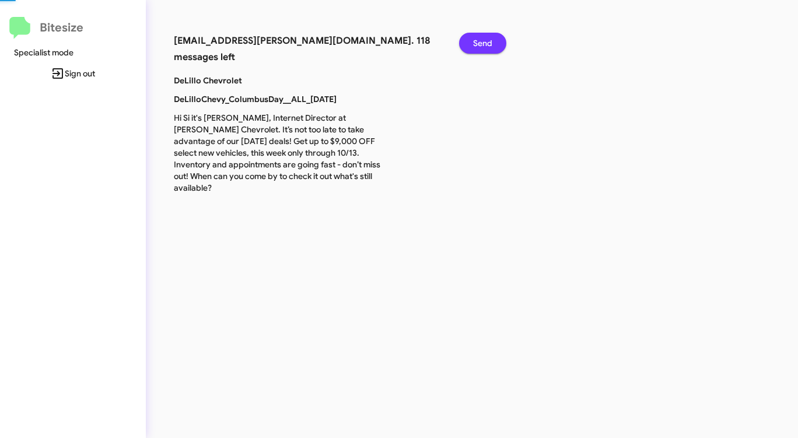
click at [485, 41] on span "Send" at bounding box center [482, 43] width 19 height 21
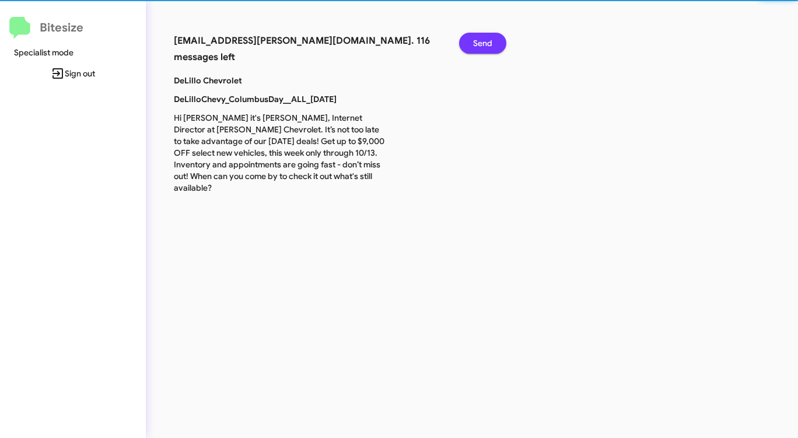
click at [485, 41] on span "Send" at bounding box center [482, 43] width 19 height 21
click at [484, 41] on span "Send" at bounding box center [482, 43] width 19 height 21
click at [482, 42] on span "Send" at bounding box center [482, 43] width 19 height 21
click at [481, 42] on span "Send" at bounding box center [482, 43] width 19 height 21
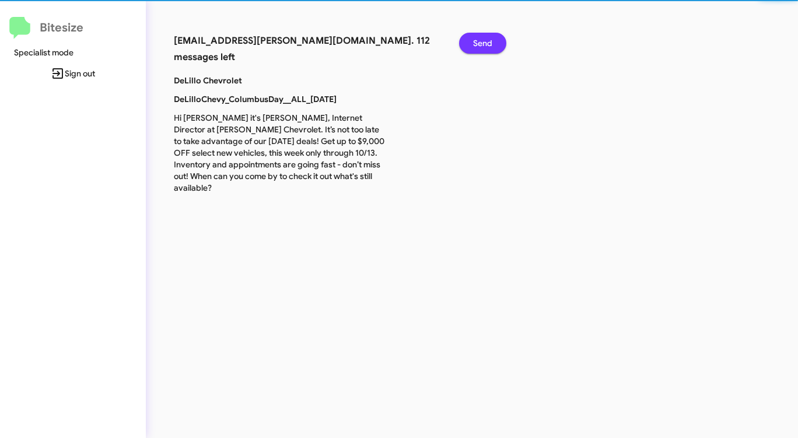
click at [481, 42] on span "Send" at bounding box center [482, 43] width 19 height 21
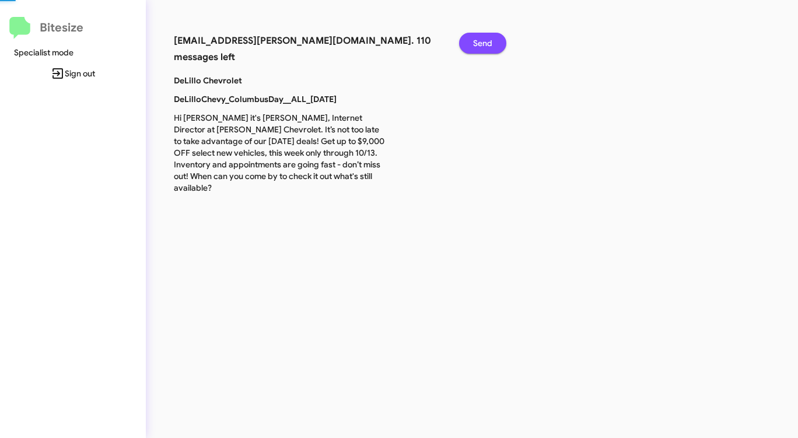
click at [481, 42] on span "Send" at bounding box center [482, 43] width 19 height 21
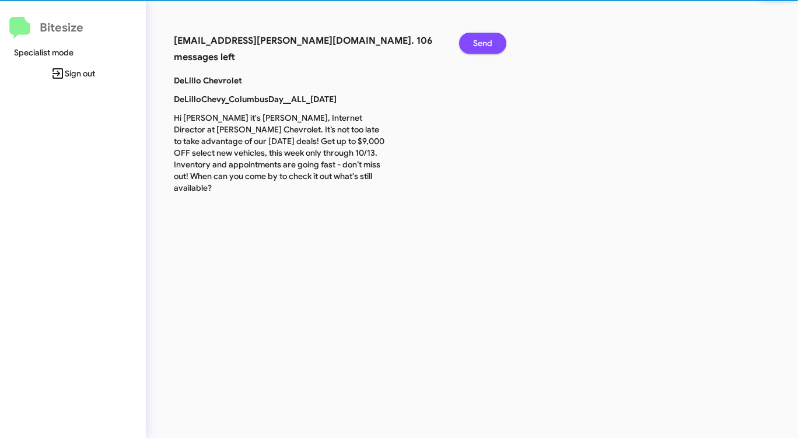
click at [481, 42] on span "Send" at bounding box center [482, 43] width 19 height 21
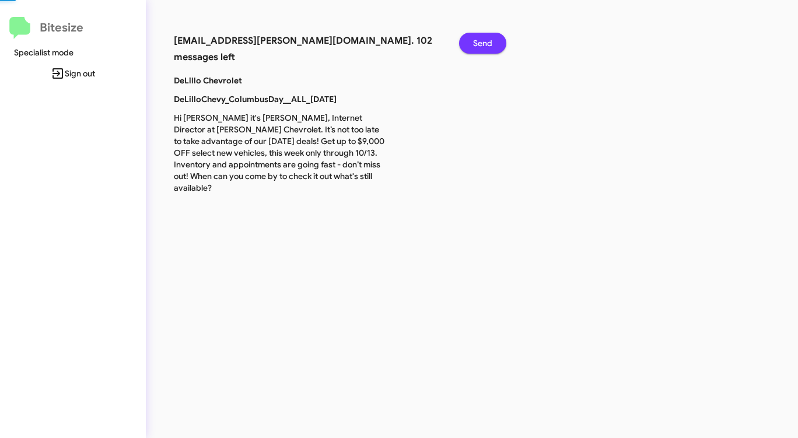
click at [481, 42] on span "Send" at bounding box center [482, 43] width 19 height 21
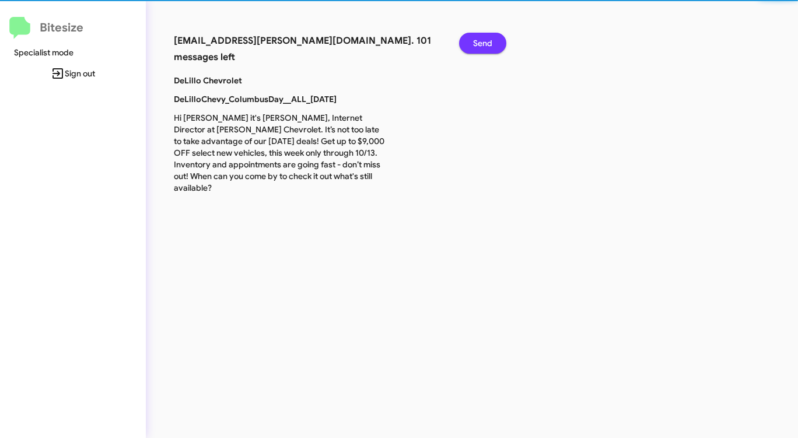
click at [481, 42] on span "Send" at bounding box center [482, 43] width 19 height 21
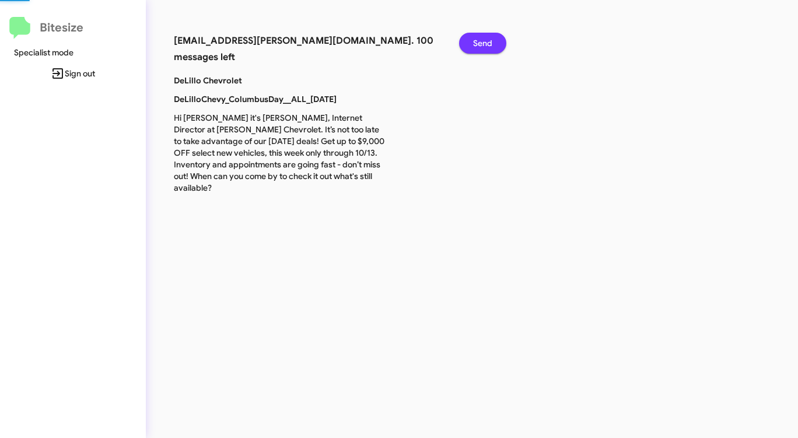
click at [481, 42] on span "Send" at bounding box center [482, 43] width 19 height 21
click at [480, 42] on span "Send" at bounding box center [482, 43] width 19 height 21
click at [479, 42] on span "Send" at bounding box center [482, 43] width 19 height 21
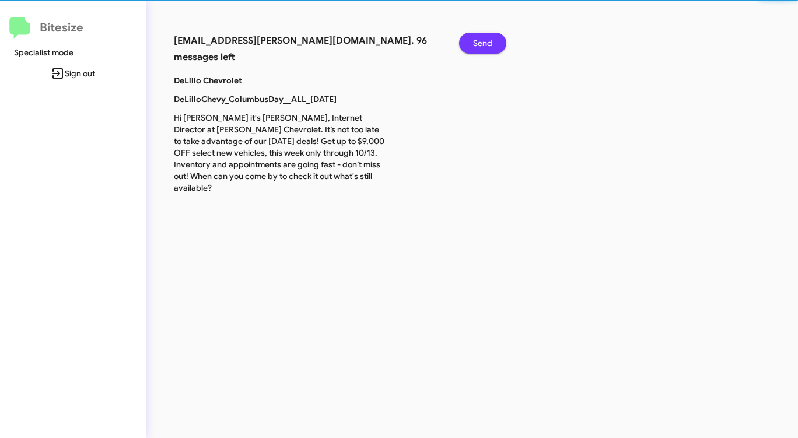
click at [479, 42] on span "Send" at bounding box center [482, 43] width 19 height 21
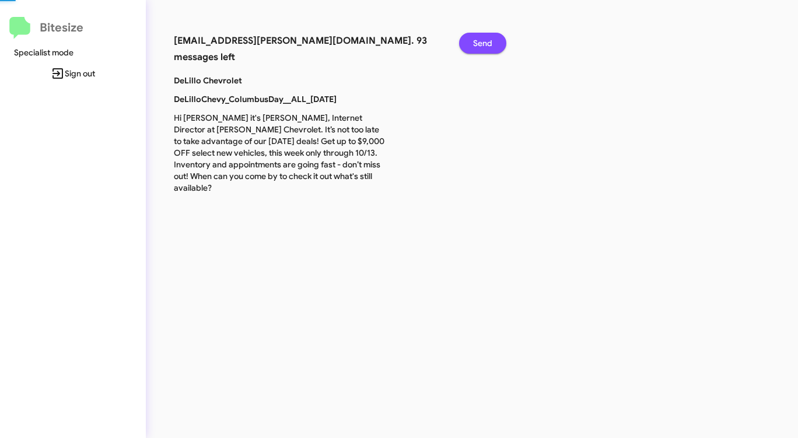
click at [478, 42] on span "Send" at bounding box center [482, 43] width 19 height 21
click at [477, 42] on span "Send" at bounding box center [482, 43] width 19 height 21
click at [474, 42] on span "Send" at bounding box center [482, 43] width 19 height 21
click at [473, 43] on button "Send" at bounding box center [482, 43] width 47 height 21
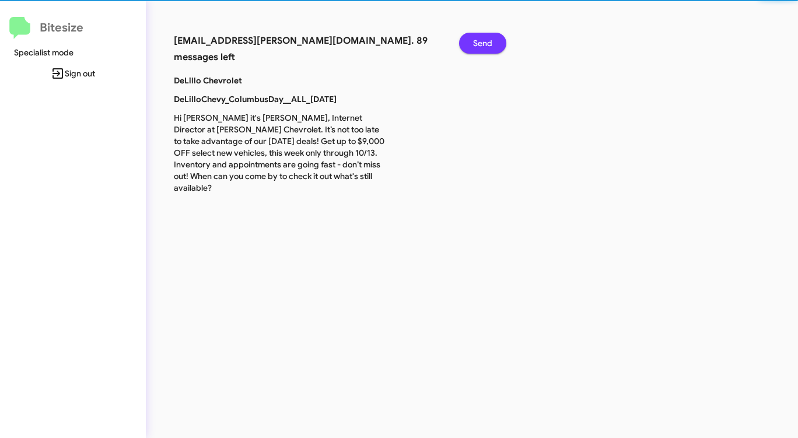
click at [472, 43] on button "Send" at bounding box center [482, 43] width 47 height 21
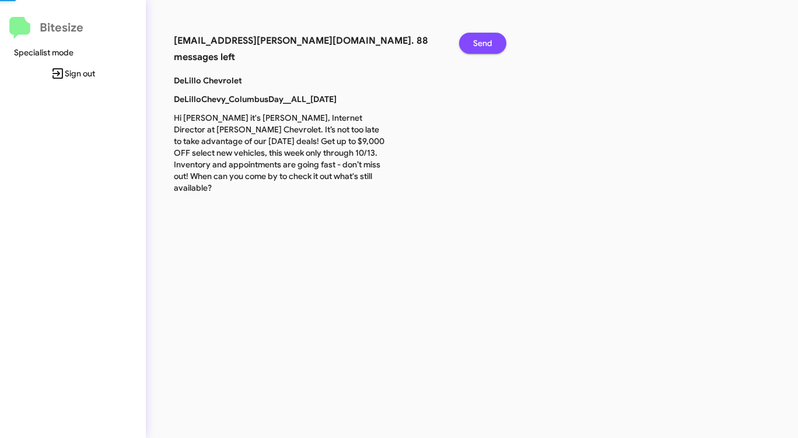
click at [470, 43] on button "Send" at bounding box center [482, 43] width 47 height 21
click at [469, 43] on button "Send" at bounding box center [482, 43] width 47 height 21
click at [468, 43] on button "Send" at bounding box center [482, 43] width 47 height 21
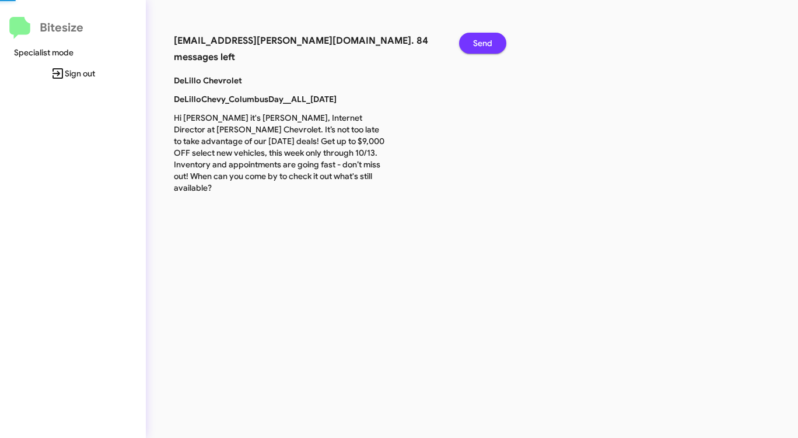
click at [468, 43] on button "Send" at bounding box center [482, 43] width 47 height 21
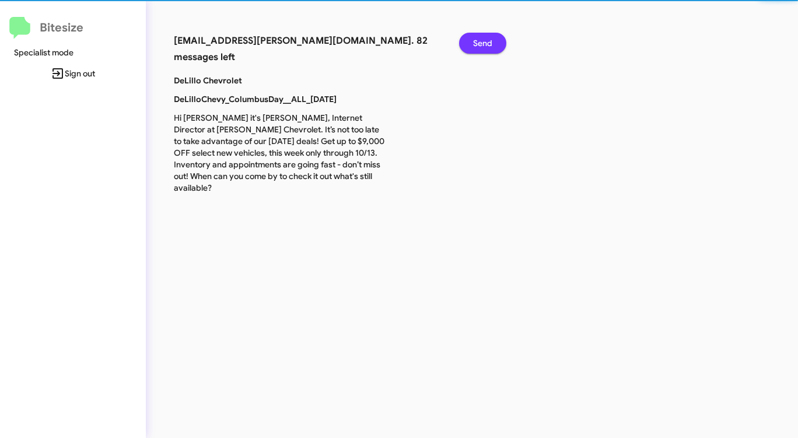
click at [468, 43] on button "Send" at bounding box center [482, 43] width 47 height 21
click at [467, 43] on button "Send" at bounding box center [482, 43] width 47 height 21
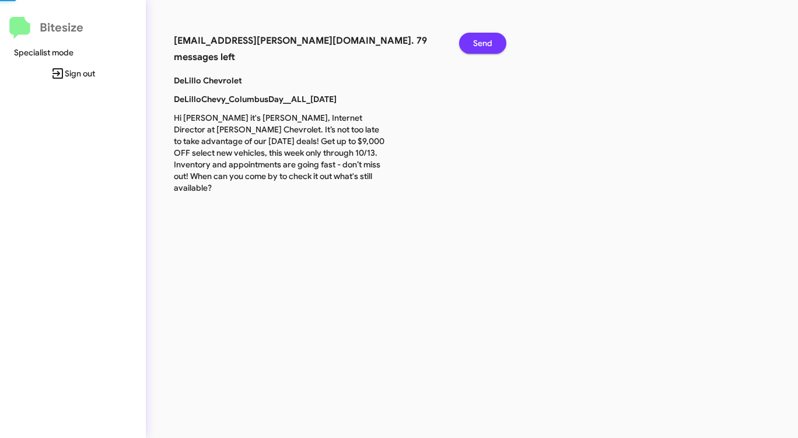
click at [467, 43] on button "Send" at bounding box center [482, 43] width 47 height 21
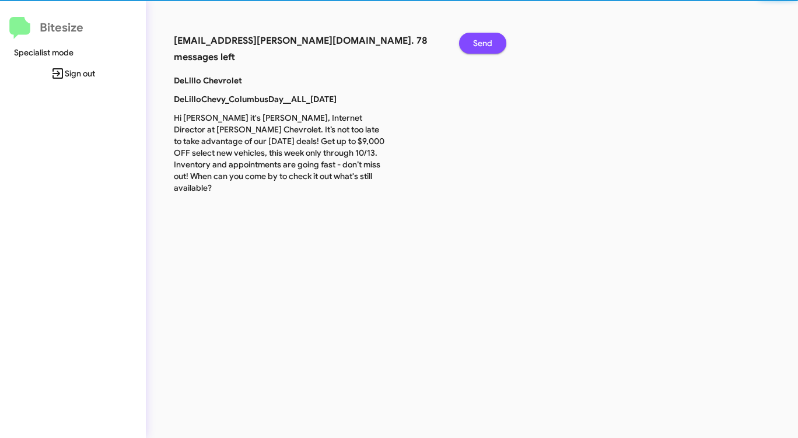
click at [467, 43] on button "Send" at bounding box center [482, 43] width 47 height 21
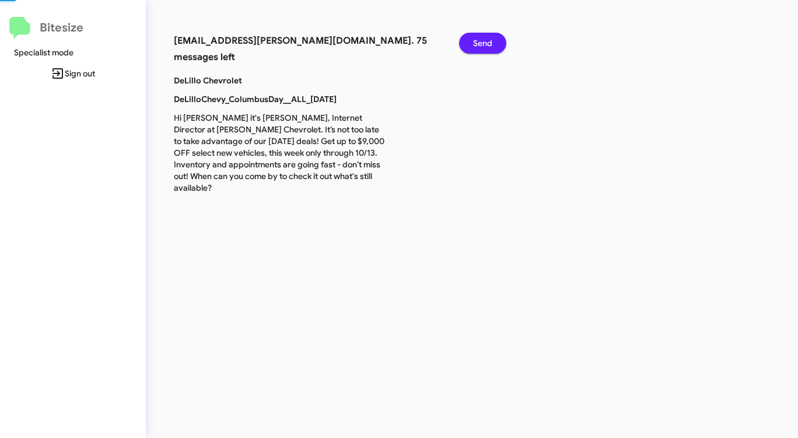
click at [467, 43] on button "Send" at bounding box center [482, 43] width 47 height 21
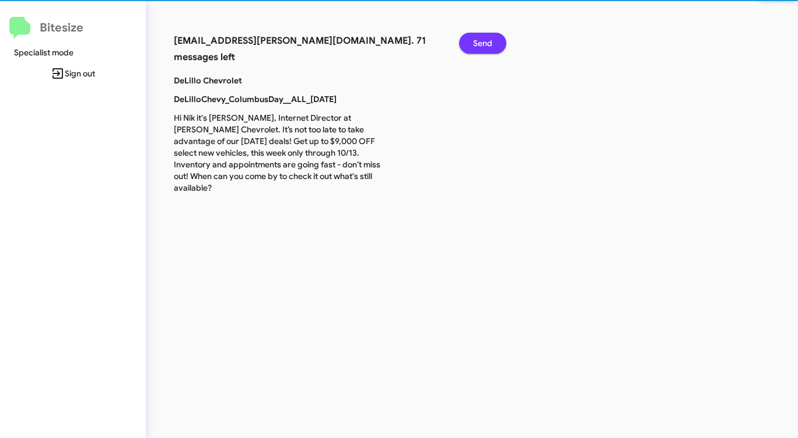
click at [467, 43] on button "Send" at bounding box center [482, 43] width 47 height 21
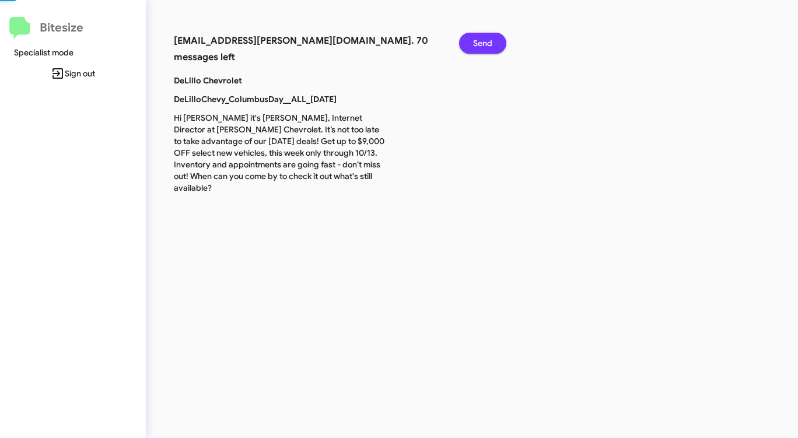
click at [467, 43] on button "Send" at bounding box center [482, 43] width 47 height 21
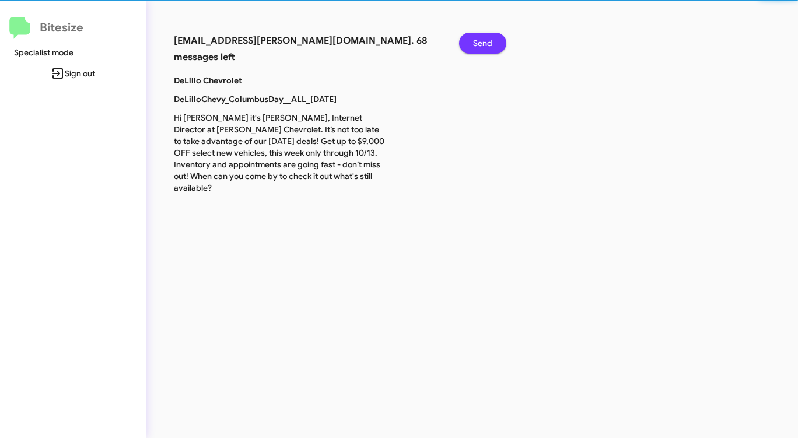
click at [467, 43] on button "Send" at bounding box center [482, 43] width 47 height 21
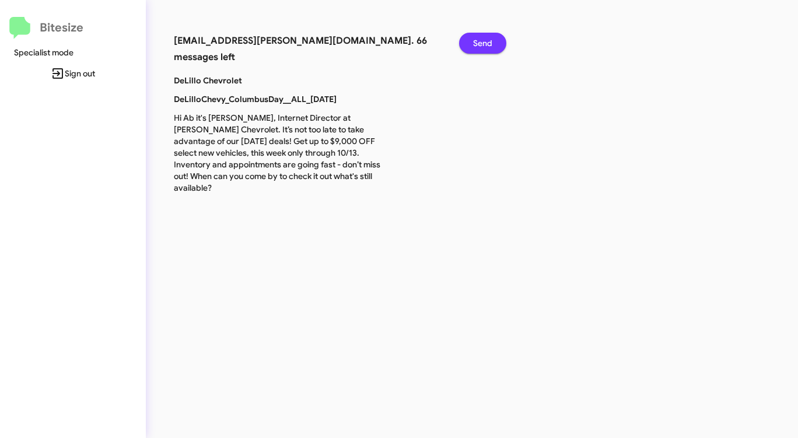
click at [467, 43] on button "Send" at bounding box center [482, 43] width 47 height 21
click at [465, 43] on button "Send" at bounding box center [482, 43] width 47 height 21
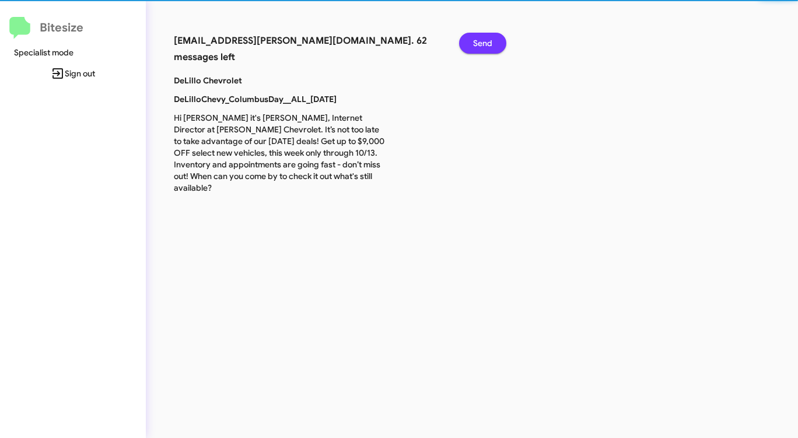
click at [465, 43] on button "Send" at bounding box center [482, 43] width 47 height 21
click at [464, 43] on button "Send" at bounding box center [482, 43] width 47 height 21
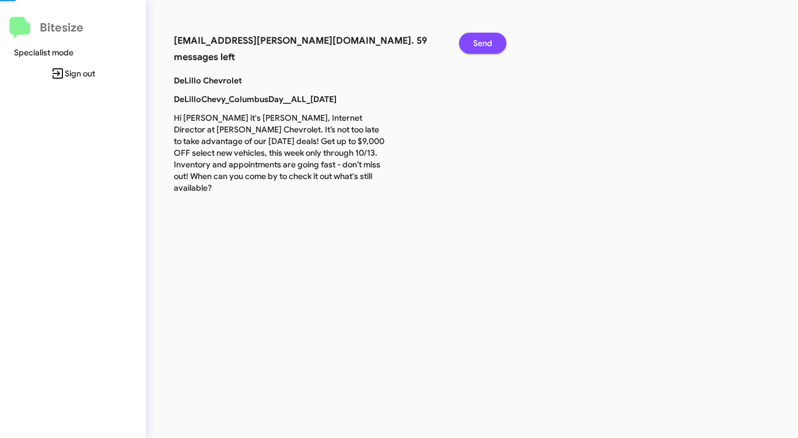
click at [464, 43] on button "Send" at bounding box center [482, 43] width 47 height 21
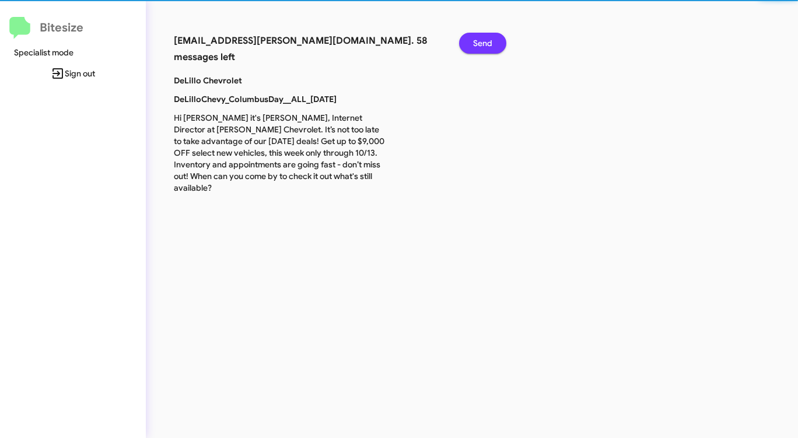
click at [464, 43] on button "Send" at bounding box center [482, 43] width 47 height 21
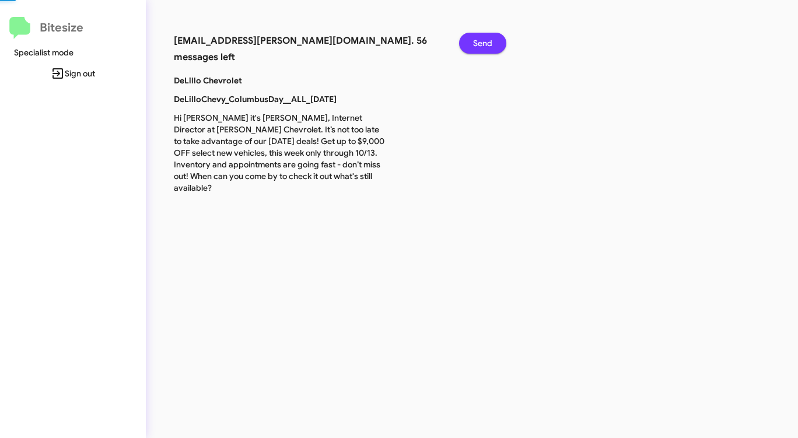
click at [464, 43] on button "Send" at bounding box center [482, 43] width 47 height 21
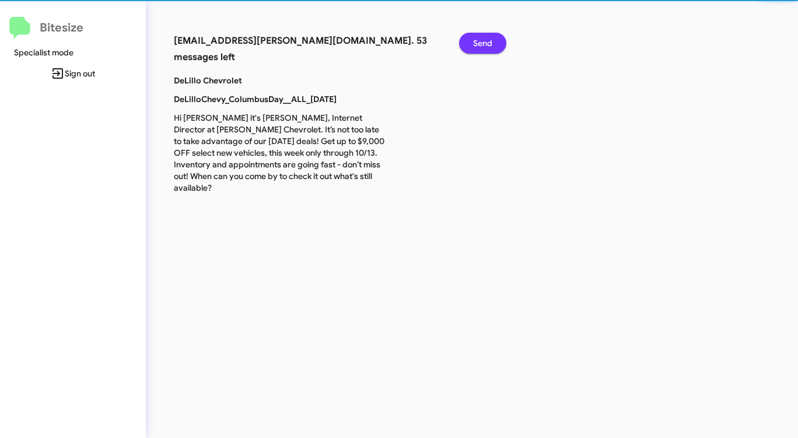
click at [464, 43] on button "Send" at bounding box center [482, 43] width 47 height 21
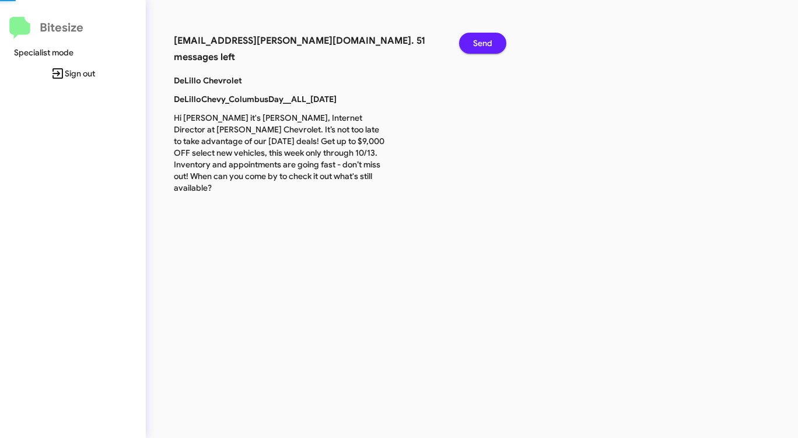
click at [464, 43] on button "Send" at bounding box center [482, 43] width 47 height 21
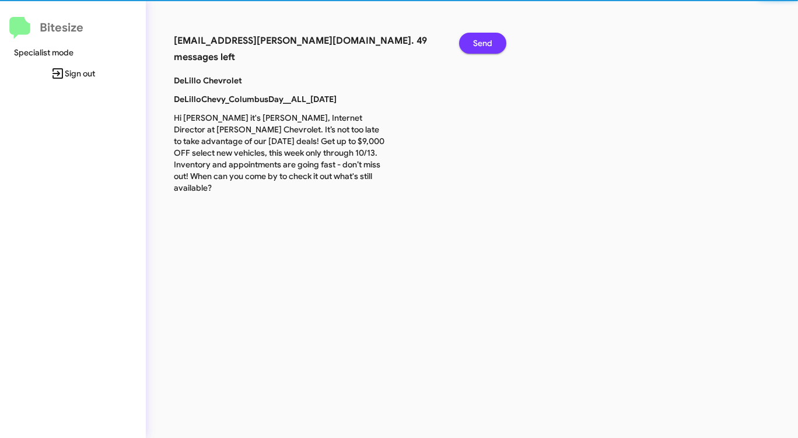
click at [464, 43] on button "Send" at bounding box center [482, 43] width 47 height 21
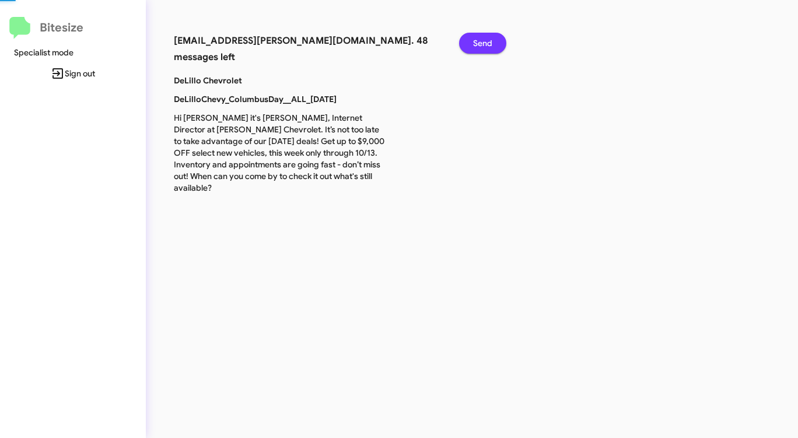
click at [464, 43] on button "Send" at bounding box center [482, 43] width 47 height 21
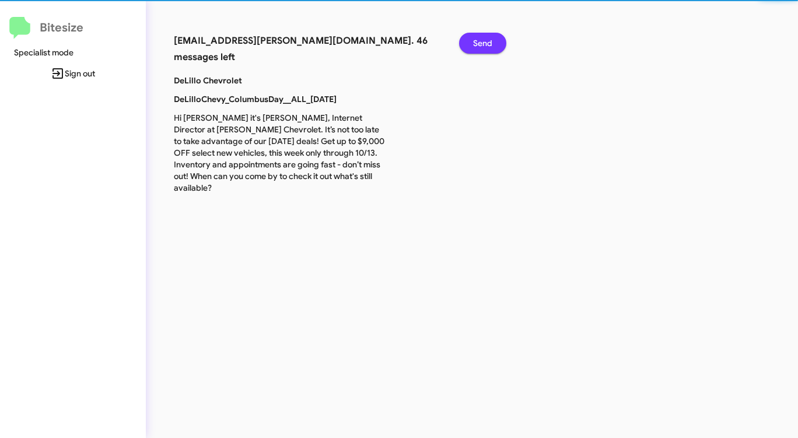
click at [464, 43] on button "Send" at bounding box center [482, 43] width 47 height 21
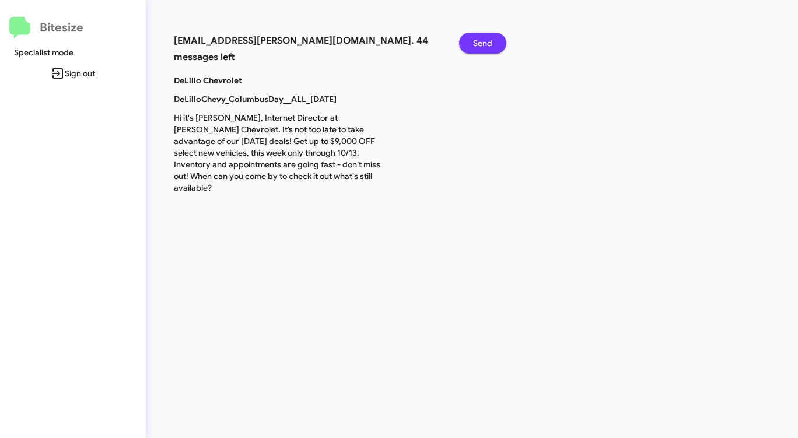
click at [465, 43] on button "Send" at bounding box center [482, 43] width 47 height 21
click at [462, 43] on button "Send" at bounding box center [482, 43] width 47 height 21
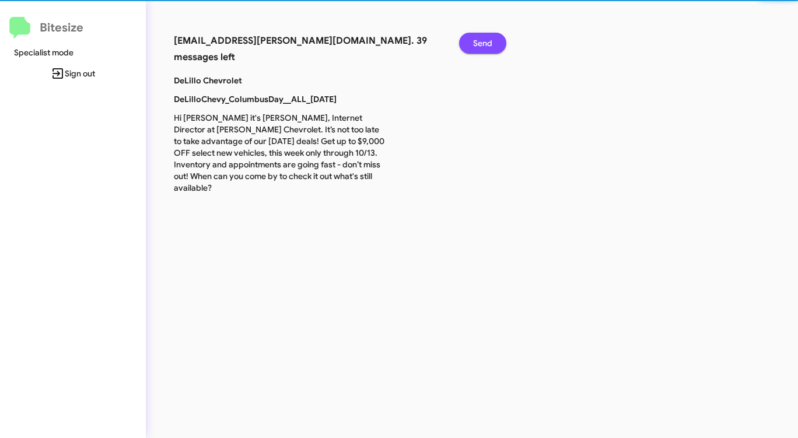
drag, startPoint x: 462, startPoint y: 43, endPoint x: 481, endPoint y: 44, distance: 19.3
click at [462, 43] on button "Send" at bounding box center [482, 43] width 47 height 21
click at [481, 44] on span "Send" at bounding box center [482, 43] width 19 height 21
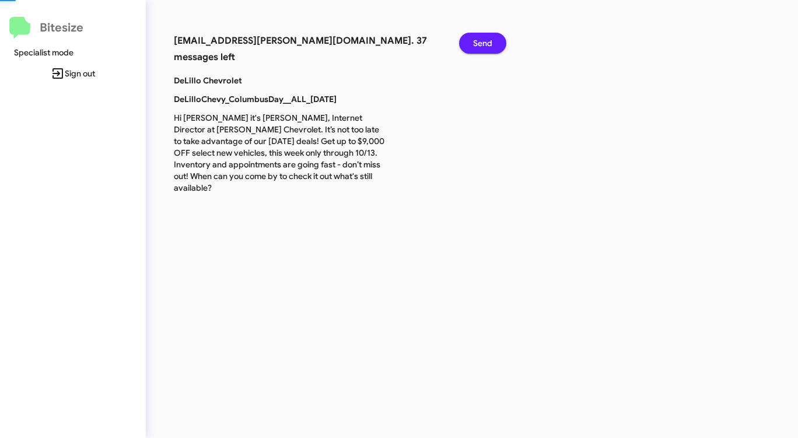
click at [481, 44] on span "Send" at bounding box center [482, 43] width 19 height 21
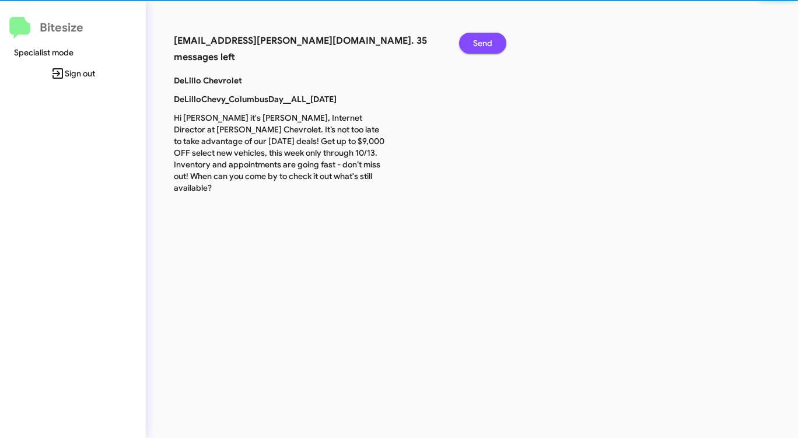
click at [481, 44] on span "Send" at bounding box center [482, 43] width 19 height 21
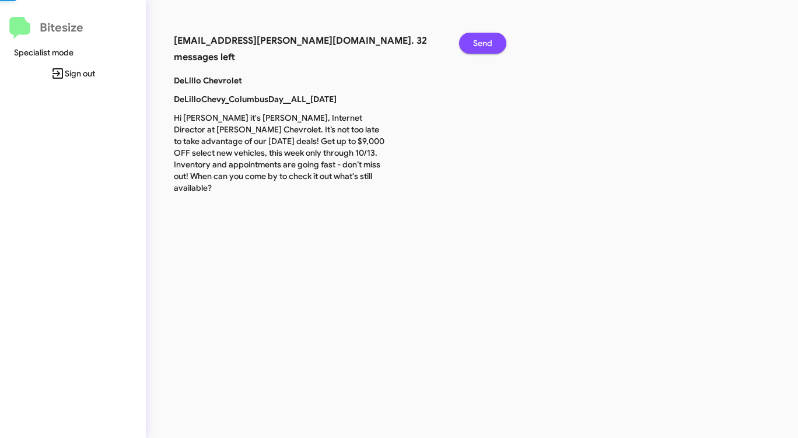
click at [479, 44] on span "Send" at bounding box center [482, 43] width 19 height 21
click at [478, 44] on span "Send" at bounding box center [482, 43] width 19 height 21
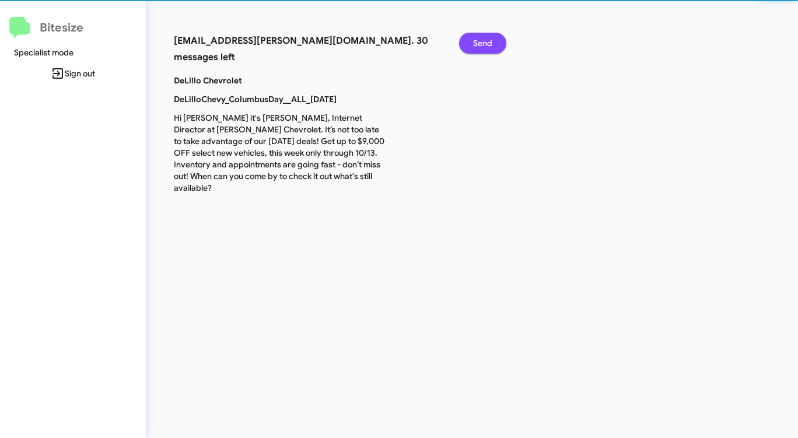
click at [478, 44] on span "Send" at bounding box center [482, 43] width 19 height 21
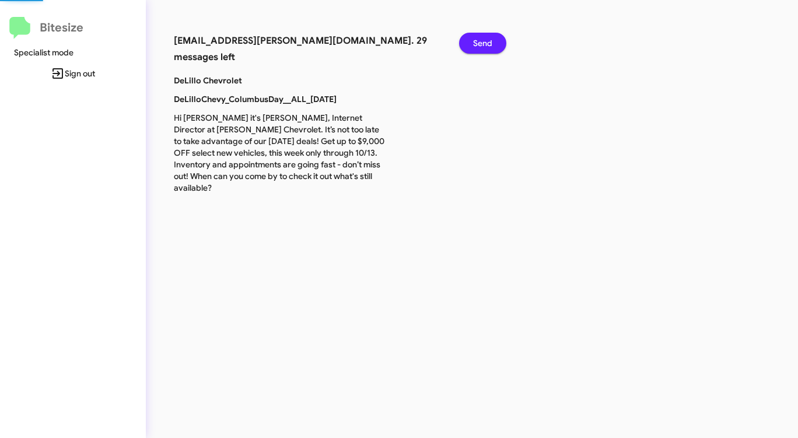
click at [477, 44] on span "Send" at bounding box center [482, 43] width 19 height 21
click at [476, 44] on span "Send" at bounding box center [482, 43] width 19 height 21
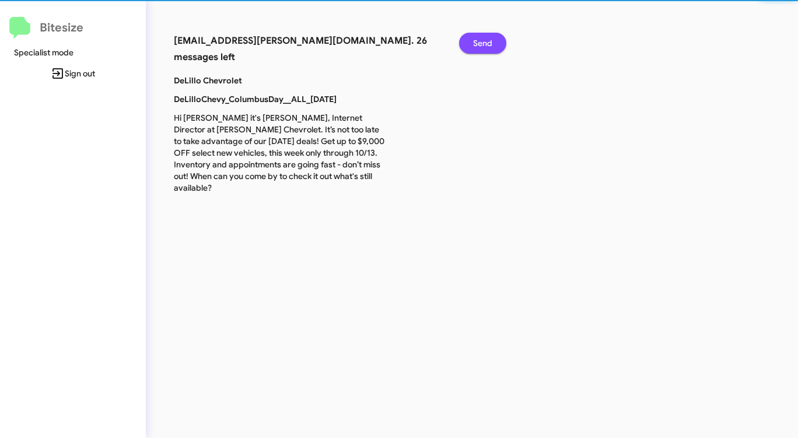
click at [476, 44] on span "Send" at bounding box center [482, 43] width 19 height 21
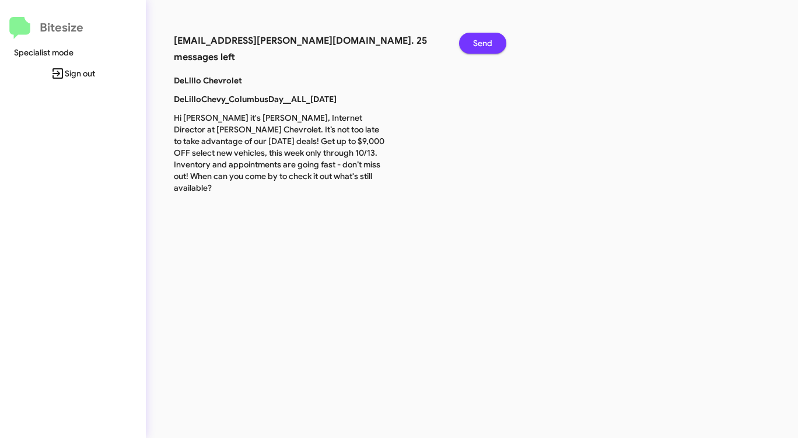
click at [474, 45] on span "Send" at bounding box center [482, 43] width 19 height 21
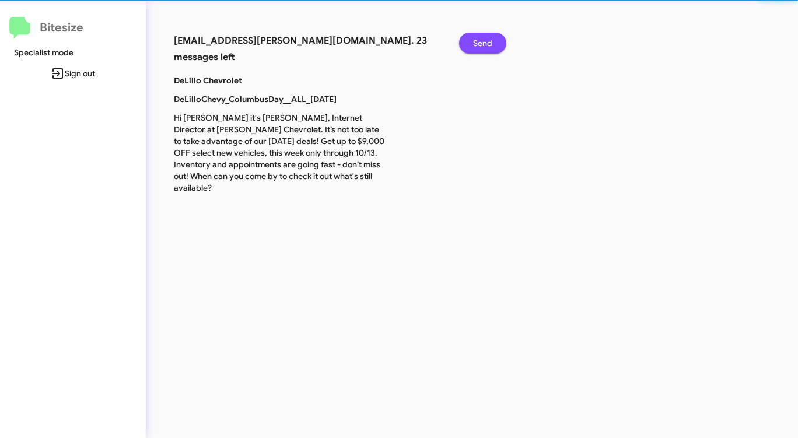
click at [474, 45] on span "Send" at bounding box center [482, 43] width 19 height 21
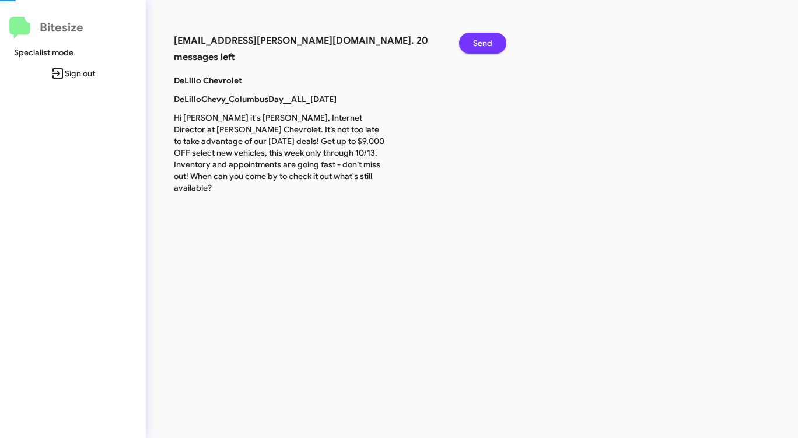
click at [474, 45] on span "Send" at bounding box center [482, 43] width 19 height 21
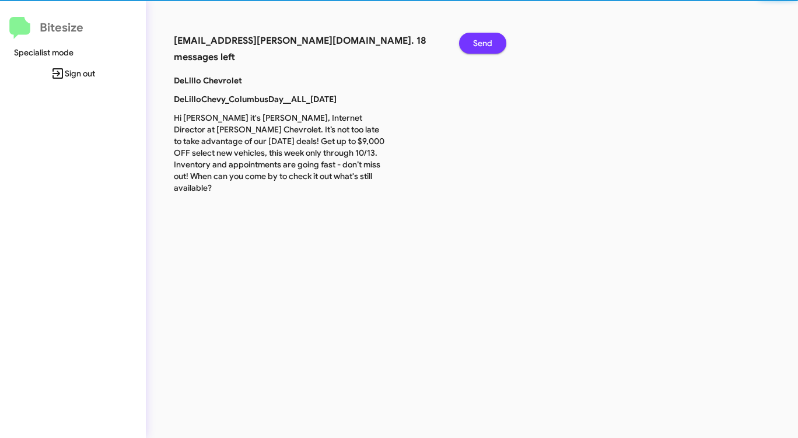
click at [474, 45] on span "Send" at bounding box center [482, 43] width 19 height 21
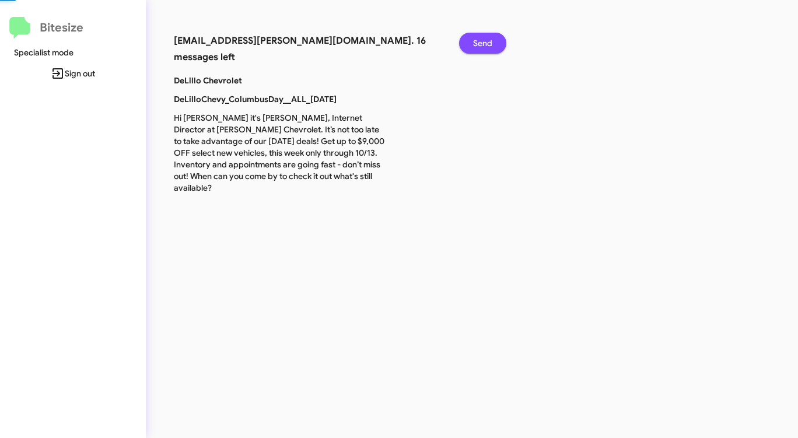
click at [473, 45] on span "Send" at bounding box center [482, 43] width 19 height 21
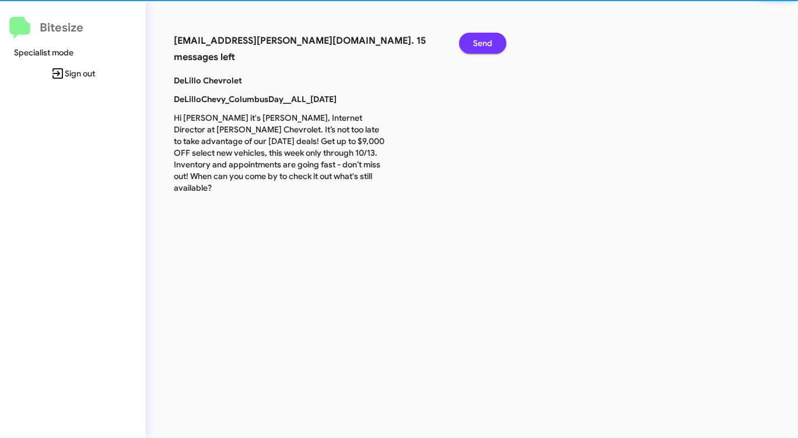
click at [473, 45] on span "Send" at bounding box center [482, 43] width 19 height 21
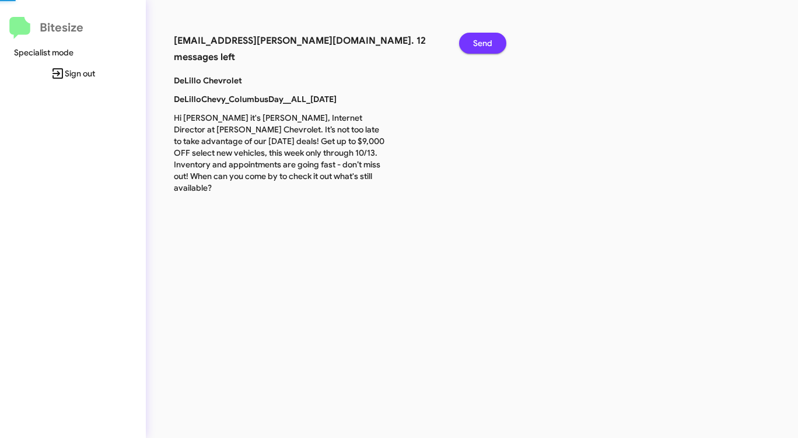
click at [473, 45] on span "Send" at bounding box center [482, 43] width 19 height 21
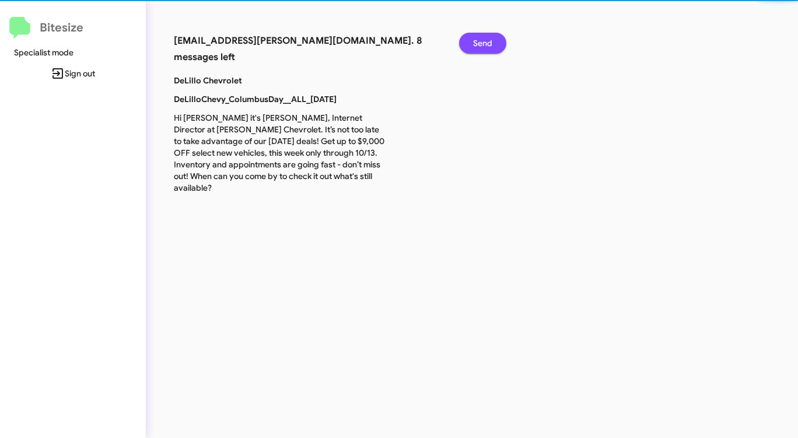
click at [473, 45] on span "Send" at bounding box center [482, 43] width 19 height 21
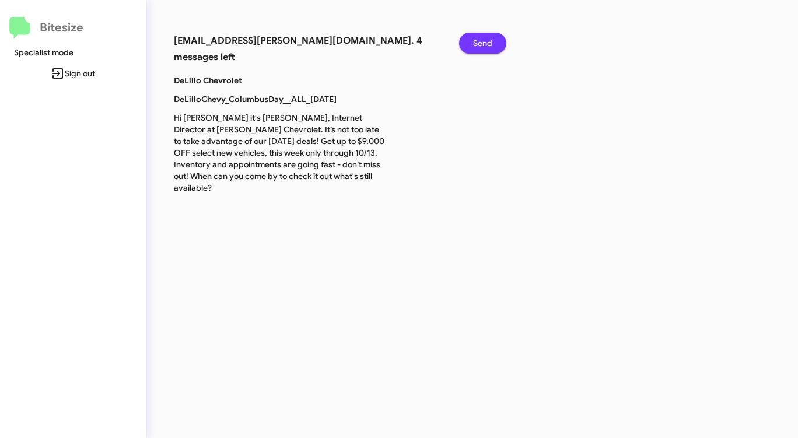
click at [473, 45] on span "Send" at bounding box center [482, 43] width 19 height 21
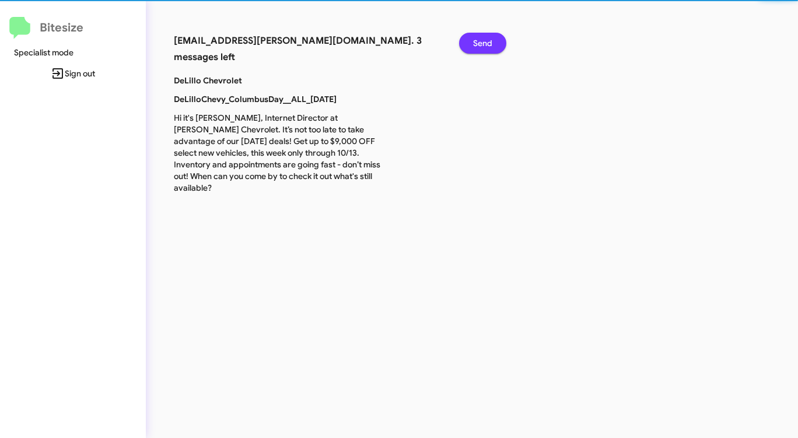
click at [473, 45] on span "Send" at bounding box center [482, 43] width 19 height 21
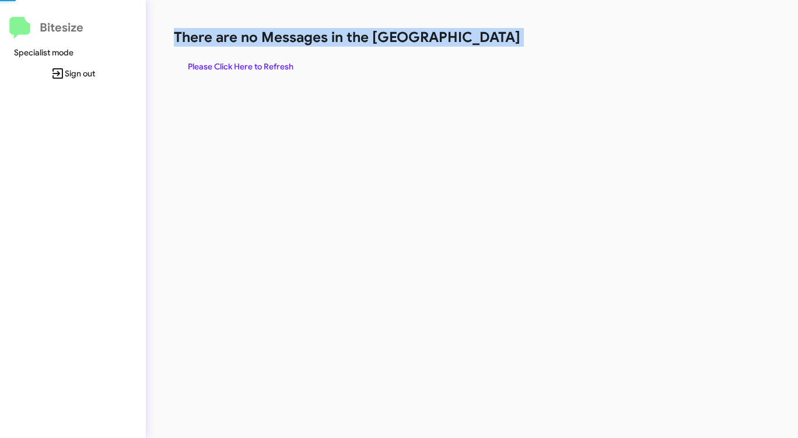
click at [473, 45] on h1 "There are no Messages in the [GEOGRAPHIC_DATA]" at bounding box center [418, 37] width 488 height 19
click at [260, 67] on span "Please Click Here to Refresh" at bounding box center [241, 66] width 106 height 21
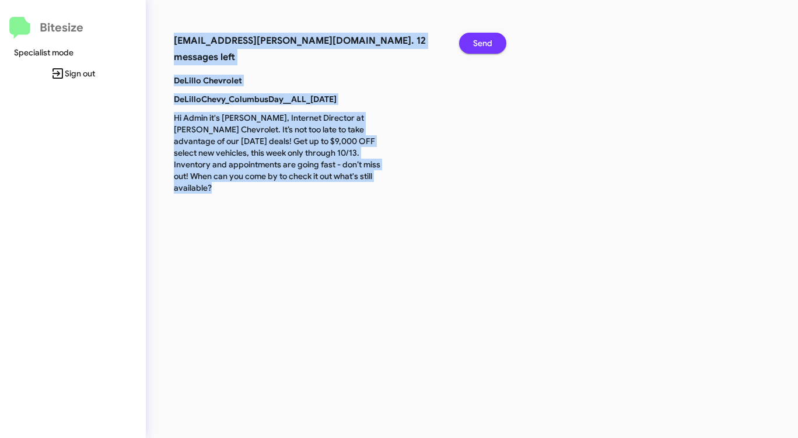
click at [485, 46] on span "Send" at bounding box center [482, 43] width 19 height 21
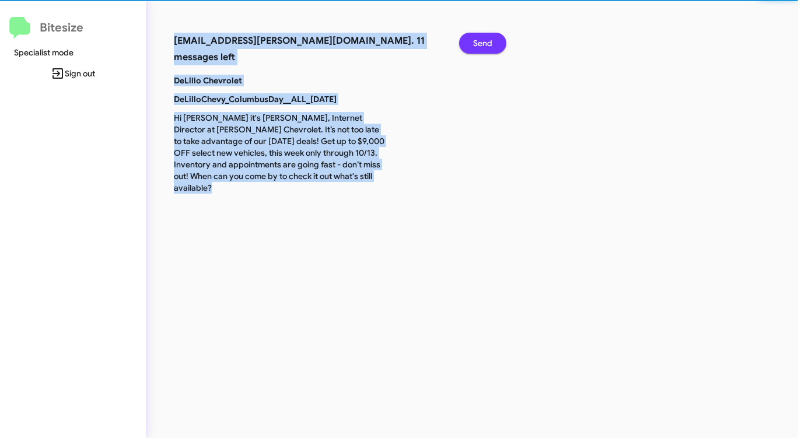
click at [485, 46] on span "Send" at bounding box center [482, 43] width 19 height 21
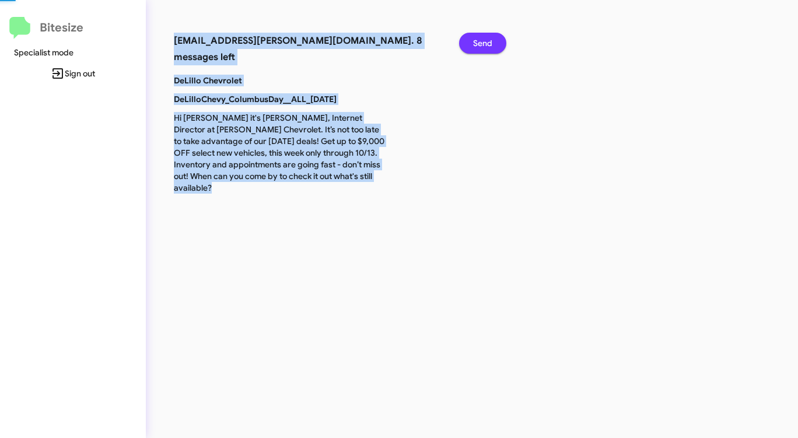
click at [485, 46] on span "Send" at bounding box center [482, 43] width 19 height 21
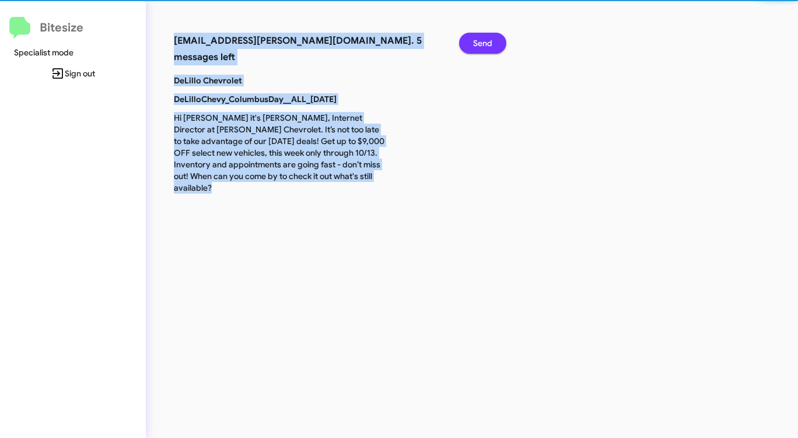
click at [485, 46] on span "Send" at bounding box center [482, 43] width 19 height 21
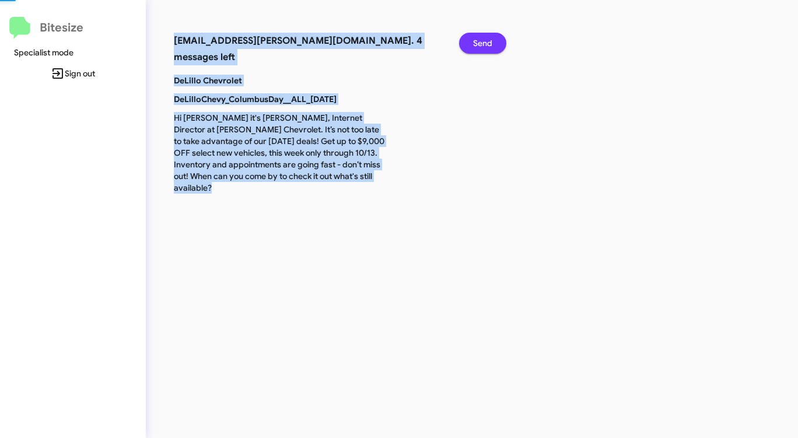
click at [485, 46] on span "Send" at bounding box center [482, 43] width 19 height 21
click at [484, 46] on span "Send" at bounding box center [482, 43] width 19 height 21
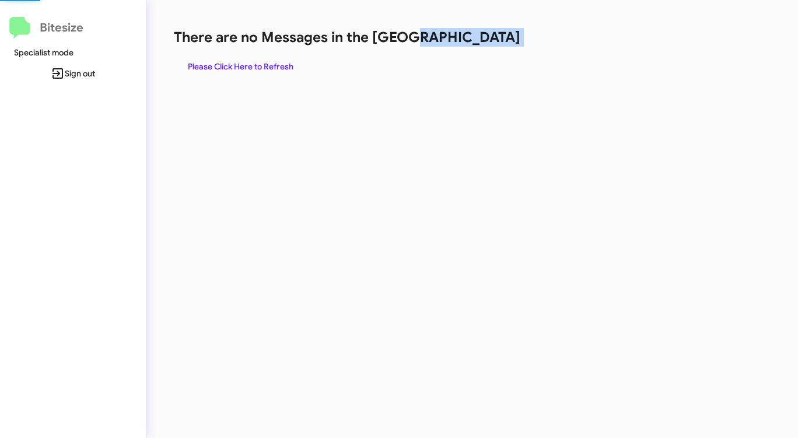
click at [482, 46] on h1 "There are no Messages in the [GEOGRAPHIC_DATA]" at bounding box center [418, 37] width 488 height 19
click at [267, 69] on span "Please Click Here to Refresh" at bounding box center [241, 66] width 106 height 21
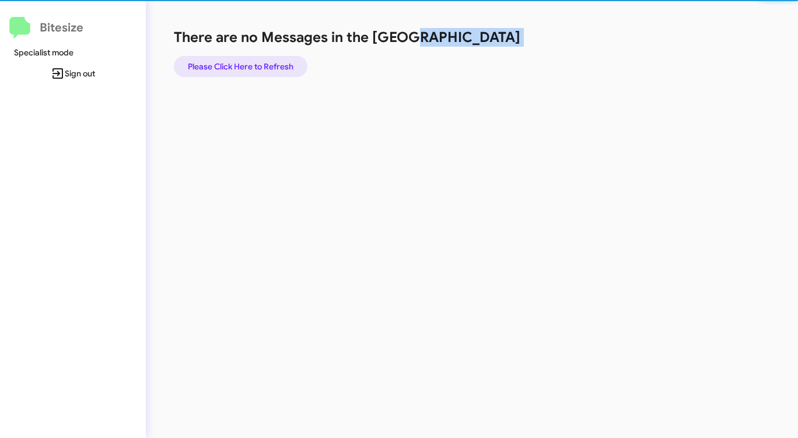
click at [267, 69] on span "Please Click Here to Refresh" at bounding box center [241, 66] width 106 height 21
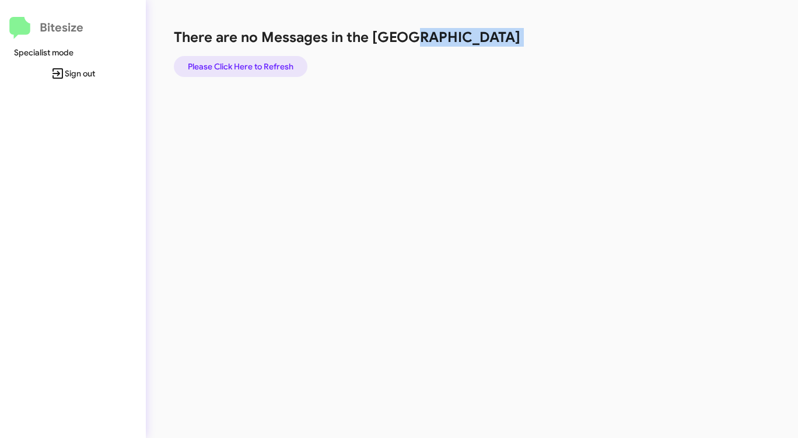
click at [267, 68] on span "Please Click Here to Refresh" at bounding box center [241, 66] width 106 height 21
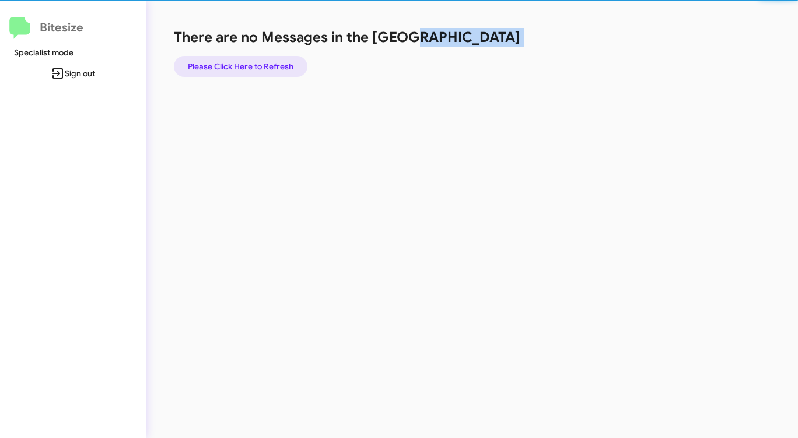
click at [267, 68] on span "Please Click Here to Refresh" at bounding box center [241, 66] width 106 height 21
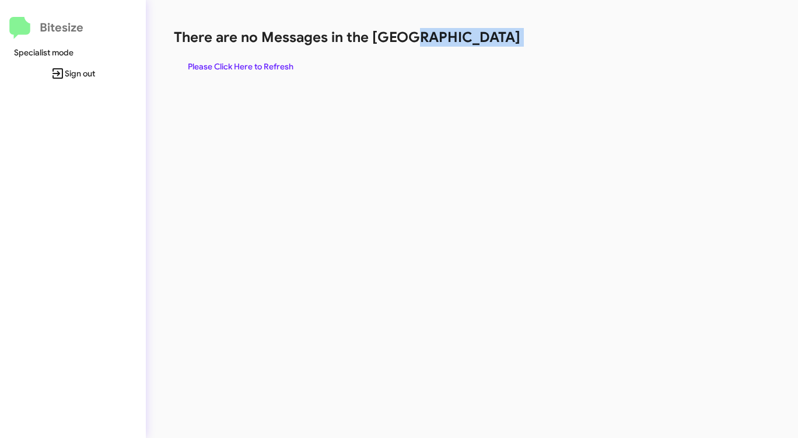
click at [267, 68] on span "Please Click Here to Refresh" at bounding box center [241, 66] width 106 height 21
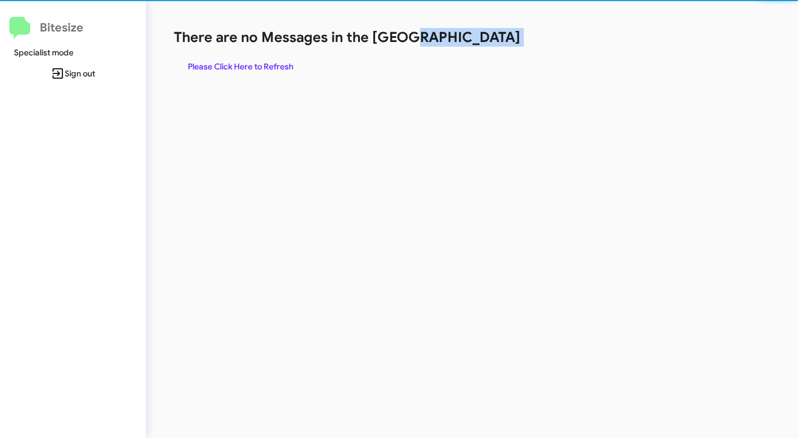
click at [267, 68] on span "Please Click Here to Refresh" at bounding box center [241, 66] width 106 height 21
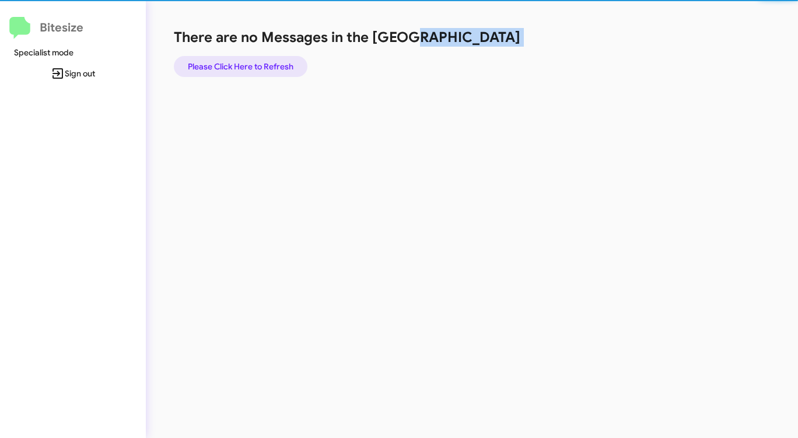
click at [267, 68] on span "Please Click Here to Refresh" at bounding box center [241, 66] width 106 height 21
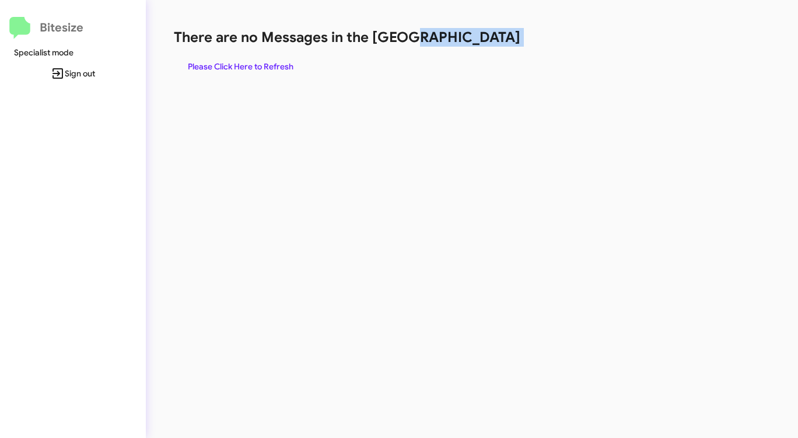
click at [267, 68] on span "Please Click Here to Refresh" at bounding box center [241, 66] width 106 height 21
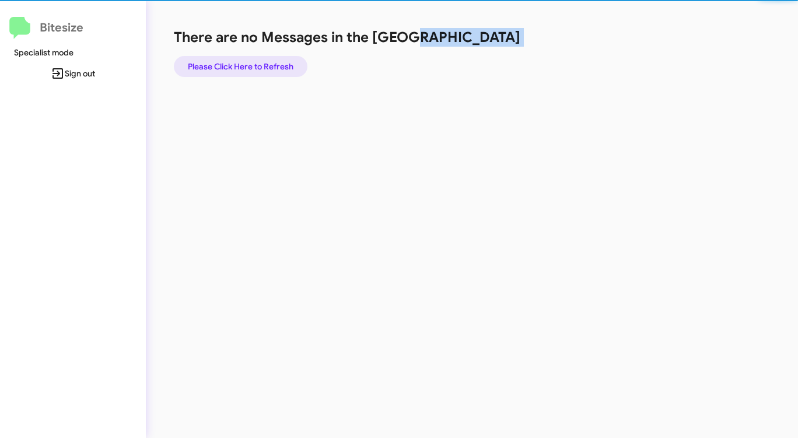
click at [267, 68] on span "Please Click Here to Refresh" at bounding box center [241, 66] width 106 height 21
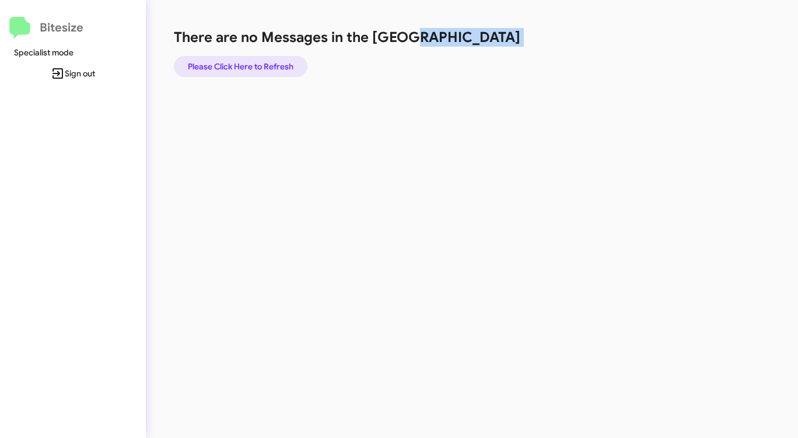
click at [267, 68] on span "Please Click Here to Refresh" at bounding box center [241, 66] width 106 height 21
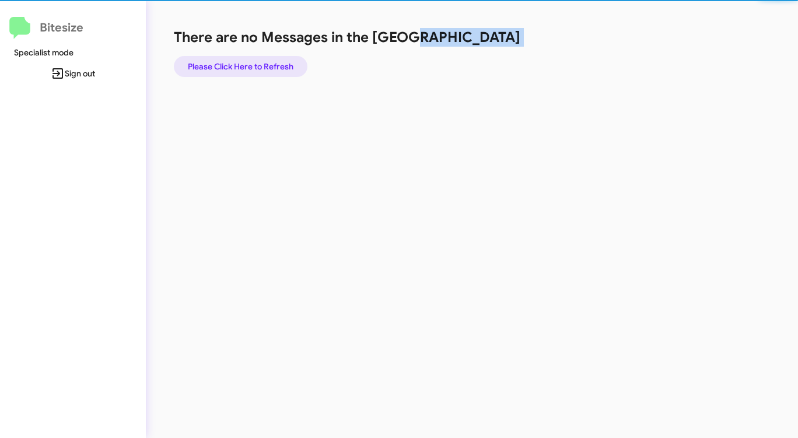
click at [267, 68] on span "Please Click Here to Refresh" at bounding box center [241, 66] width 106 height 21
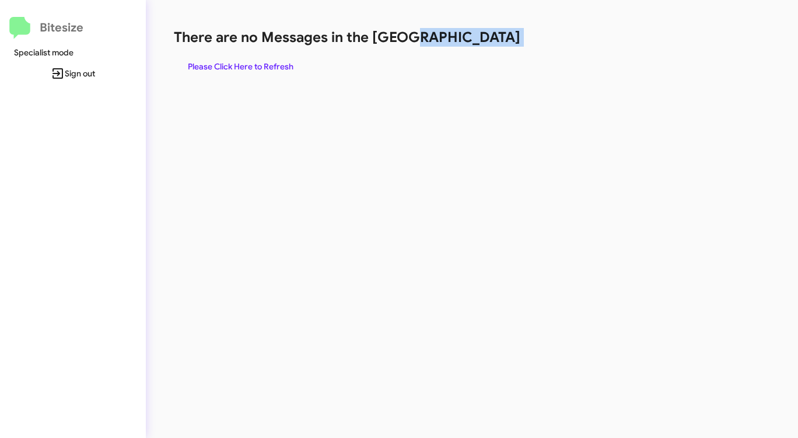
click at [267, 68] on span "Please Click Here to Refresh" at bounding box center [241, 66] width 106 height 21
click at [266, 68] on span "Please Click Here to Refresh" at bounding box center [241, 66] width 106 height 21
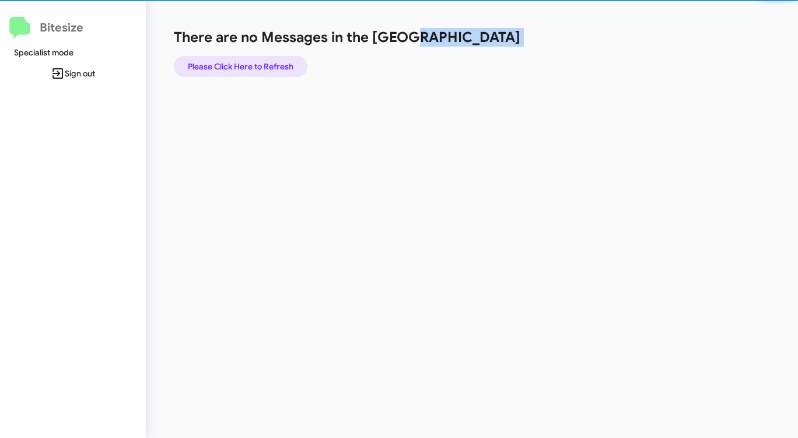
click at [265, 68] on span "Please Click Here to Refresh" at bounding box center [241, 66] width 106 height 21
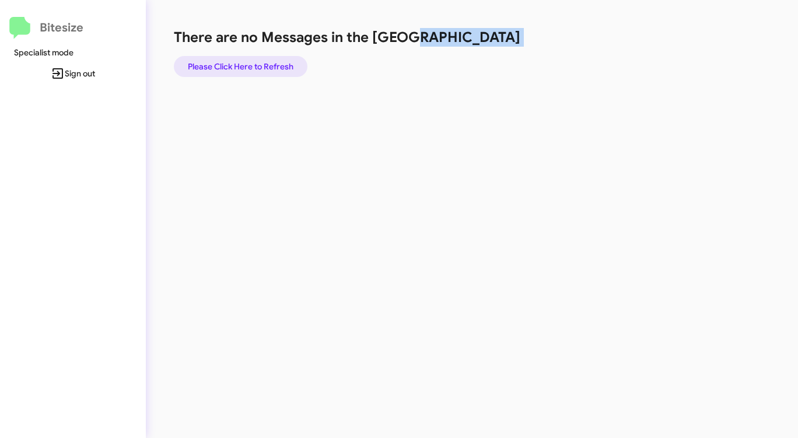
click at [265, 68] on span "Please Click Here to Refresh" at bounding box center [241, 66] width 106 height 21
click at [265, 67] on span "Please Click Here to Refresh" at bounding box center [241, 66] width 106 height 21
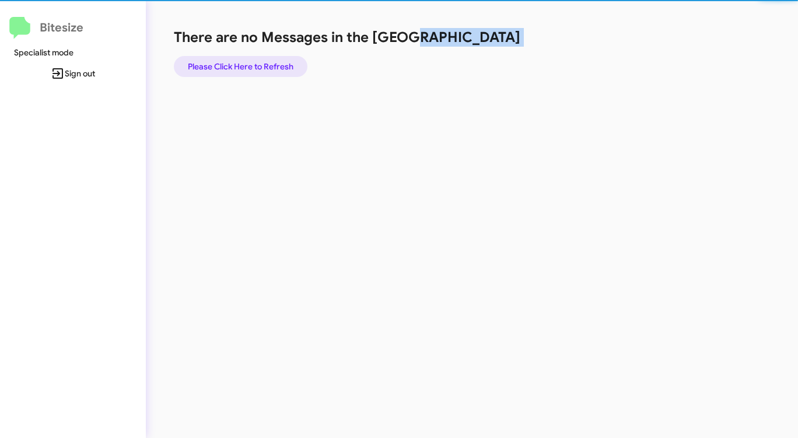
click at [265, 67] on span "Please Click Here to Refresh" at bounding box center [241, 66] width 106 height 21
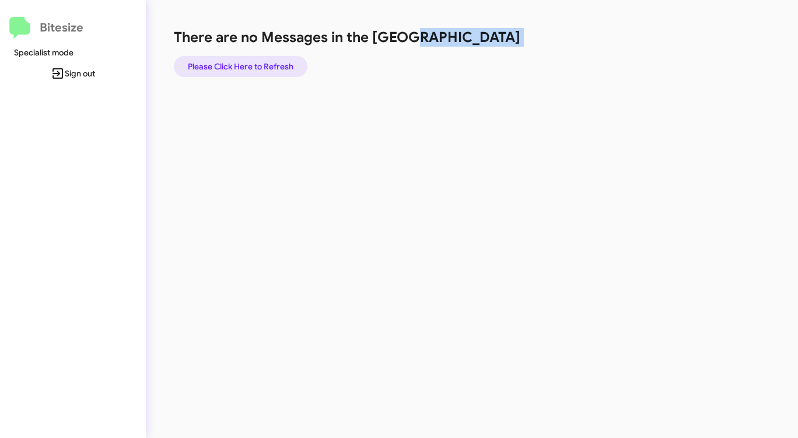
click at [267, 67] on span "Please Click Here to Refresh" at bounding box center [241, 66] width 106 height 21
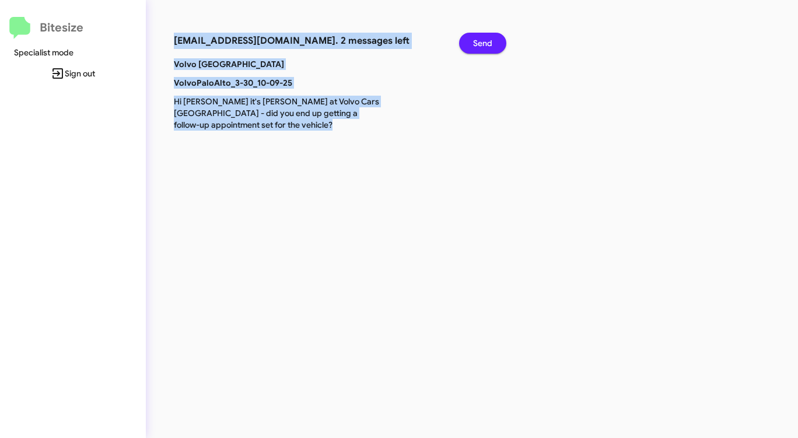
click at [490, 46] on span "Send" at bounding box center [482, 43] width 19 height 21
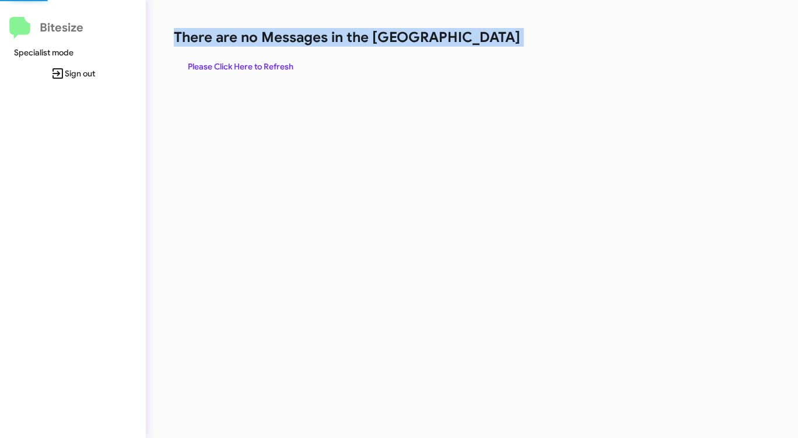
click at [490, 46] on h1 "There are no Messages in the [GEOGRAPHIC_DATA]" at bounding box center [418, 37] width 488 height 19
click at [260, 60] on span "Please Click Here to Refresh" at bounding box center [241, 66] width 106 height 21
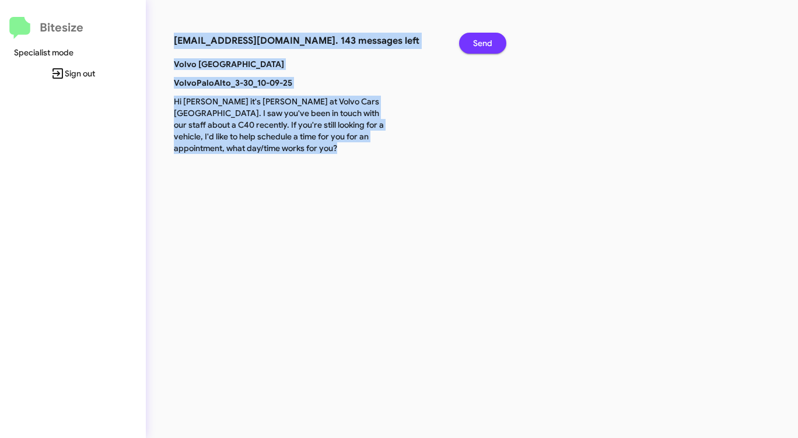
click at [479, 40] on span "Send" at bounding box center [482, 43] width 19 height 21
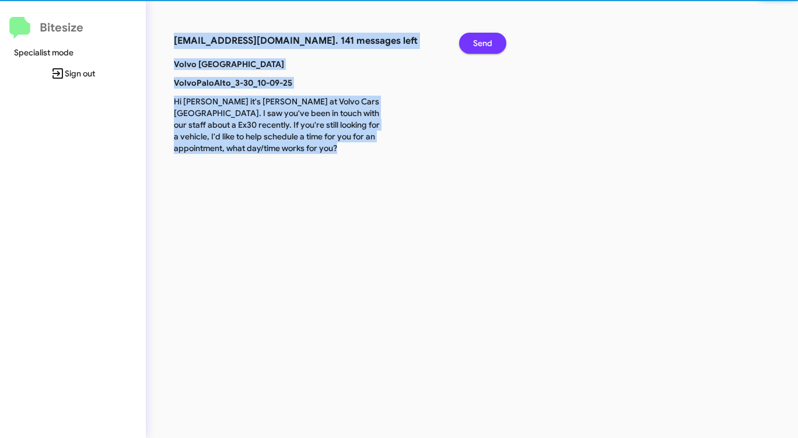
click at [479, 40] on span "Send" at bounding box center [482, 43] width 19 height 21
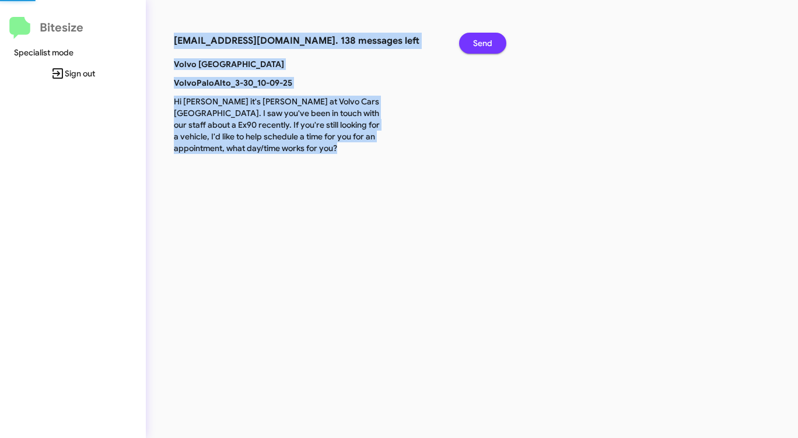
click at [479, 40] on span "Send" at bounding box center [482, 43] width 19 height 21
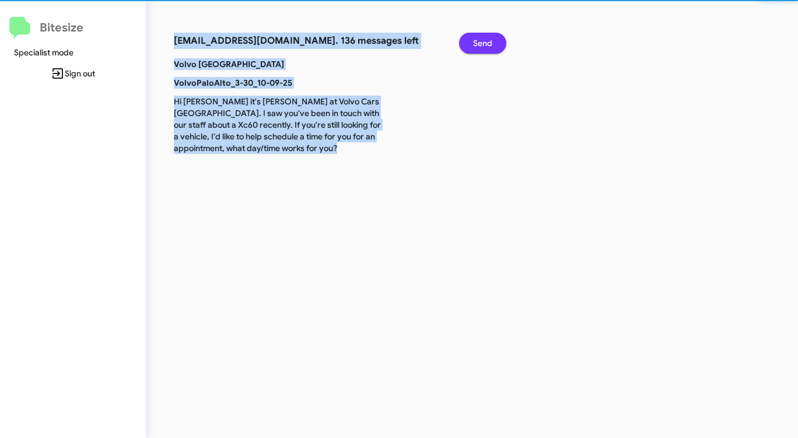
click at [479, 40] on span "Send" at bounding box center [482, 43] width 19 height 21
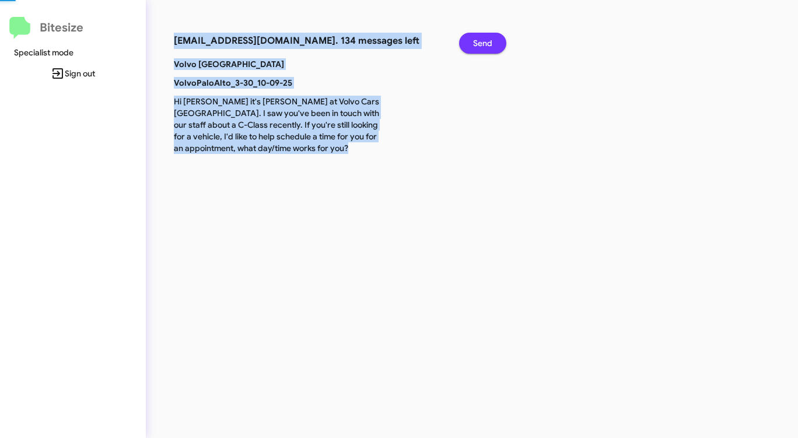
click at [479, 40] on span "Send" at bounding box center [482, 43] width 19 height 21
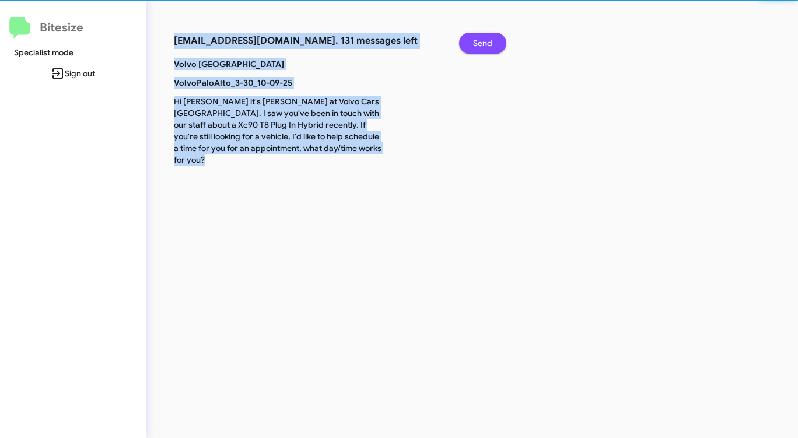
click at [479, 40] on span "Send" at bounding box center [482, 43] width 19 height 21
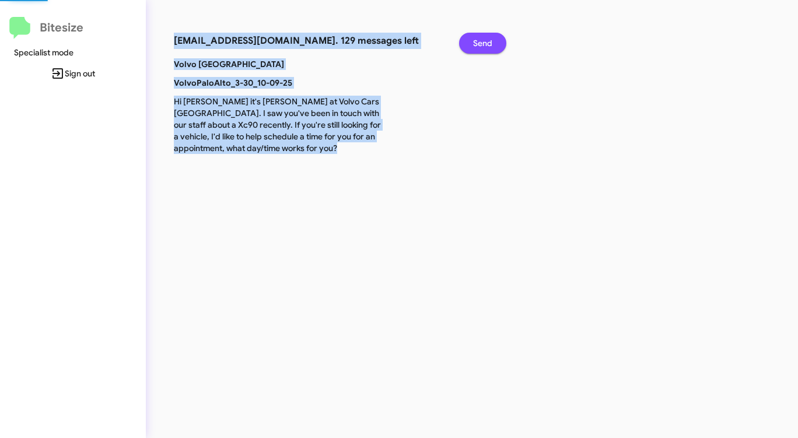
click at [479, 40] on span "Send" at bounding box center [482, 43] width 19 height 21
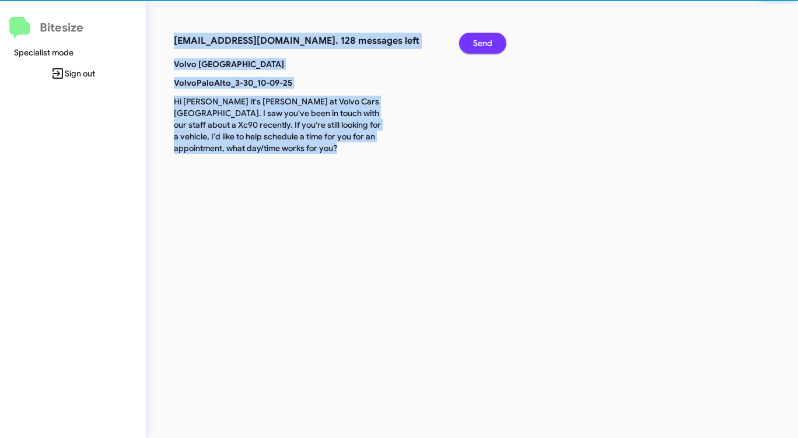
click at [479, 40] on span "Send" at bounding box center [482, 43] width 19 height 21
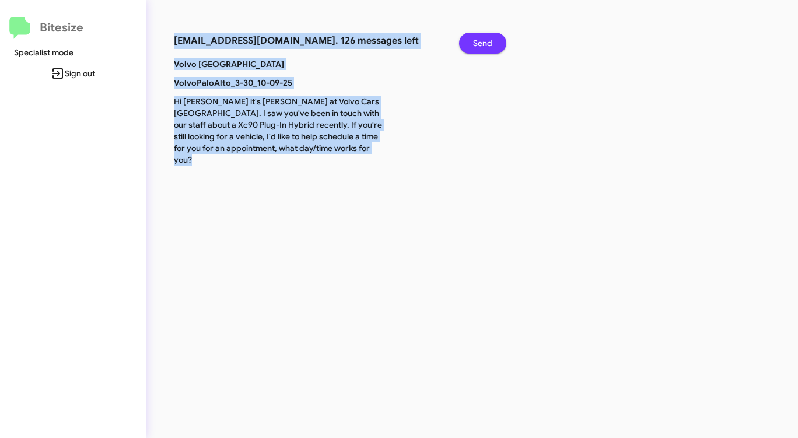
click at [479, 40] on span "Send" at bounding box center [482, 43] width 19 height 21
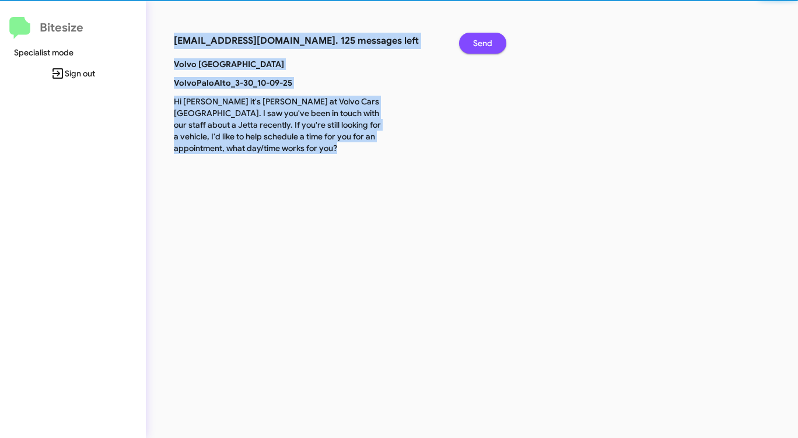
click at [479, 40] on span "Send" at bounding box center [482, 43] width 19 height 21
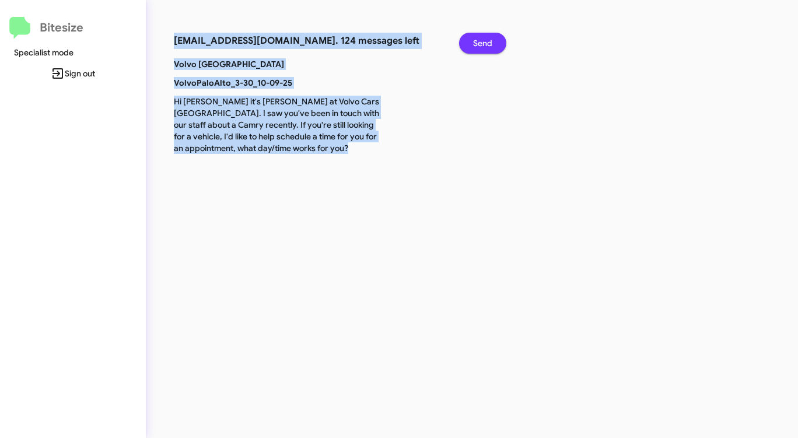
click at [479, 40] on span "Send" at bounding box center [482, 43] width 19 height 21
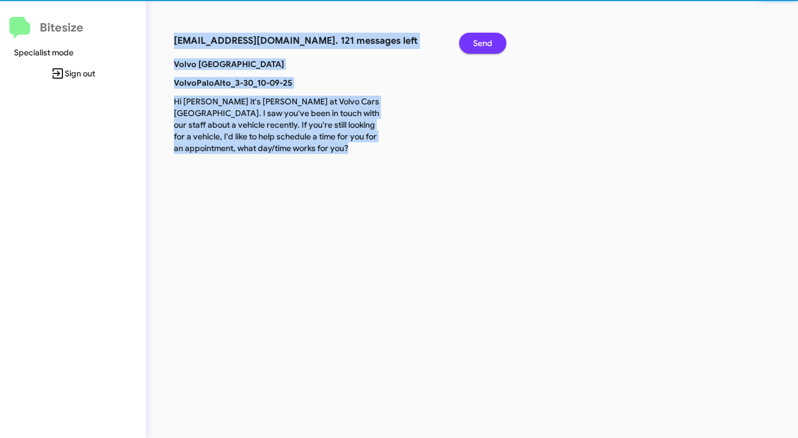
click at [479, 40] on span "Send" at bounding box center [482, 43] width 19 height 21
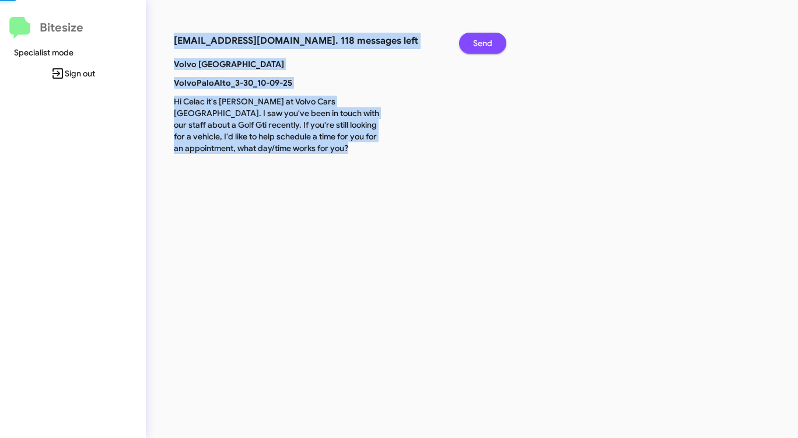
click at [479, 40] on span "Send" at bounding box center [482, 43] width 19 height 21
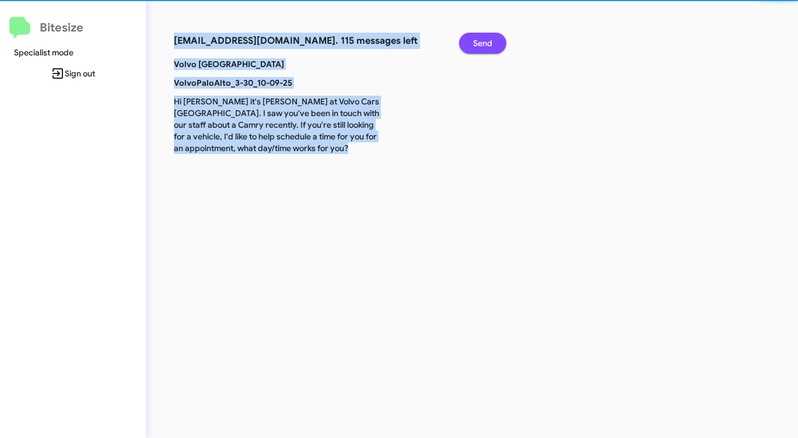
click at [479, 40] on span "Send" at bounding box center [482, 43] width 19 height 21
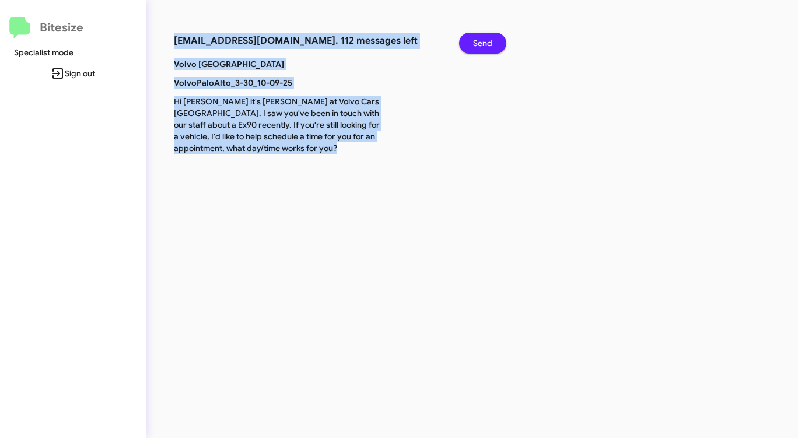
click at [479, 40] on span "Send" at bounding box center [482, 43] width 19 height 21
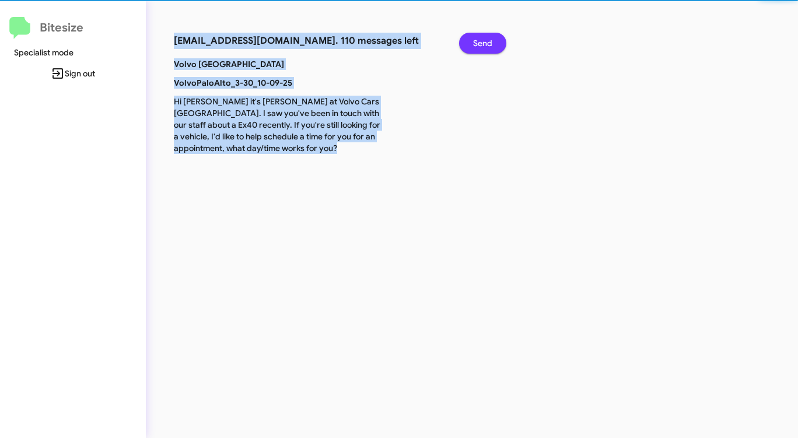
click at [479, 40] on span "Send" at bounding box center [482, 43] width 19 height 21
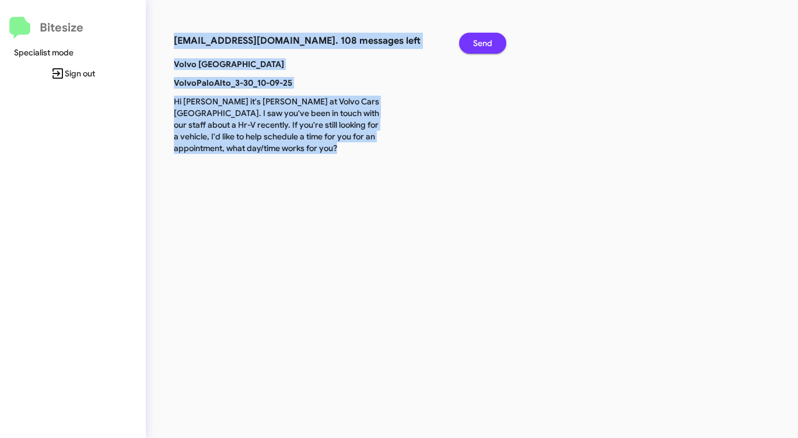
click at [479, 40] on span "Send" at bounding box center [482, 43] width 19 height 21
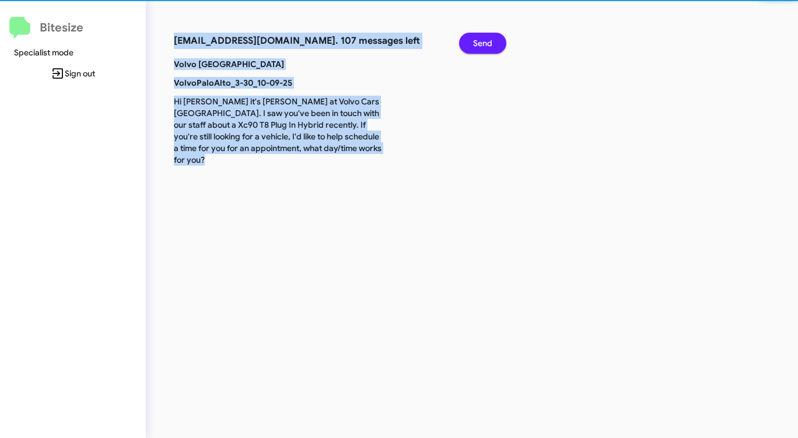
click at [483, 40] on span "Send" at bounding box center [482, 43] width 19 height 21
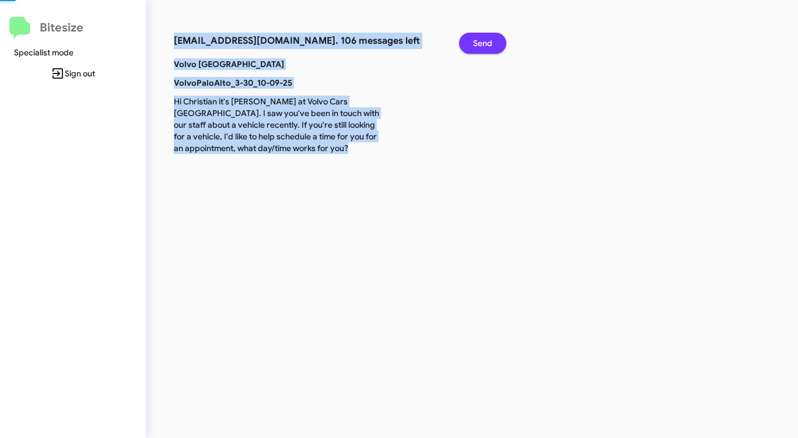
click at [483, 40] on span "Send" at bounding box center [482, 43] width 19 height 21
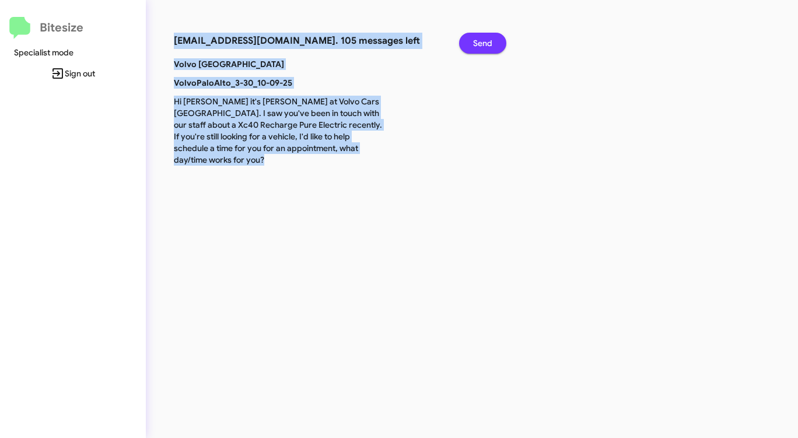
click at [483, 40] on span "Send" at bounding box center [482, 43] width 19 height 21
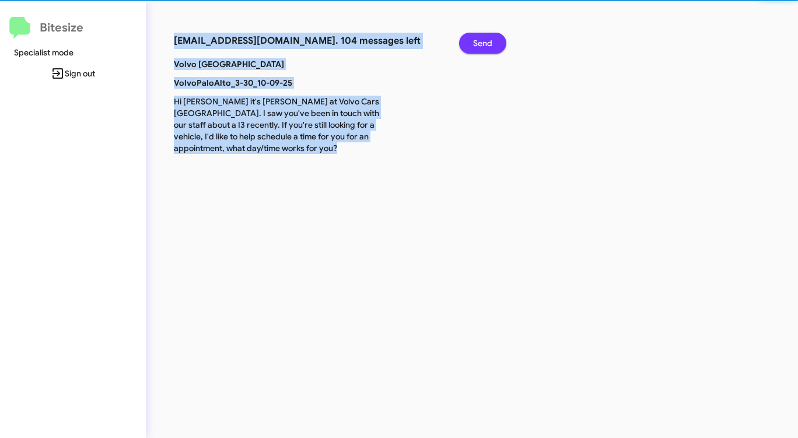
click at [483, 40] on span "Send" at bounding box center [482, 43] width 19 height 21
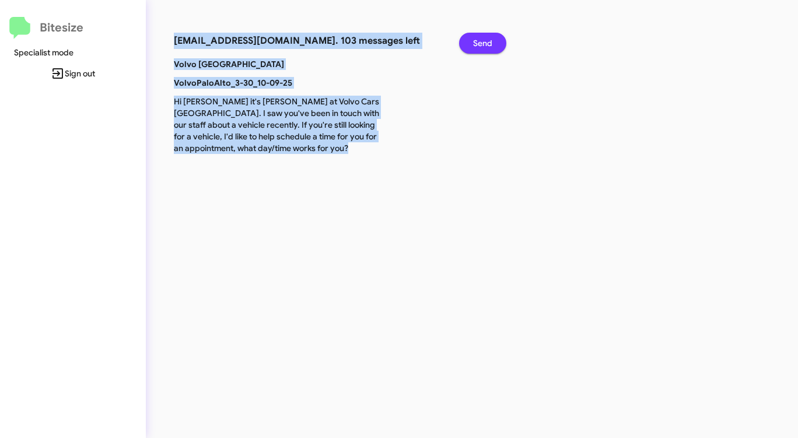
click at [483, 40] on span "Send" at bounding box center [482, 43] width 19 height 21
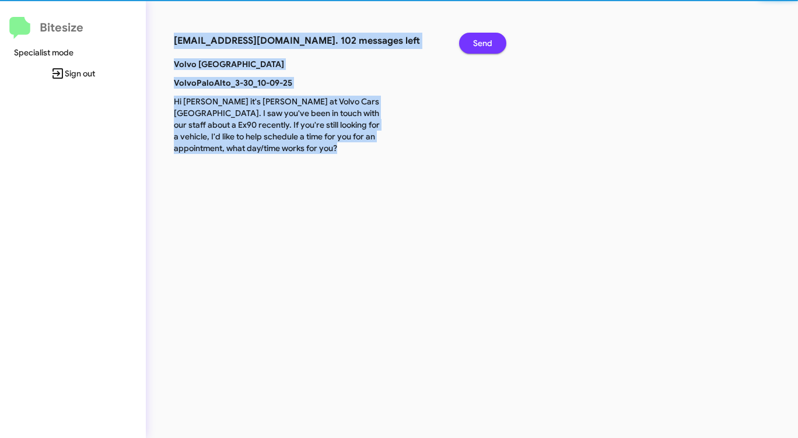
click at [483, 40] on span "Send" at bounding box center [482, 43] width 19 height 21
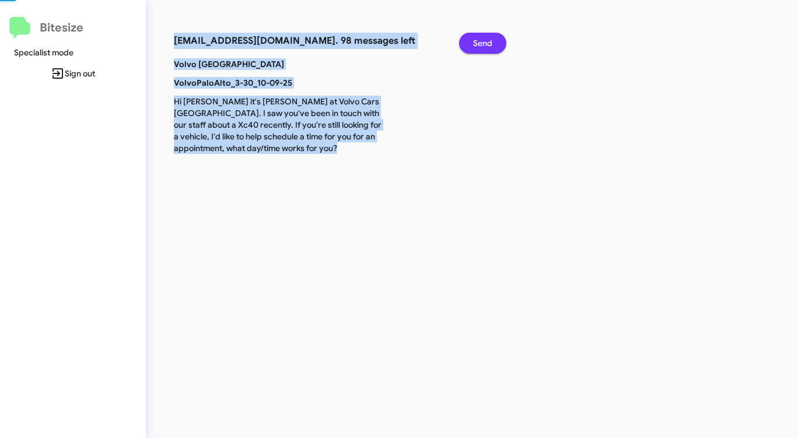
click at [483, 40] on span "Send" at bounding box center [482, 43] width 19 height 21
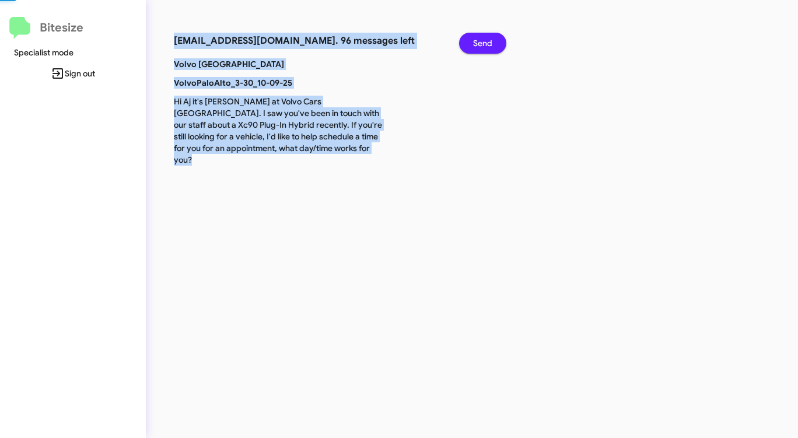
click at [483, 40] on span "Send" at bounding box center [482, 43] width 19 height 21
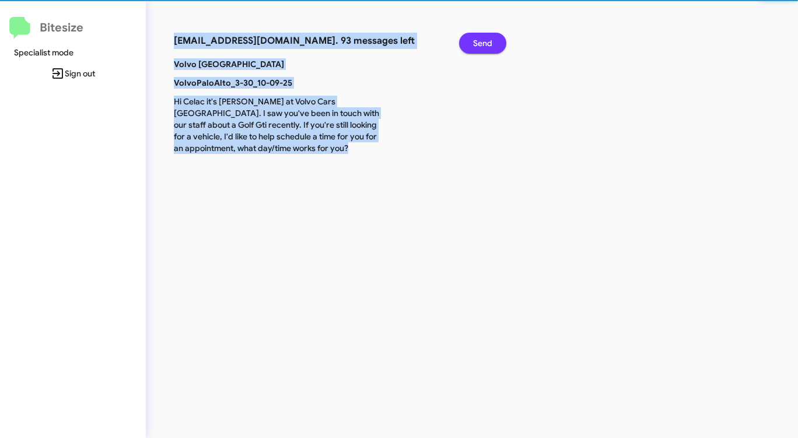
click at [483, 40] on span "Send" at bounding box center [482, 43] width 19 height 21
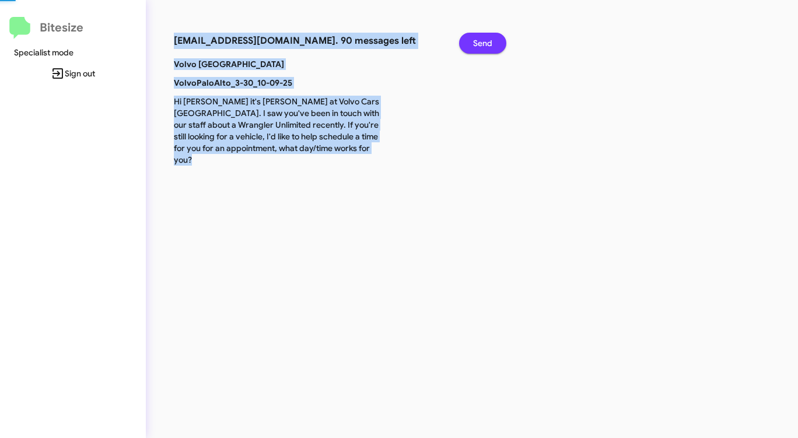
click at [483, 40] on span "Send" at bounding box center [482, 43] width 19 height 21
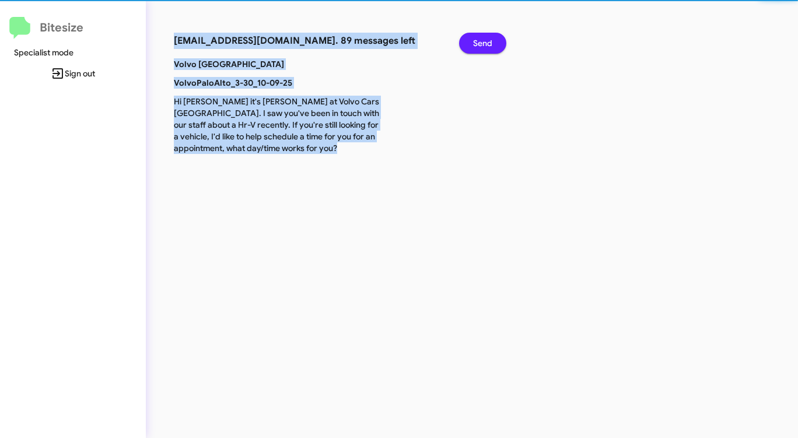
click at [483, 40] on span "Send" at bounding box center [482, 43] width 19 height 21
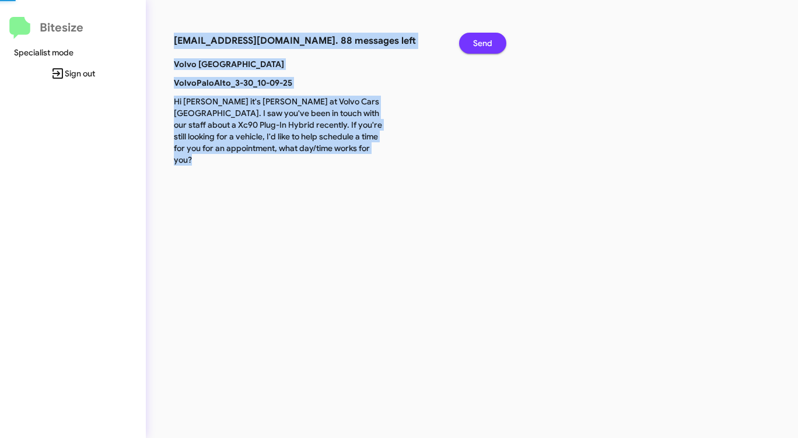
click at [483, 40] on span "Send" at bounding box center [482, 43] width 19 height 21
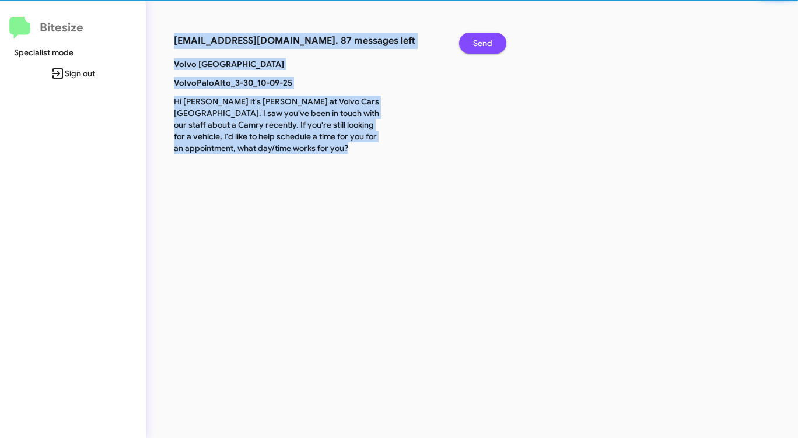
click at [483, 40] on span "Send" at bounding box center [482, 43] width 19 height 21
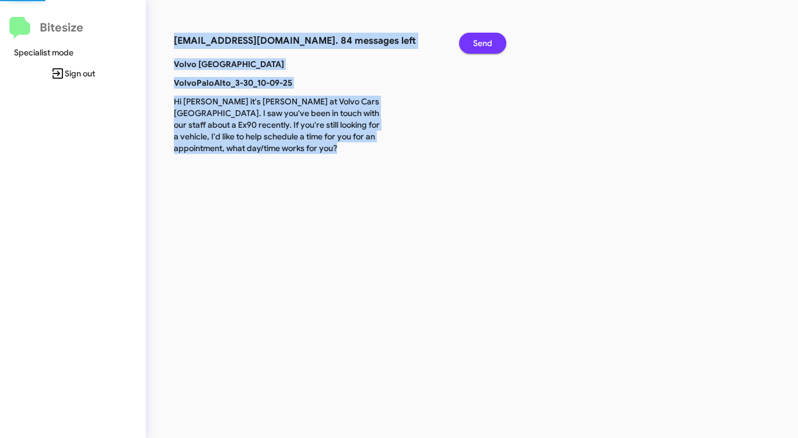
click at [483, 40] on span "Send" at bounding box center [482, 43] width 19 height 21
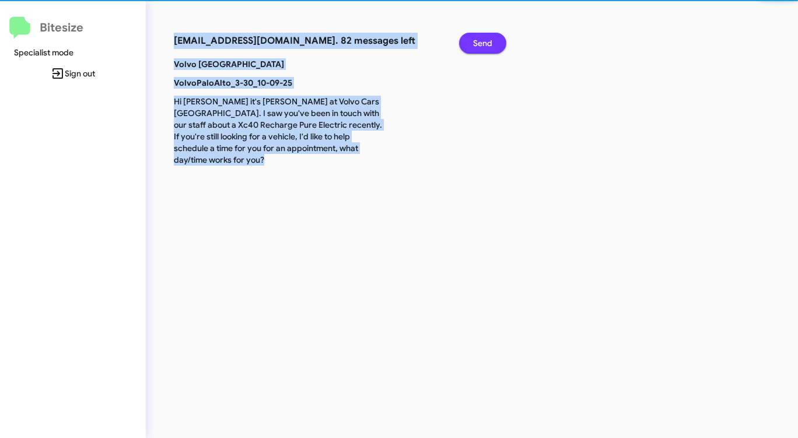
click at [483, 40] on span "Send" at bounding box center [482, 43] width 19 height 21
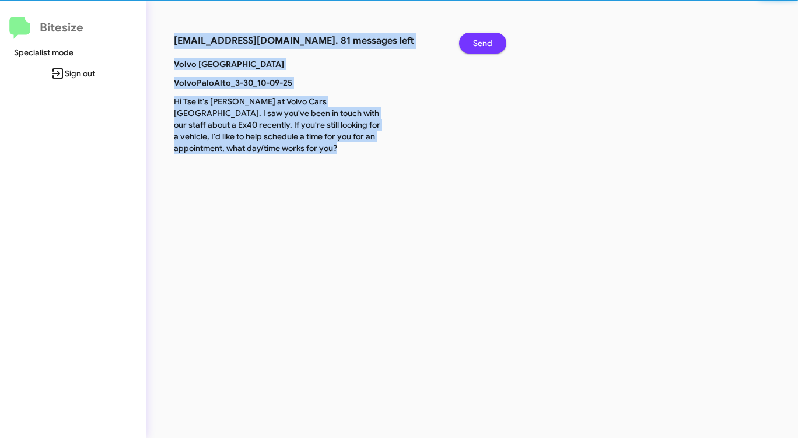
click at [483, 40] on span "Send" at bounding box center [482, 43] width 19 height 21
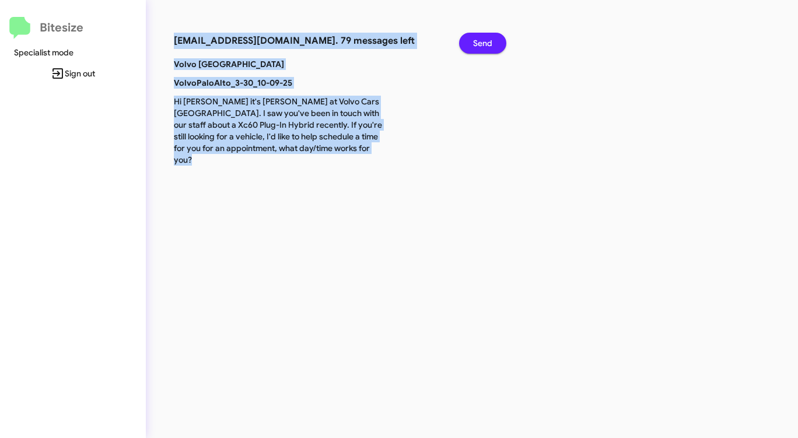
click at [483, 40] on span "Send" at bounding box center [482, 43] width 19 height 21
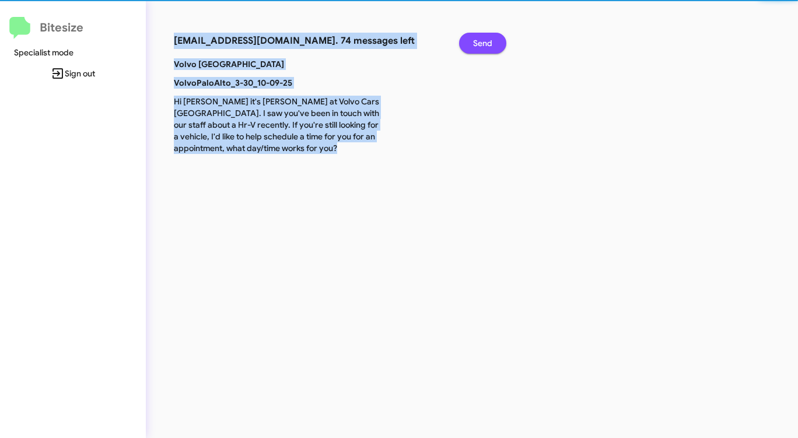
click at [483, 40] on span "Send" at bounding box center [482, 43] width 19 height 21
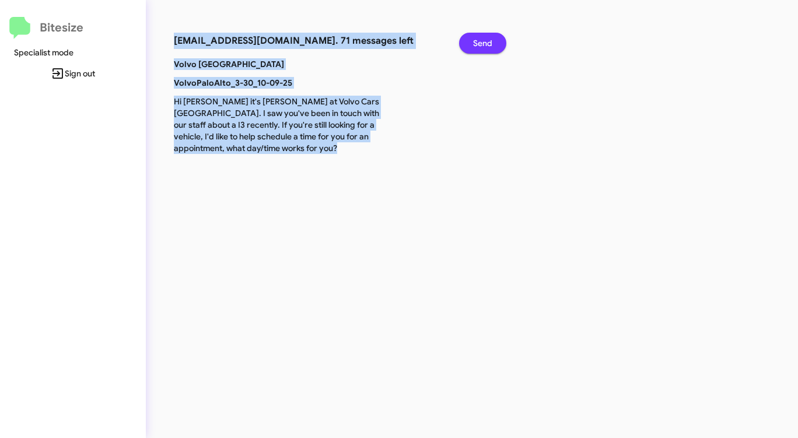
click at [483, 40] on span "Send" at bounding box center [482, 43] width 19 height 21
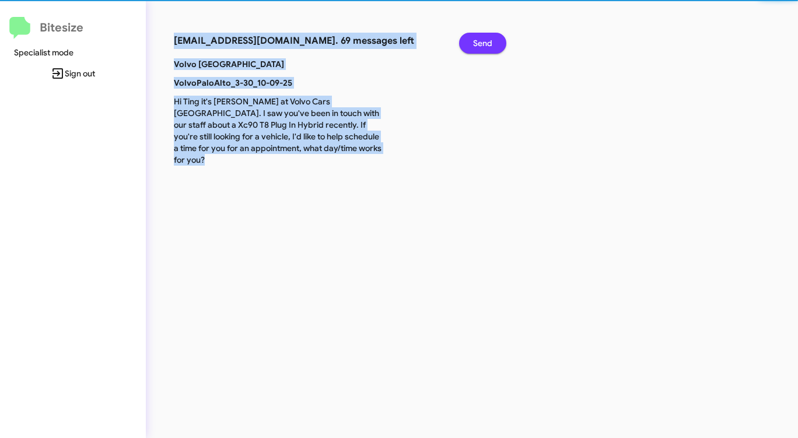
click at [483, 40] on span "Send" at bounding box center [482, 43] width 19 height 21
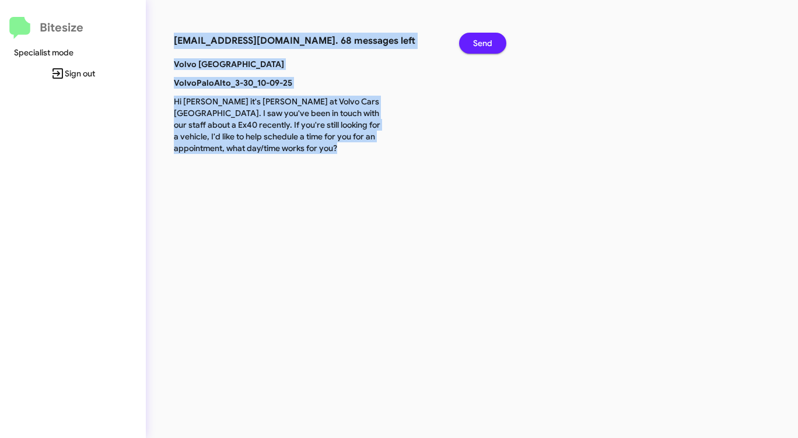
click at [483, 40] on span "Send" at bounding box center [482, 43] width 19 height 21
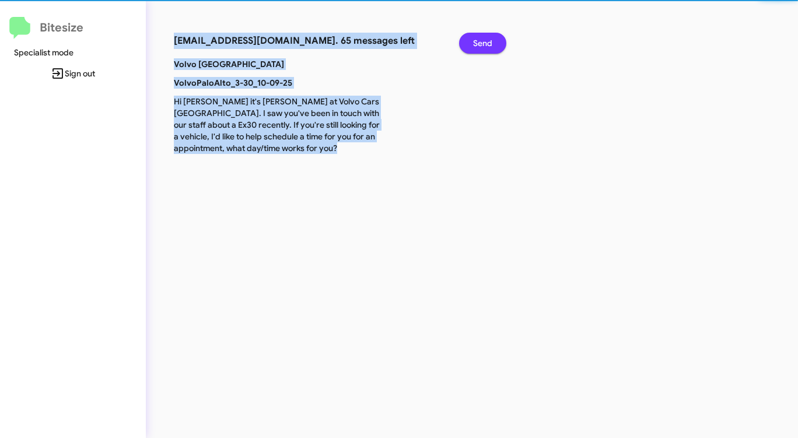
click at [483, 40] on span "Send" at bounding box center [482, 43] width 19 height 21
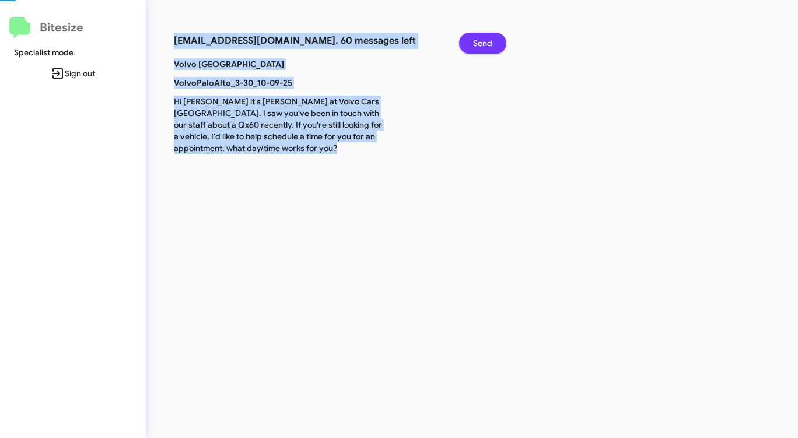
click at [483, 40] on span "Send" at bounding box center [482, 43] width 19 height 21
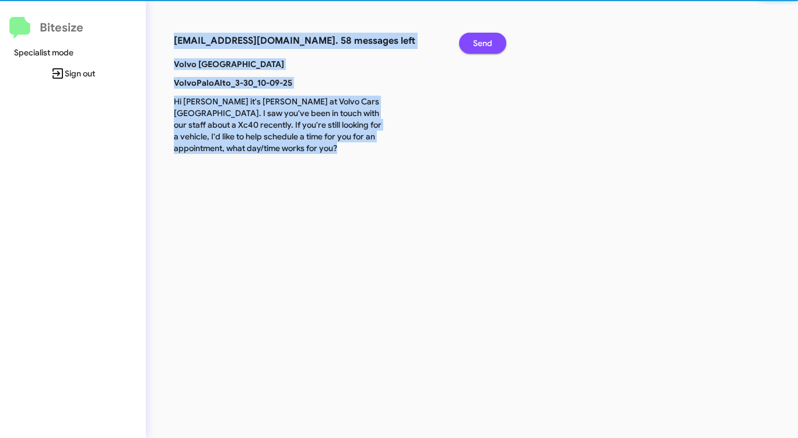
click at [483, 40] on span "Send" at bounding box center [482, 43] width 19 height 21
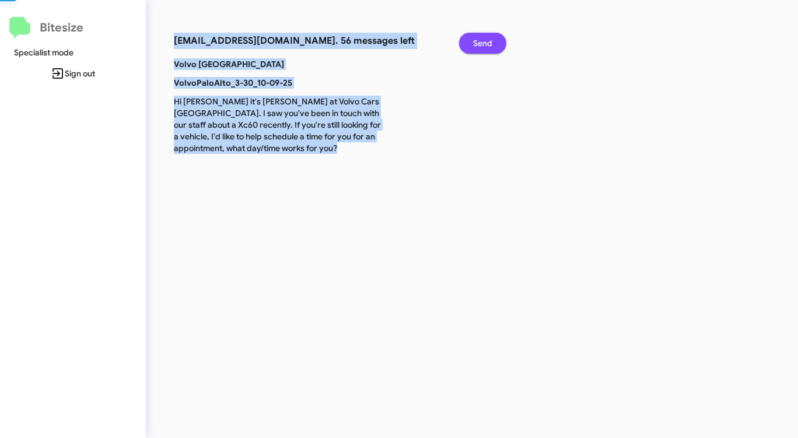
click at [483, 40] on span "Send" at bounding box center [482, 43] width 19 height 21
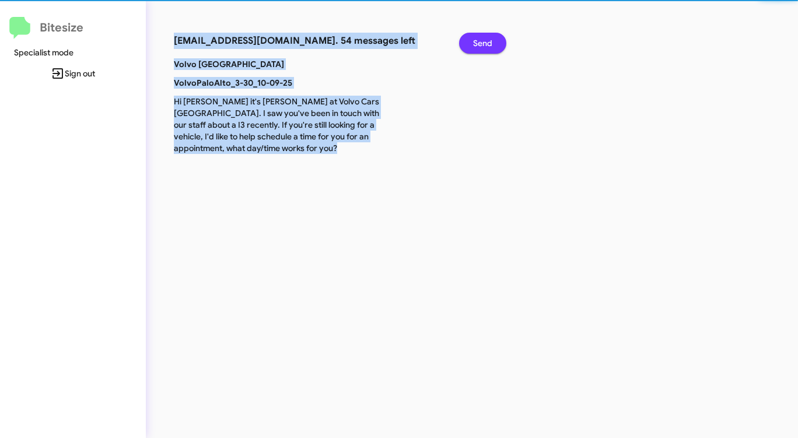
click at [483, 40] on span "Send" at bounding box center [482, 43] width 19 height 21
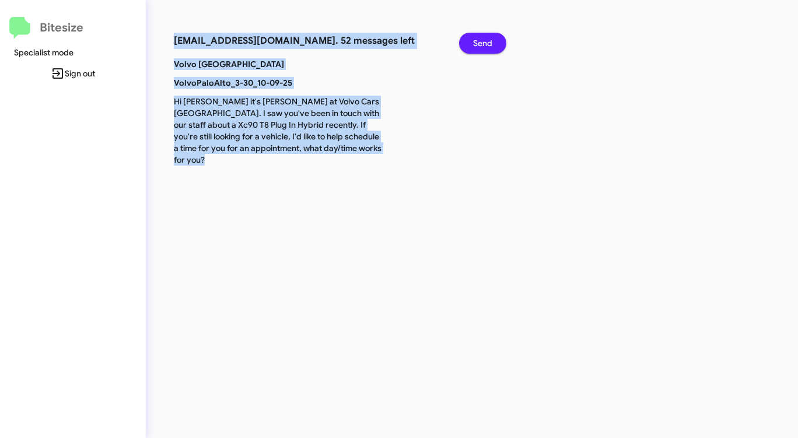
click at [483, 40] on span "Send" at bounding box center [482, 43] width 19 height 21
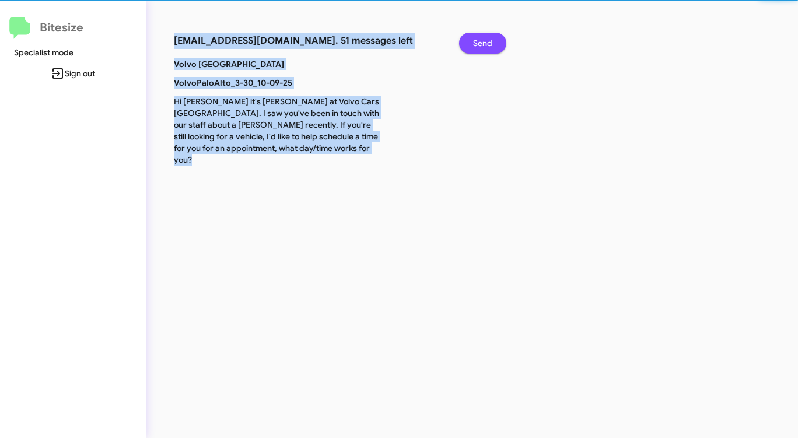
click at [483, 40] on span "Send" at bounding box center [482, 43] width 19 height 21
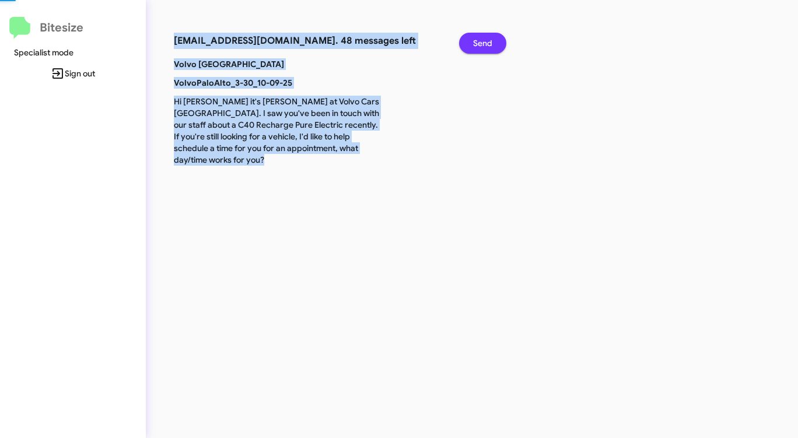
click at [483, 40] on span "Send" at bounding box center [482, 43] width 19 height 21
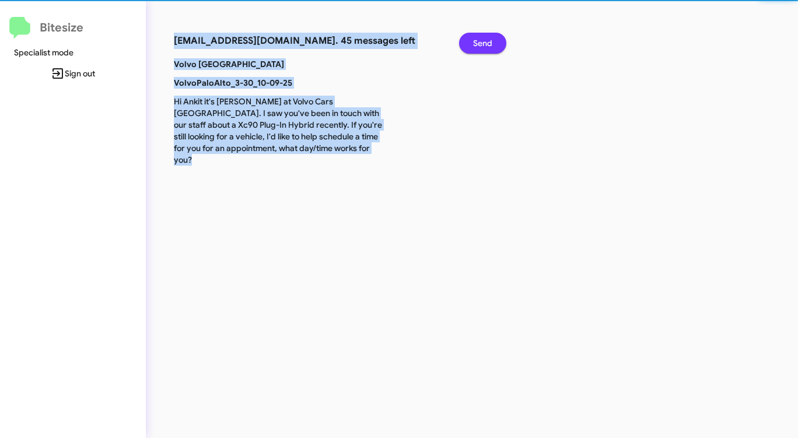
click at [483, 40] on span "Send" at bounding box center [482, 43] width 19 height 21
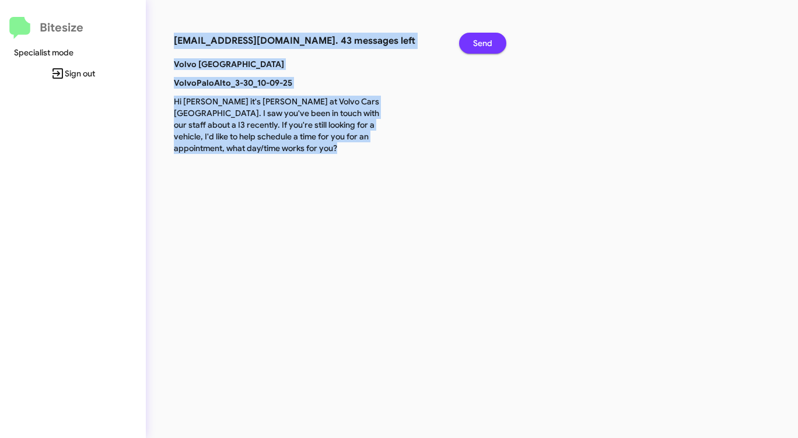
click at [483, 40] on span "Send" at bounding box center [482, 43] width 19 height 21
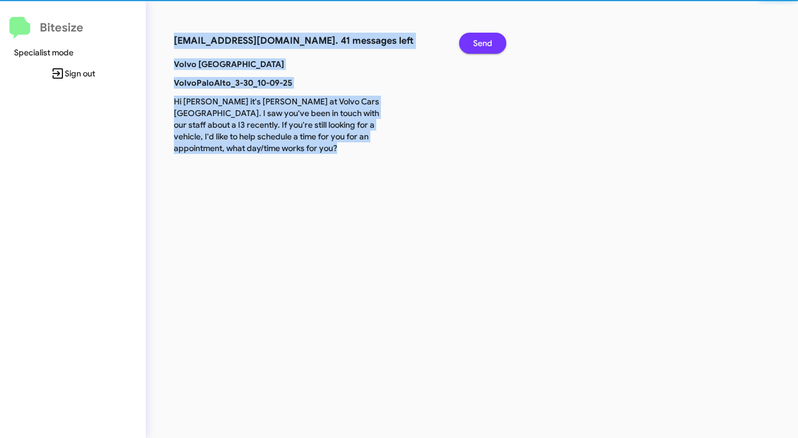
click at [483, 40] on span "Send" at bounding box center [482, 43] width 19 height 21
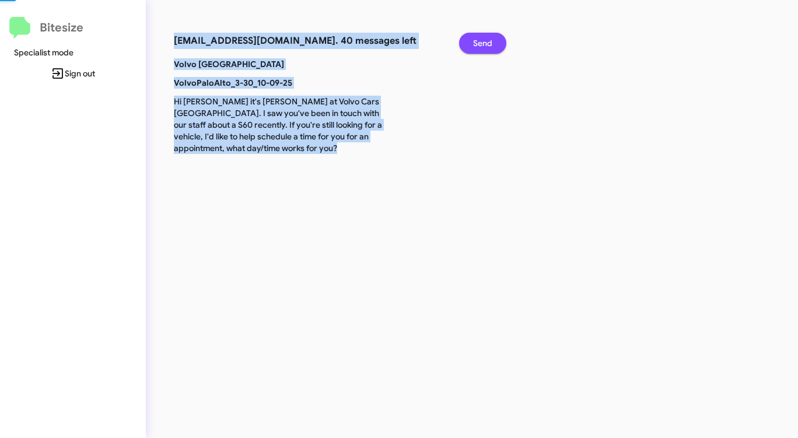
click at [483, 40] on span "Send" at bounding box center [482, 43] width 19 height 21
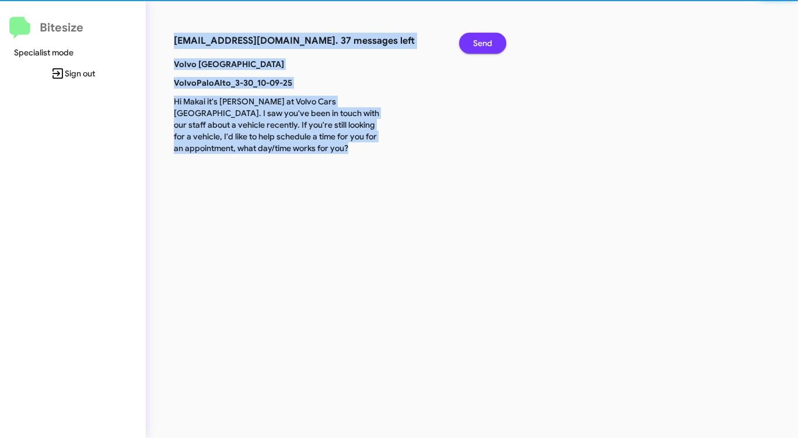
click at [483, 40] on span "Send" at bounding box center [482, 43] width 19 height 21
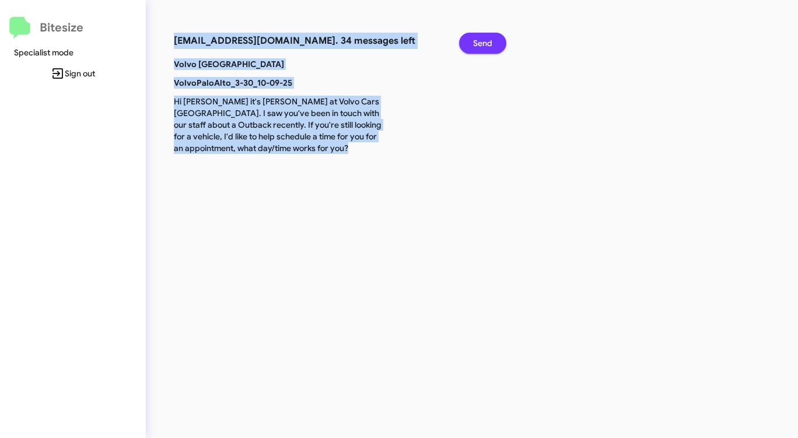
click at [483, 40] on span "Send" at bounding box center [482, 43] width 19 height 21
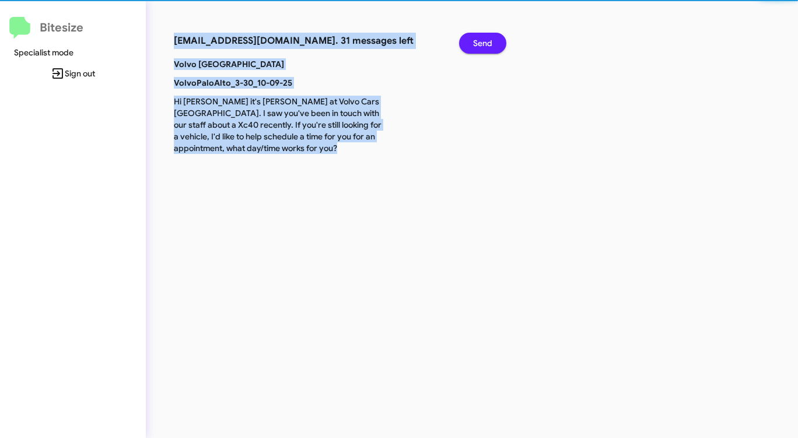
click at [483, 40] on span "Send" at bounding box center [482, 43] width 19 height 21
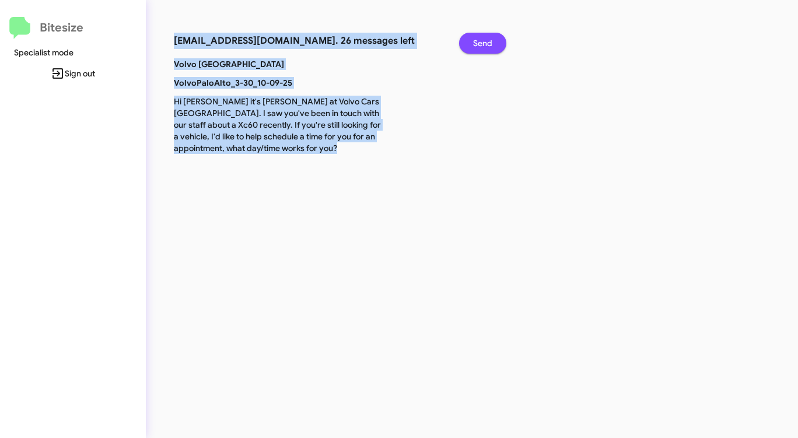
click at [483, 40] on span "Send" at bounding box center [482, 43] width 19 height 21
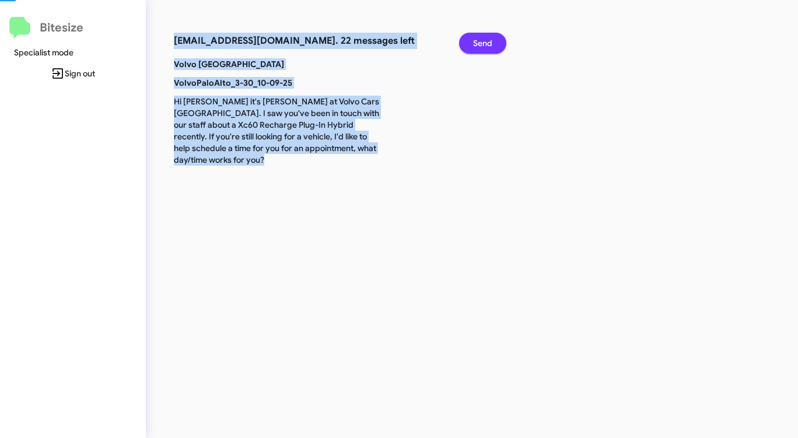
click at [483, 40] on span "Send" at bounding box center [482, 43] width 19 height 21
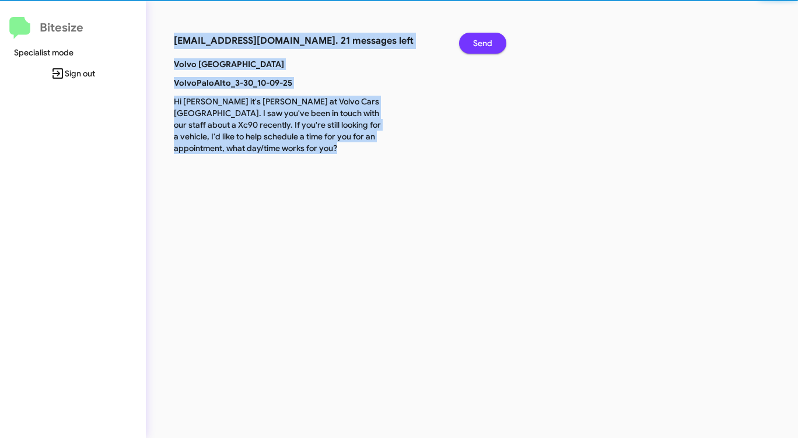
click at [483, 40] on span "Send" at bounding box center [482, 43] width 19 height 21
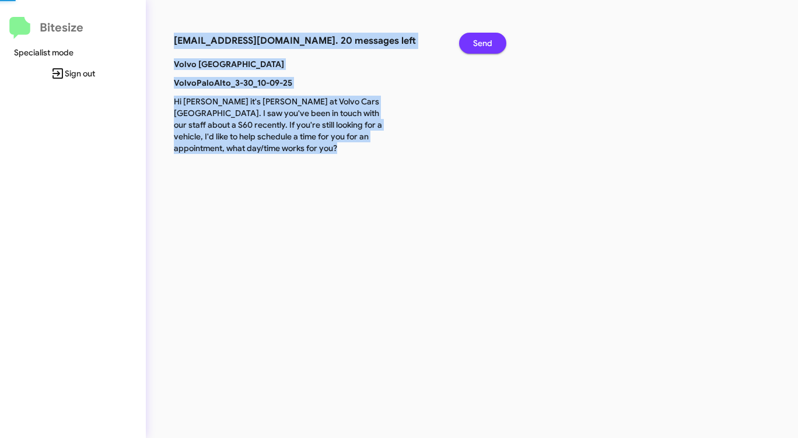
click at [483, 40] on span "Send" at bounding box center [482, 43] width 19 height 21
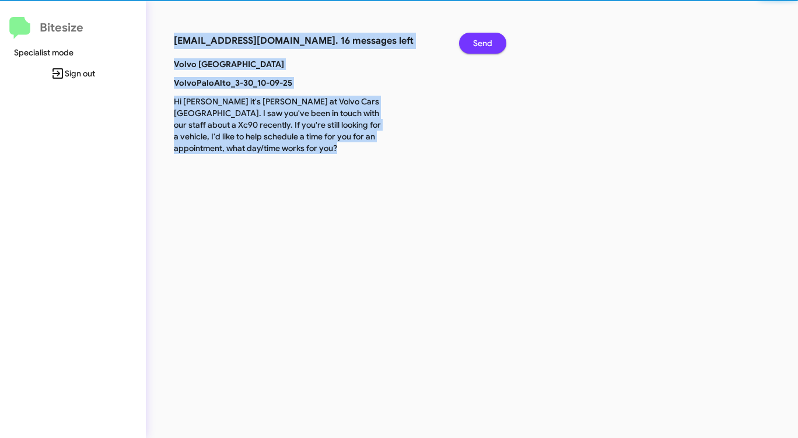
click at [483, 40] on span "Send" at bounding box center [482, 43] width 19 height 21
click
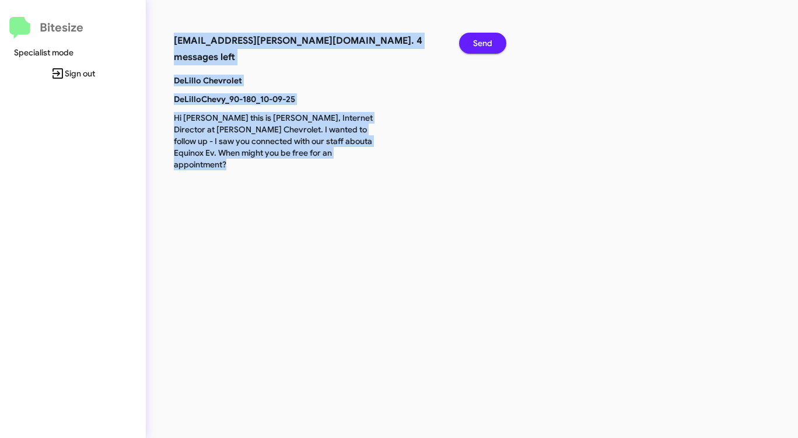
click at [491, 48] on span "Send" at bounding box center [482, 43] width 19 height 21
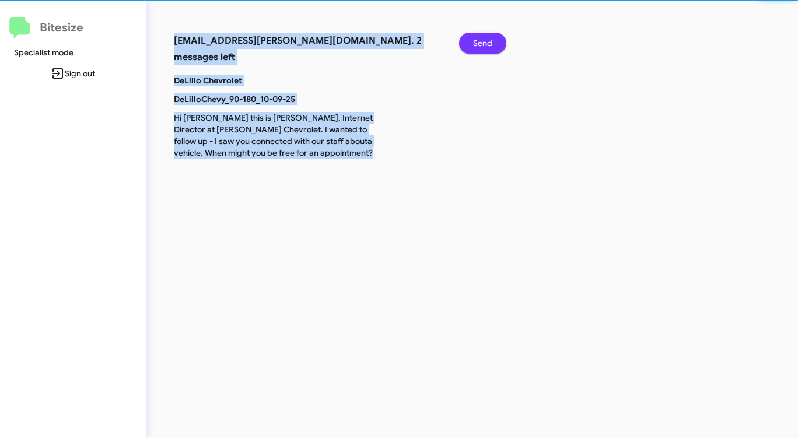
click at [491, 48] on span "Send" at bounding box center [482, 43] width 19 height 21
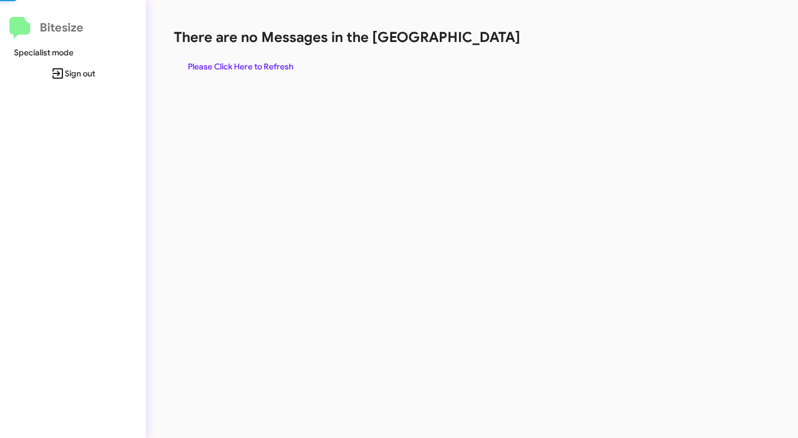
click at [491, 48] on div "There are no Messages in the Queue Please Click Here to Refresh" at bounding box center [418, 52] width 488 height 49
click at [232, 58] on span "Please Click Here to Refresh" at bounding box center [241, 66] width 106 height 21
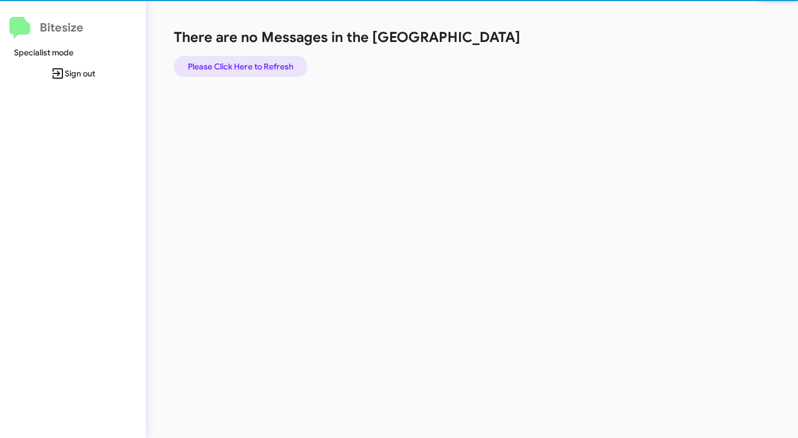
click at [232, 57] on span "Please Click Here to Refresh" at bounding box center [241, 66] width 106 height 21
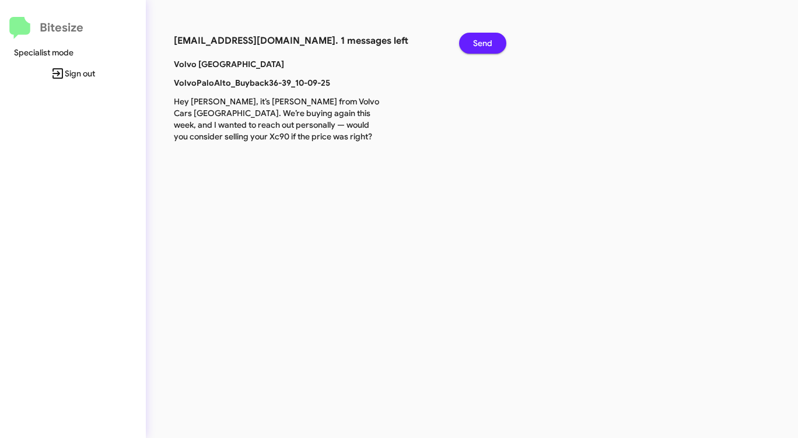
click at [477, 43] on span "Send" at bounding box center [482, 43] width 19 height 21
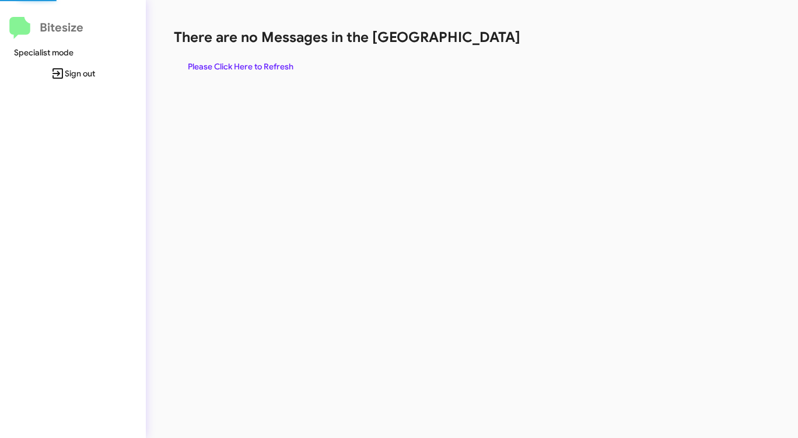
click at [477, 43] on h1 "There are no Messages in the [GEOGRAPHIC_DATA]" at bounding box center [418, 37] width 488 height 19
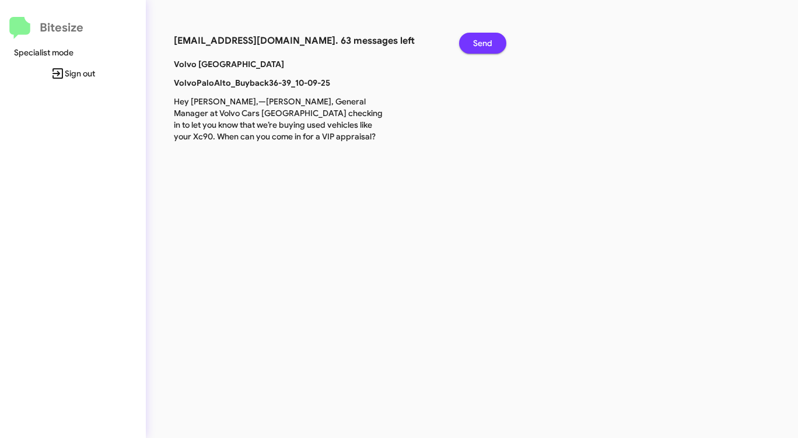
click at [477, 42] on span "Send" at bounding box center [482, 43] width 19 height 21
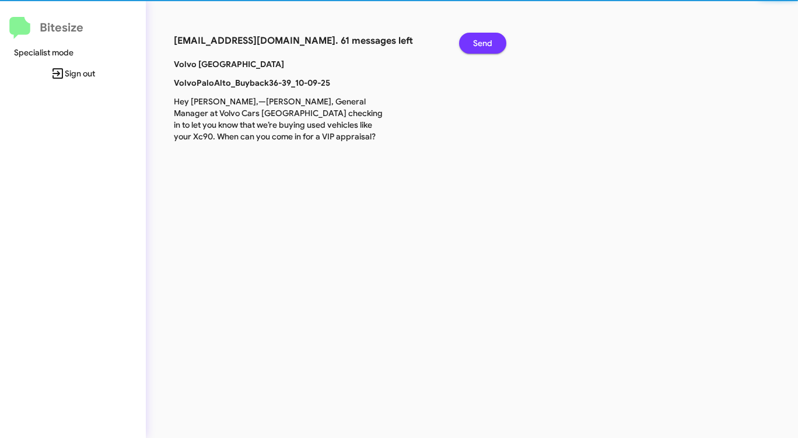
click at [477, 42] on span "Send" at bounding box center [482, 43] width 19 height 21
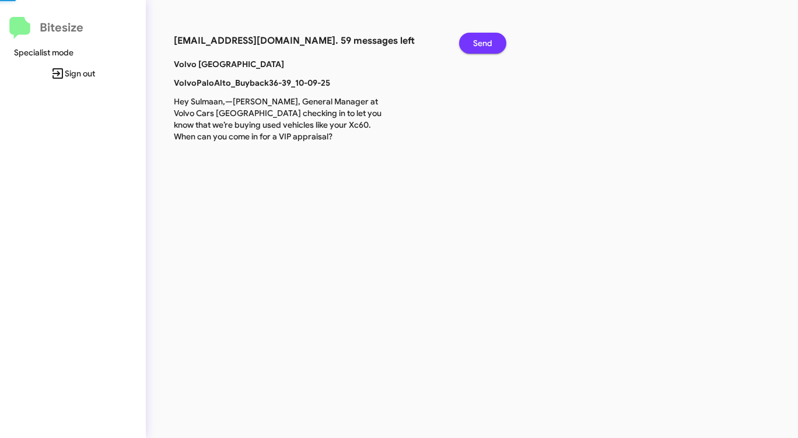
click at [477, 42] on span "Send" at bounding box center [482, 43] width 19 height 21
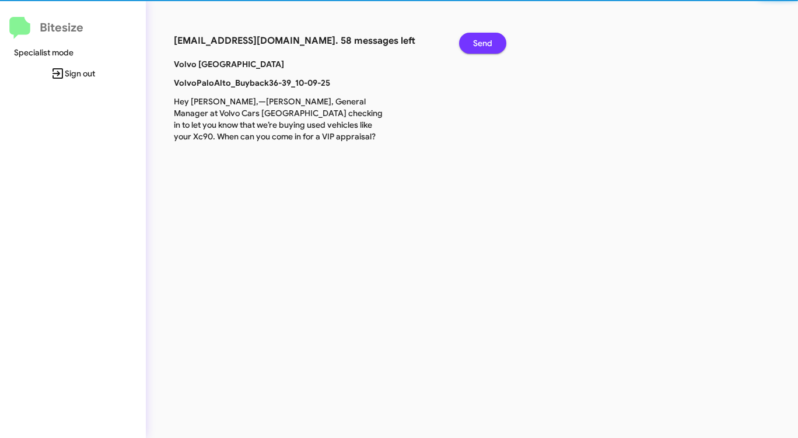
click at [477, 42] on span "Send" at bounding box center [482, 43] width 19 height 21
click at [476, 42] on span "Send" at bounding box center [482, 43] width 19 height 21
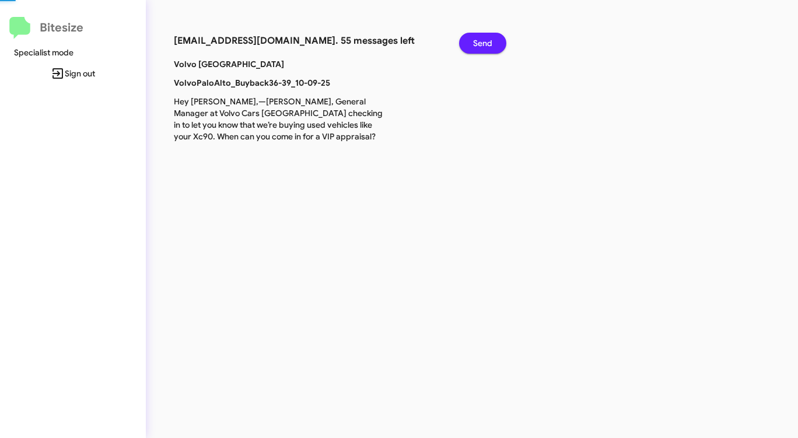
click at [476, 42] on span "Send" at bounding box center [482, 43] width 19 height 21
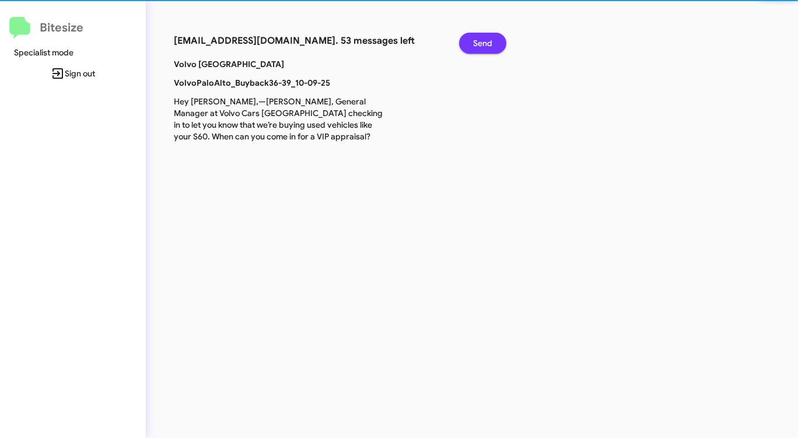
click at [476, 42] on span "Send" at bounding box center [482, 43] width 19 height 21
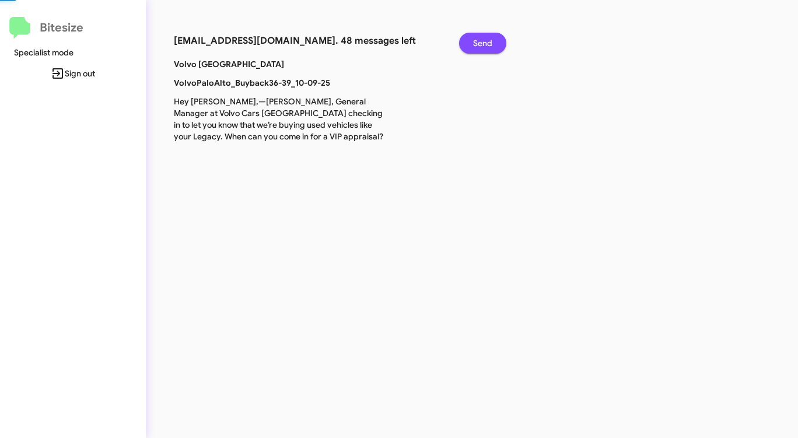
click at [476, 42] on span "Send" at bounding box center [482, 43] width 19 height 21
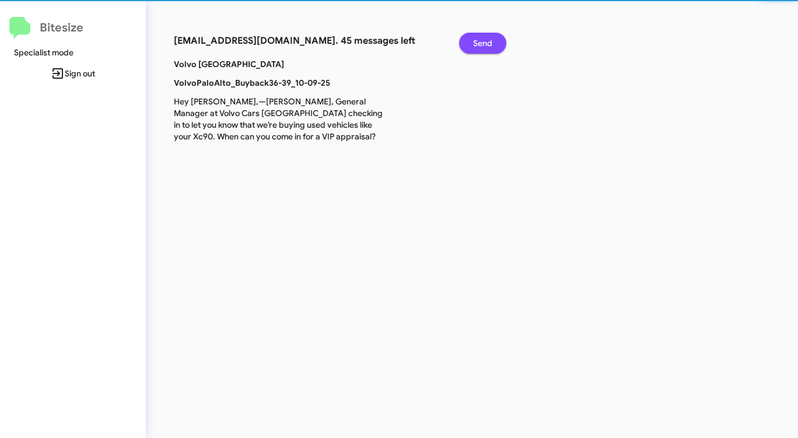
click at [476, 42] on span "Send" at bounding box center [482, 43] width 19 height 21
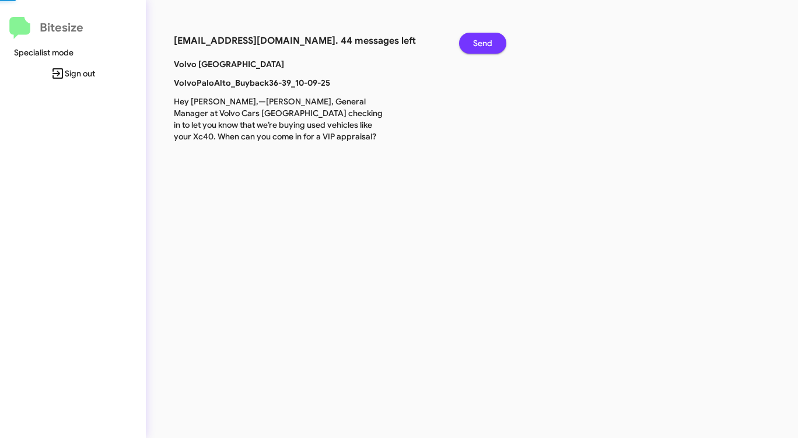
click at [476, 42] on span "Send" at bounding box center [482, 43] width 19 height 21
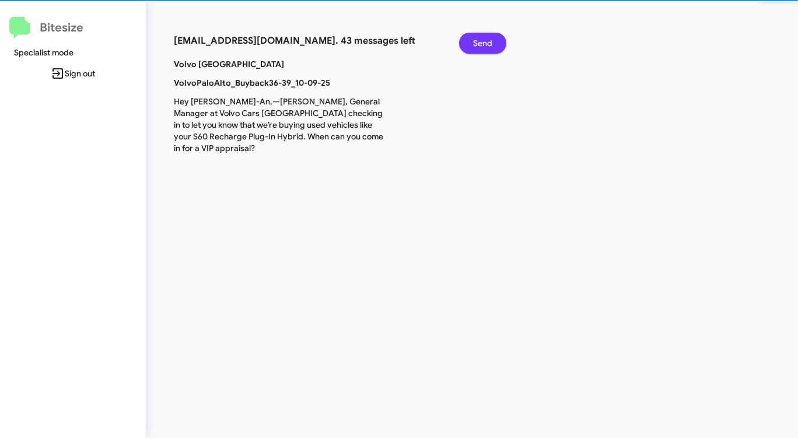
click at [476, 42] on span "Send" at bounding box center [482, 43] width 19 height 21
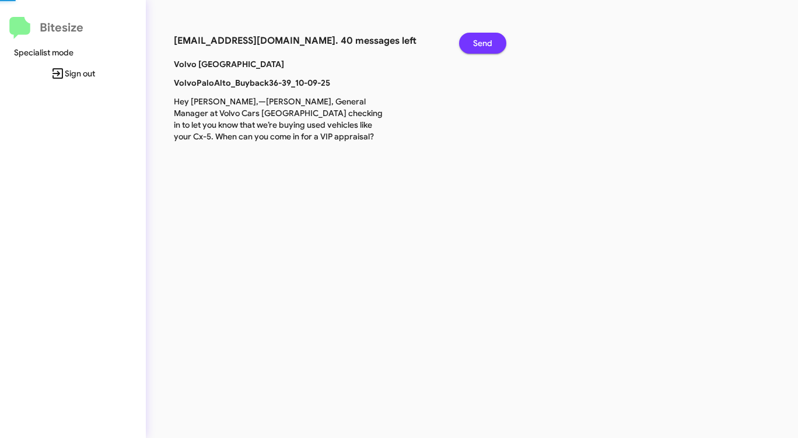
click at [476, 43] on span "Send" at bounding box center [482, 43] width 19 height 21
click at [474, 43] on span "Send" at bounding box center [482, 43] width 19 height 21
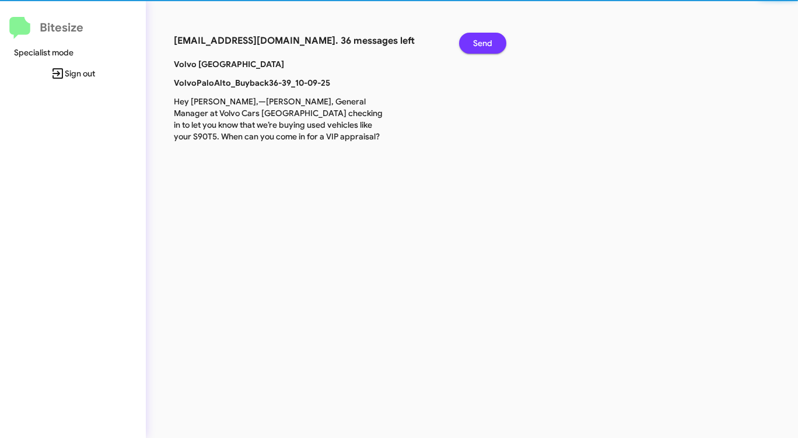
click at [474, 43] on span "Send" at bounding box center [482, 43] width 19 height 21
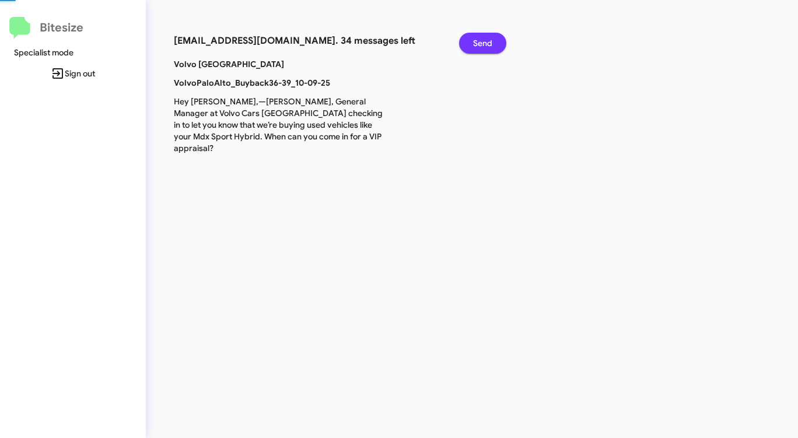
click at [474, 43] on span "Send" at bounding box center [482, 43] width 19 height 21
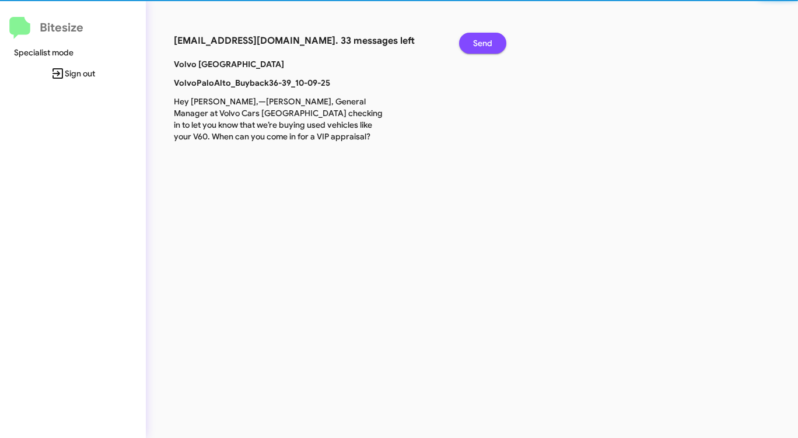
click at [474, 43] on span "Send" at bounding box center [482, 43] width 19 height 21
click at [473, 43] on span "Send" at bounding box center [482, 43] width 19 height 21
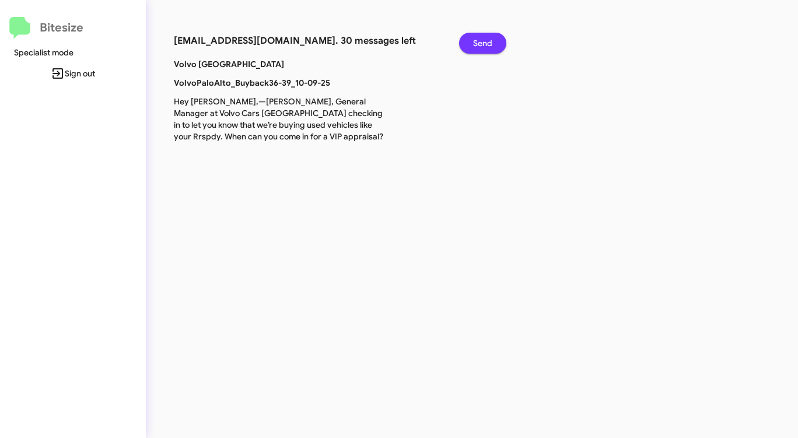
click at [473, 44] on button "Send" at bounding box center [482, 43] width 47 height 21
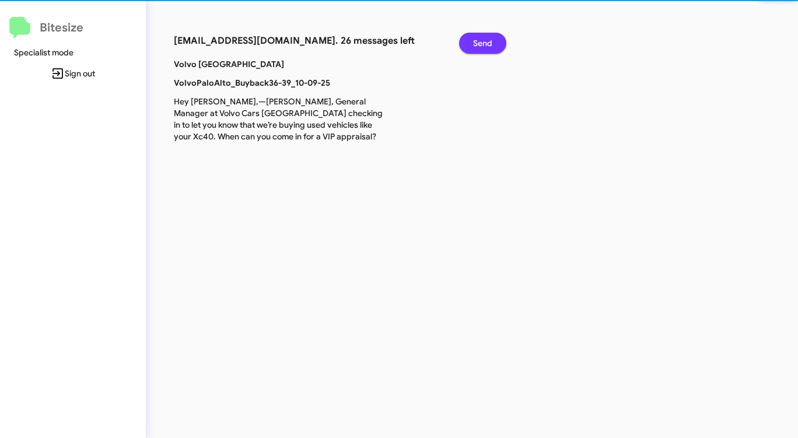
click at [473, 44] on button "Send" at bounding box center [482, 43] width 47 height 21
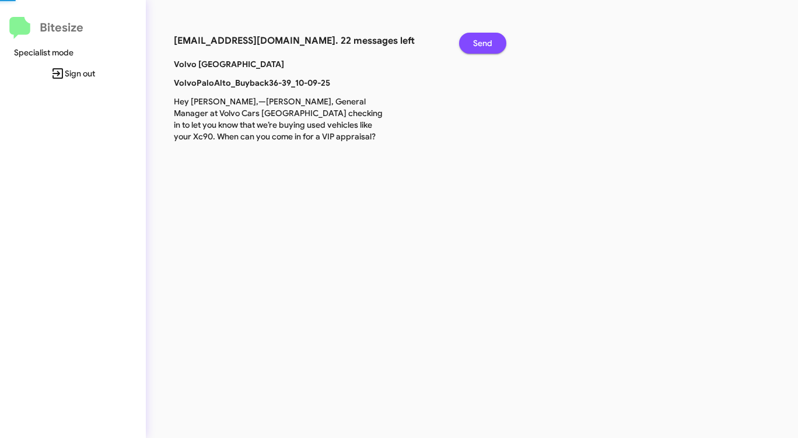
click at [473, 44] on button "Send" at bounding box center [482, 43] width 47 height 21
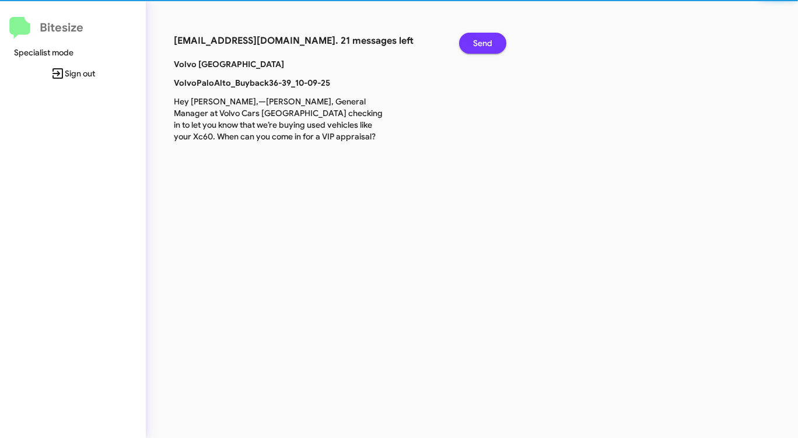
click at [473, 44] on button "Send" at bounding box center [482, 43] width 47 height 21
click at [474, 44] on button "Send" at bounding box center [482, 43] width 47 height 21
click at [474, 44] on span "Send" at bounding box center [482, 43] width 19 height 21
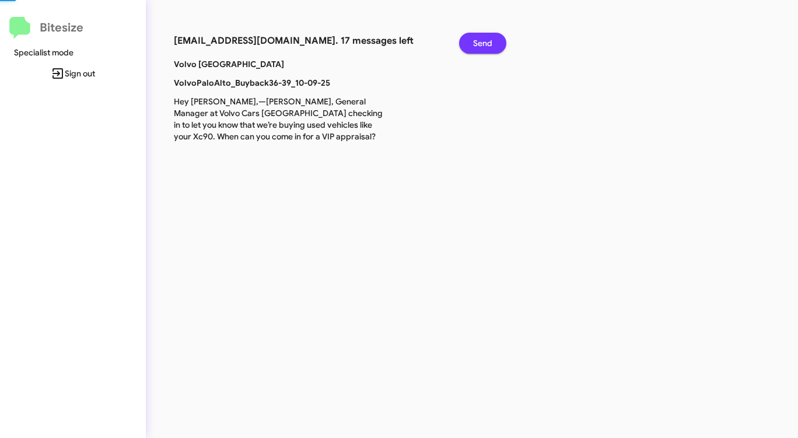
click at [474, 44] on span "Send" at bounding box center [482, 43] width 19 height 21
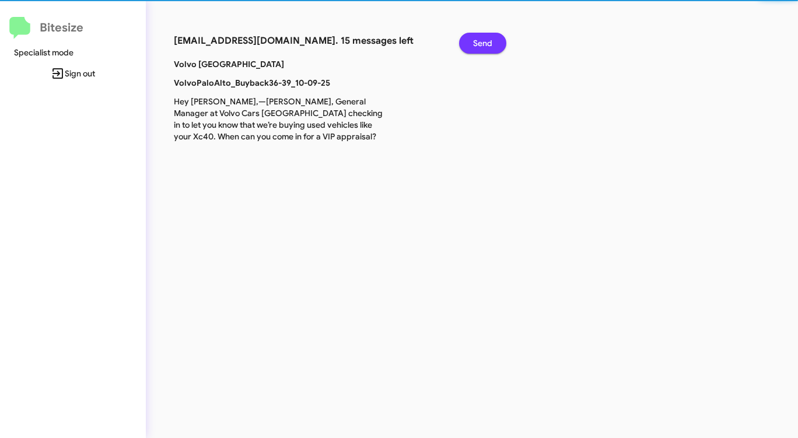
click at [474, 44] on span "Send" at bounding box center [482, 43] width 19 height 21
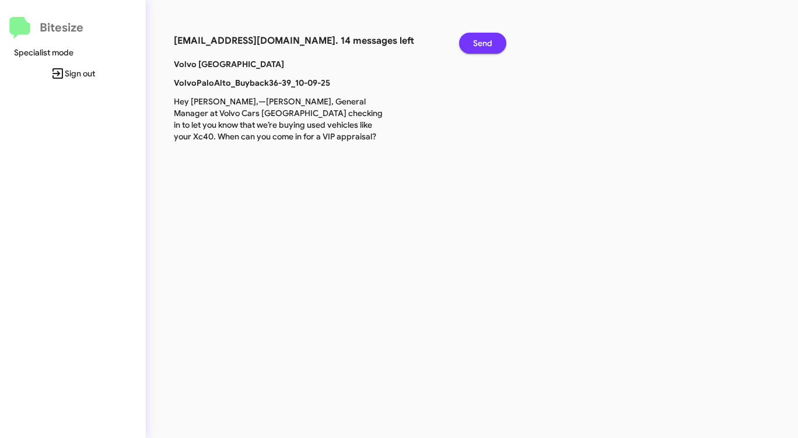
click at [474, 44] on span "Send" at bounding box center [482, 43] width 19 height 21
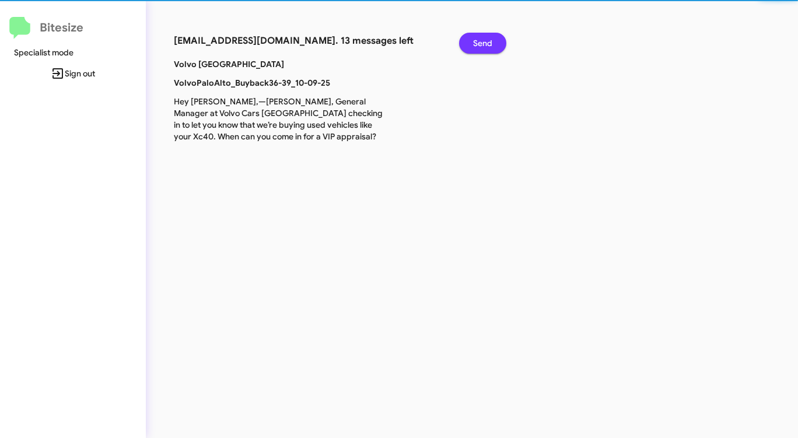
click at [474, 44] on span "Send" at bounding box center [482, 43] width 19 height 21
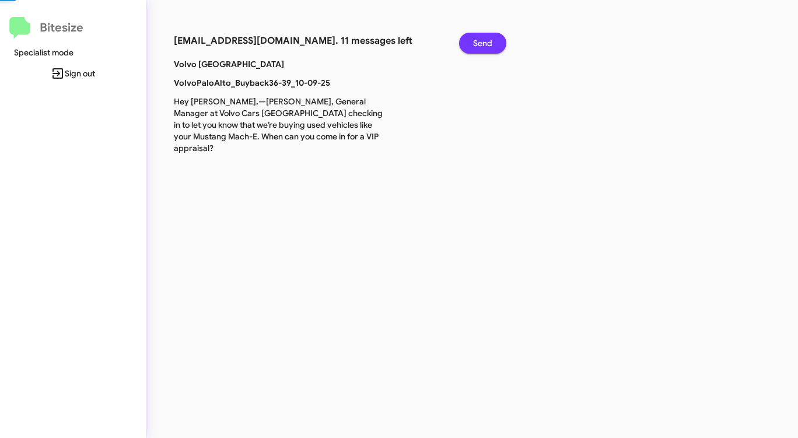
click at [474, 44] on span "Send" at bounding box center [482, 43] width 19 height 21
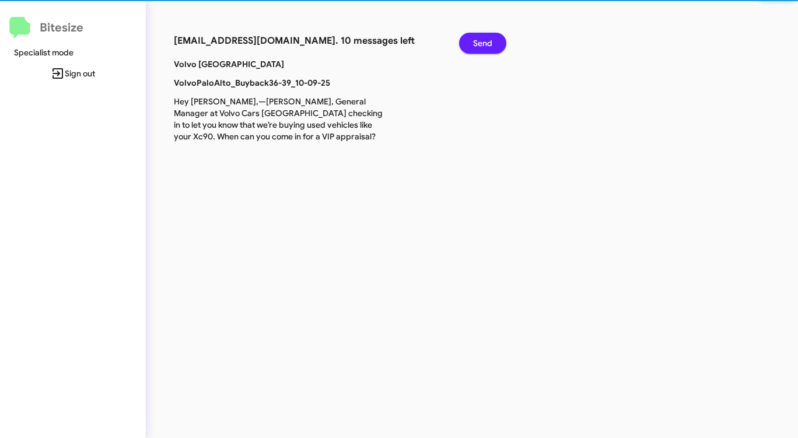
click at [474, 44] on span "Send" at bounding box center [482, 43] width 19 height 21
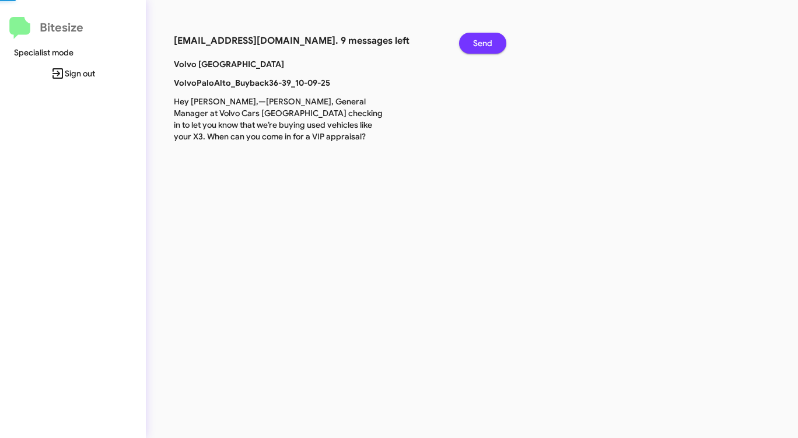
click at [474, 44] on span "Send" at bounding box center [482, 43] width 19 height 21
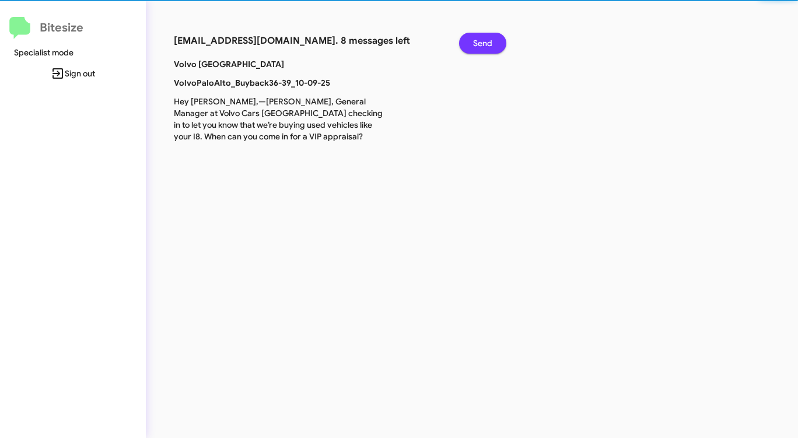
click at [474, 44] on span "Send" at bounding box center [482, 43] width 19 height 21
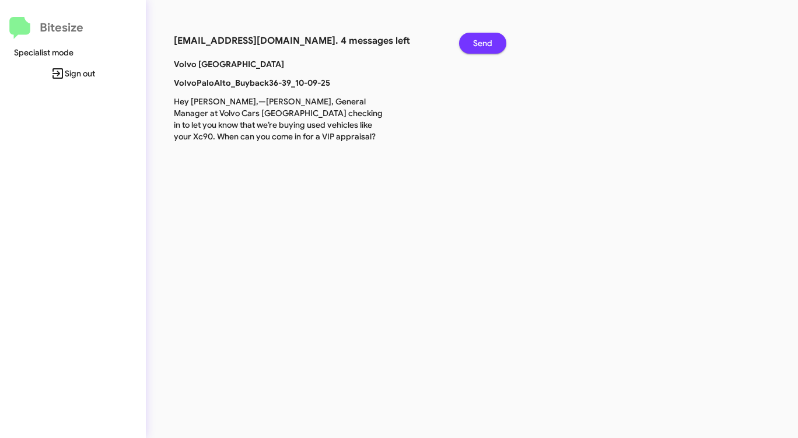
click at [474, 44] on span "Send" at bounding box center [482, 43] width 19 height 21
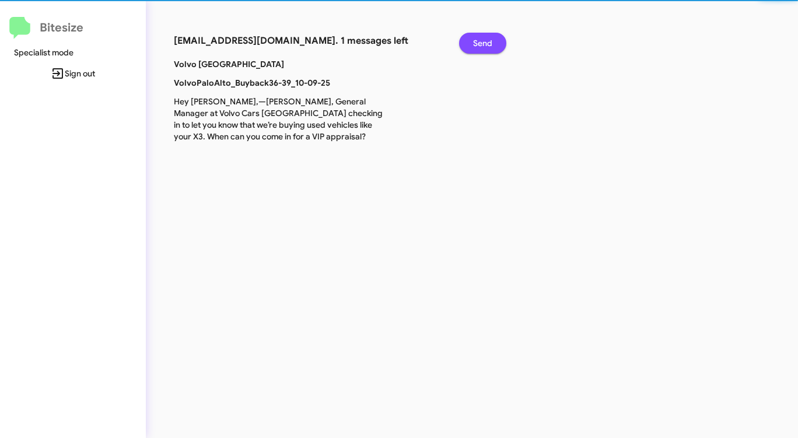
click at [474, 44] on span "Send" at bounding box center [482, 43] width 19 height 21
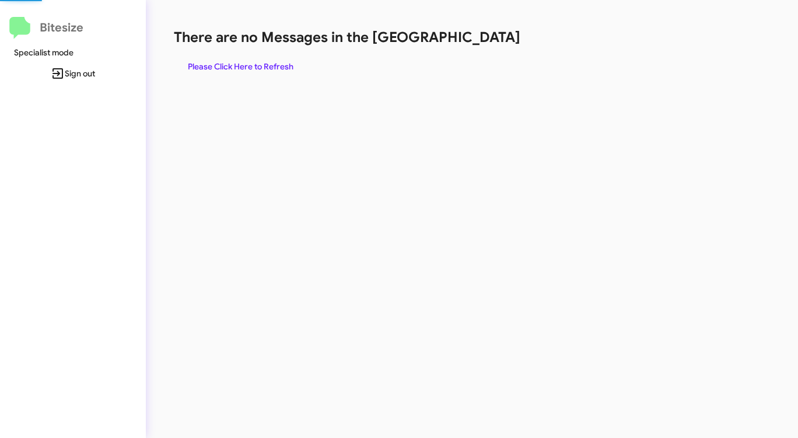
click at [474, 44] on h1 "There are no Messages in the [GEOGRAPHIC_DATA]" at bounding box center [418, 37] width 488 height 19
click at [263, 67] on span "Please Click Here to Refresh" at bounding box center [241, 66] width 106 height 21
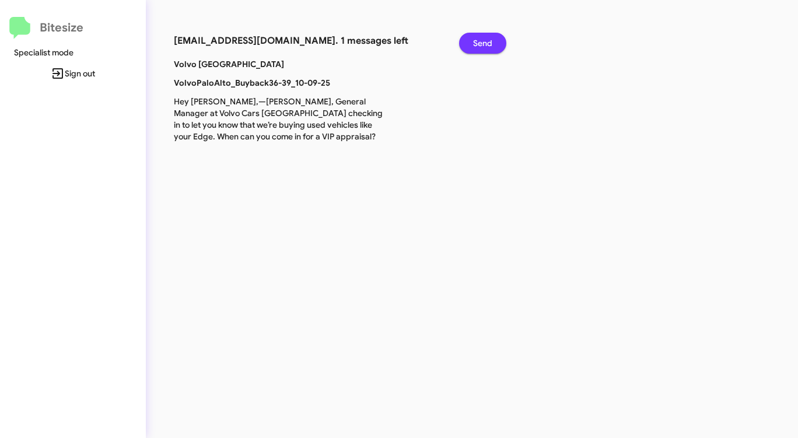
click at [481, 40] on span "Send" at bounding box center [482, 43] width 19 height 21
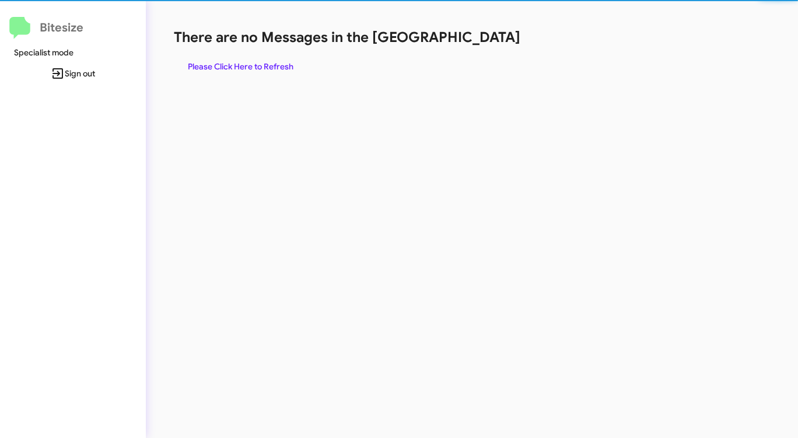
click at [481, 40] on h1 "There are no Messages in the [GEOGRAPHIC_DATA]" at bounding box center [418, 37] width 488 height 19
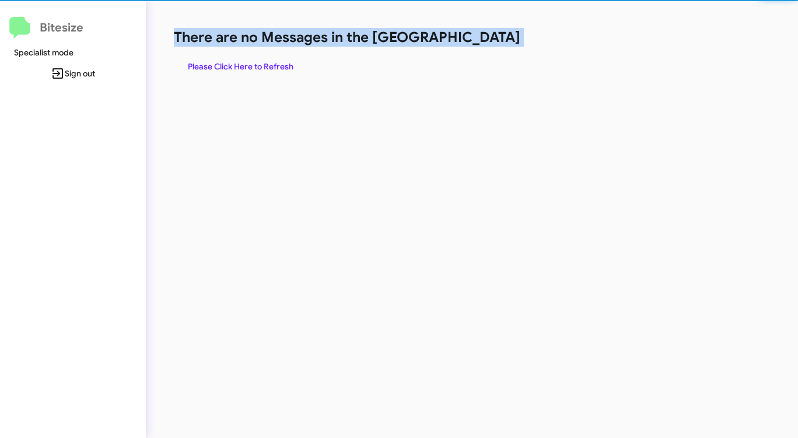
click at [481, 40] on h1 "There are no Messages in the [GEOGRAPHIC_DATA]" at bounding box center [418, 37] width 488 height 19
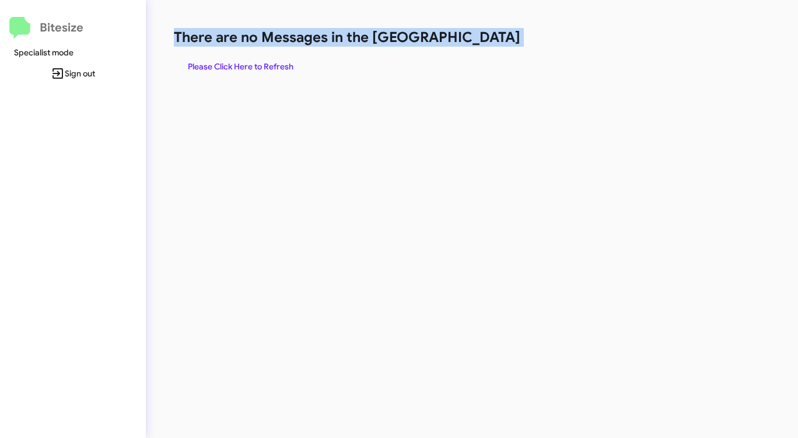
click at [250, 64] on span "Please Click Here to Refresh" at bounding box center [241, 66] width 106 height 21
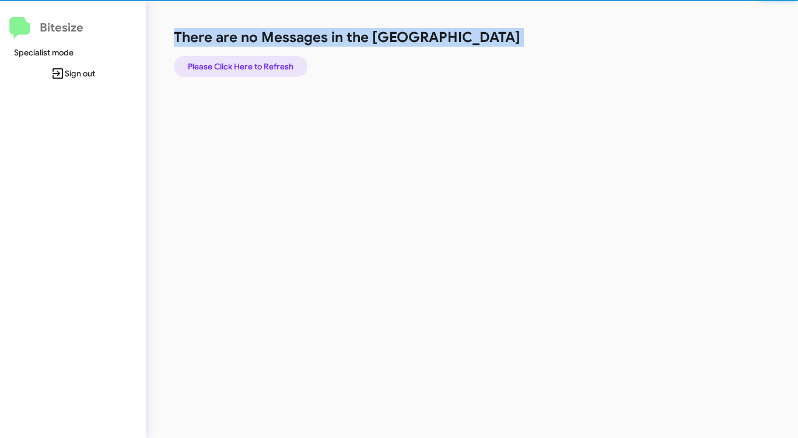
click at [250, 64] on span "Please Click Here to Refresh" at bounding box center [241, 66] width 106 height 21
